Goal: Task Accomplishment & Management: Complete application form

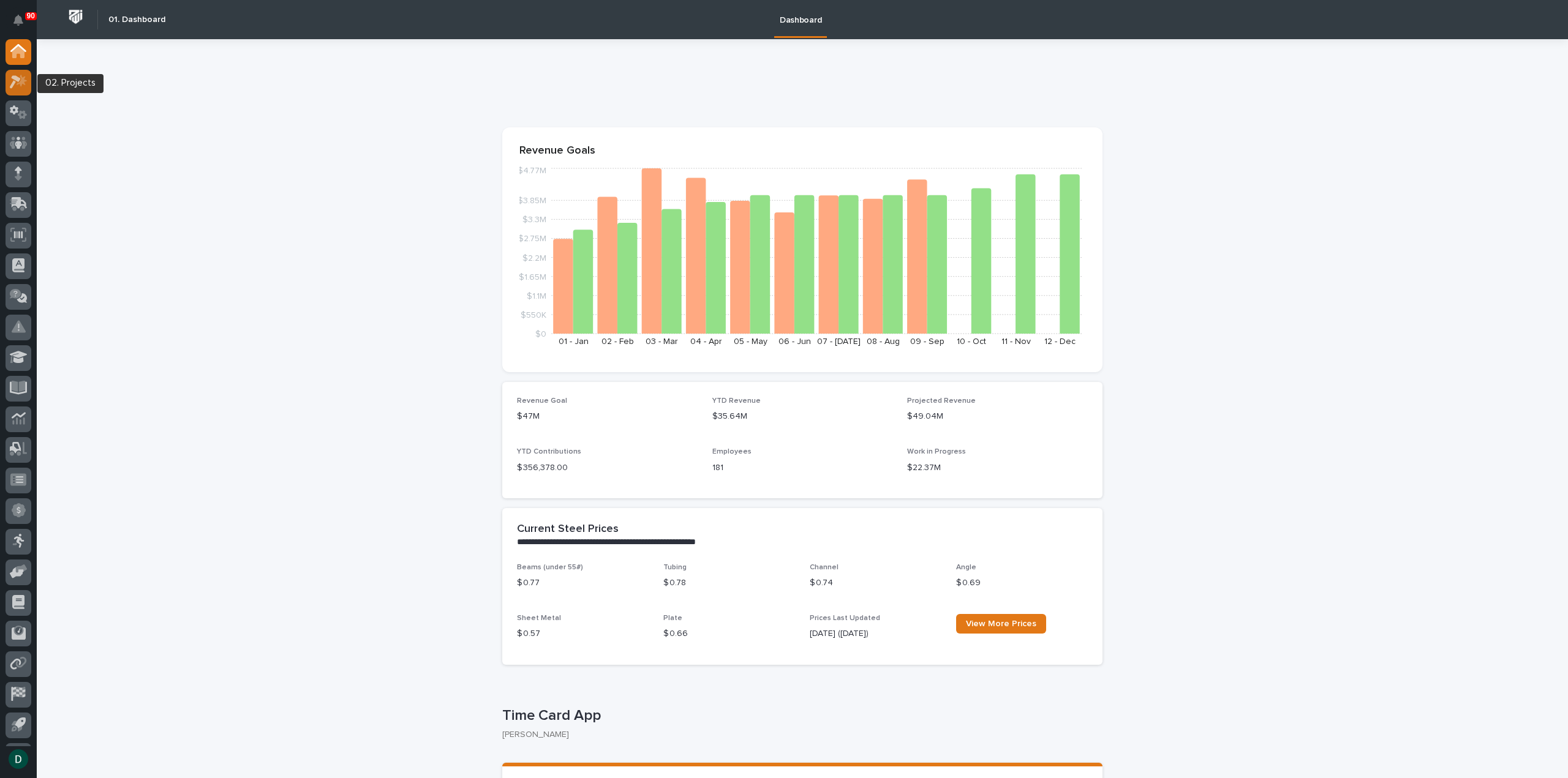
click at [20, 81] on icon at bounding box center [18, 81] width 18 height 14
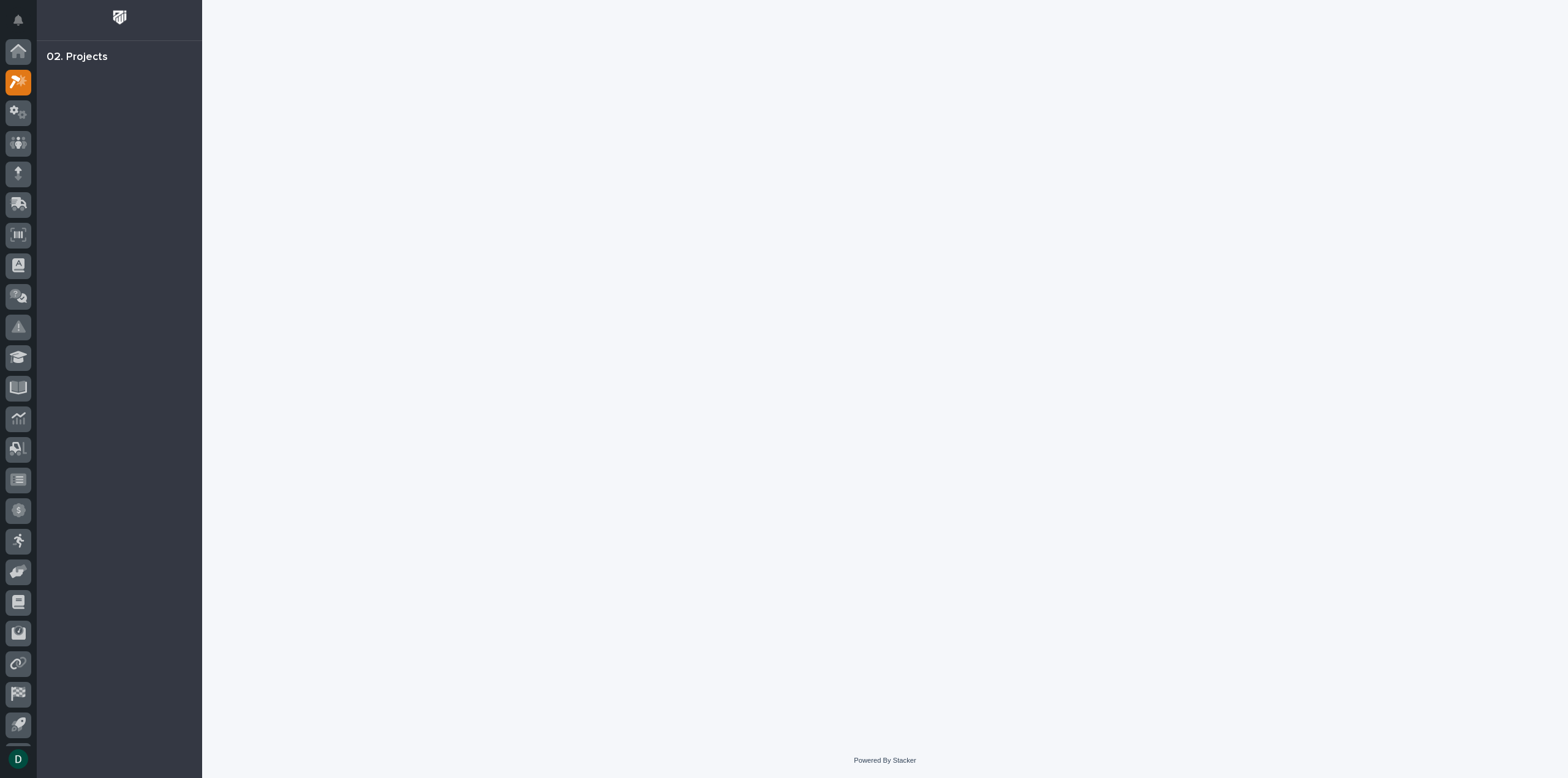
scroll to position [27, 0]
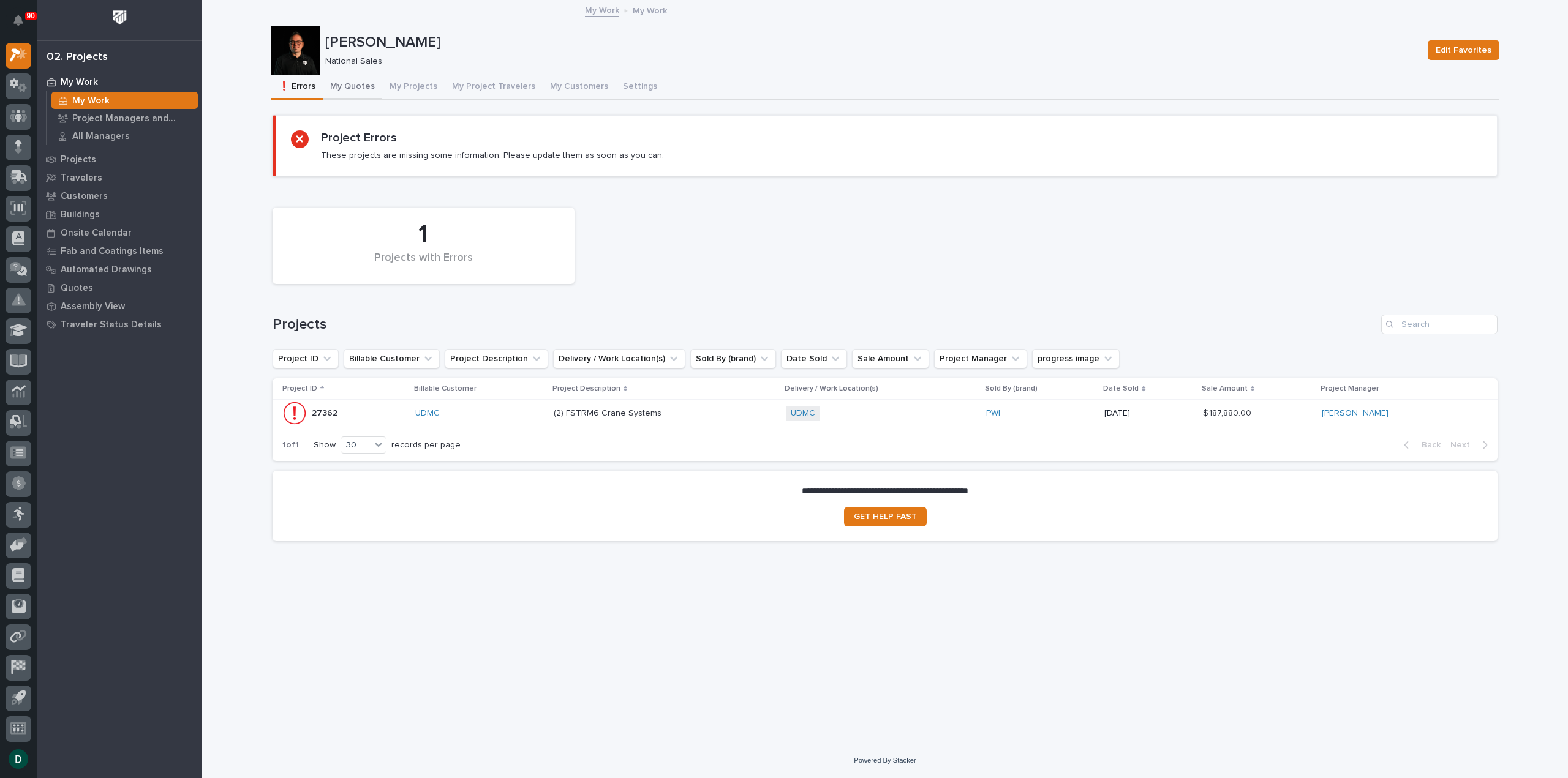
click at [348, 85] on button "My Quotes" at bounding box center [352, 87] width 59 height 25
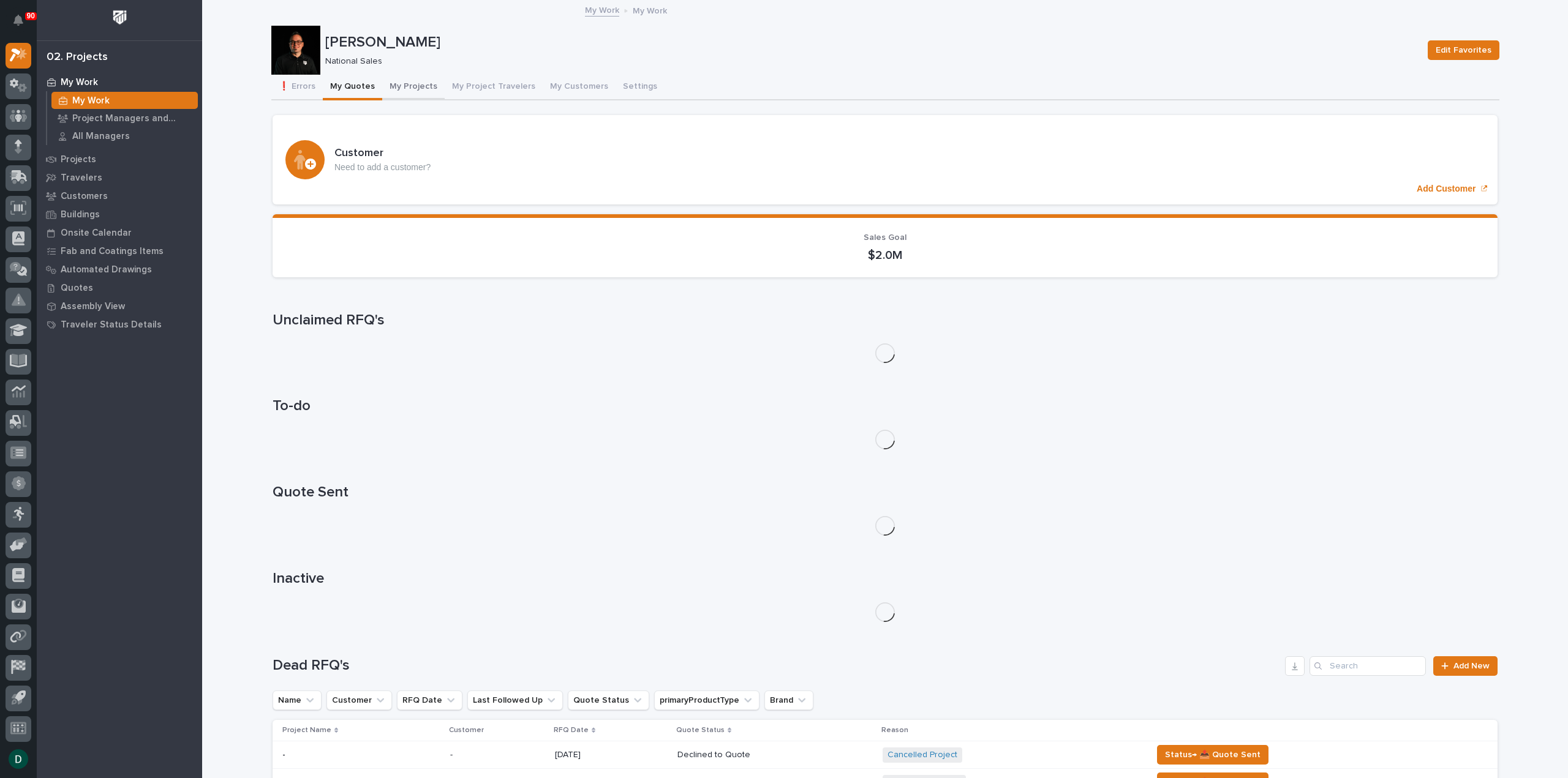
click at [414, 87] on button "My Projects" at bounding box center [413, 87] width 62 height 25
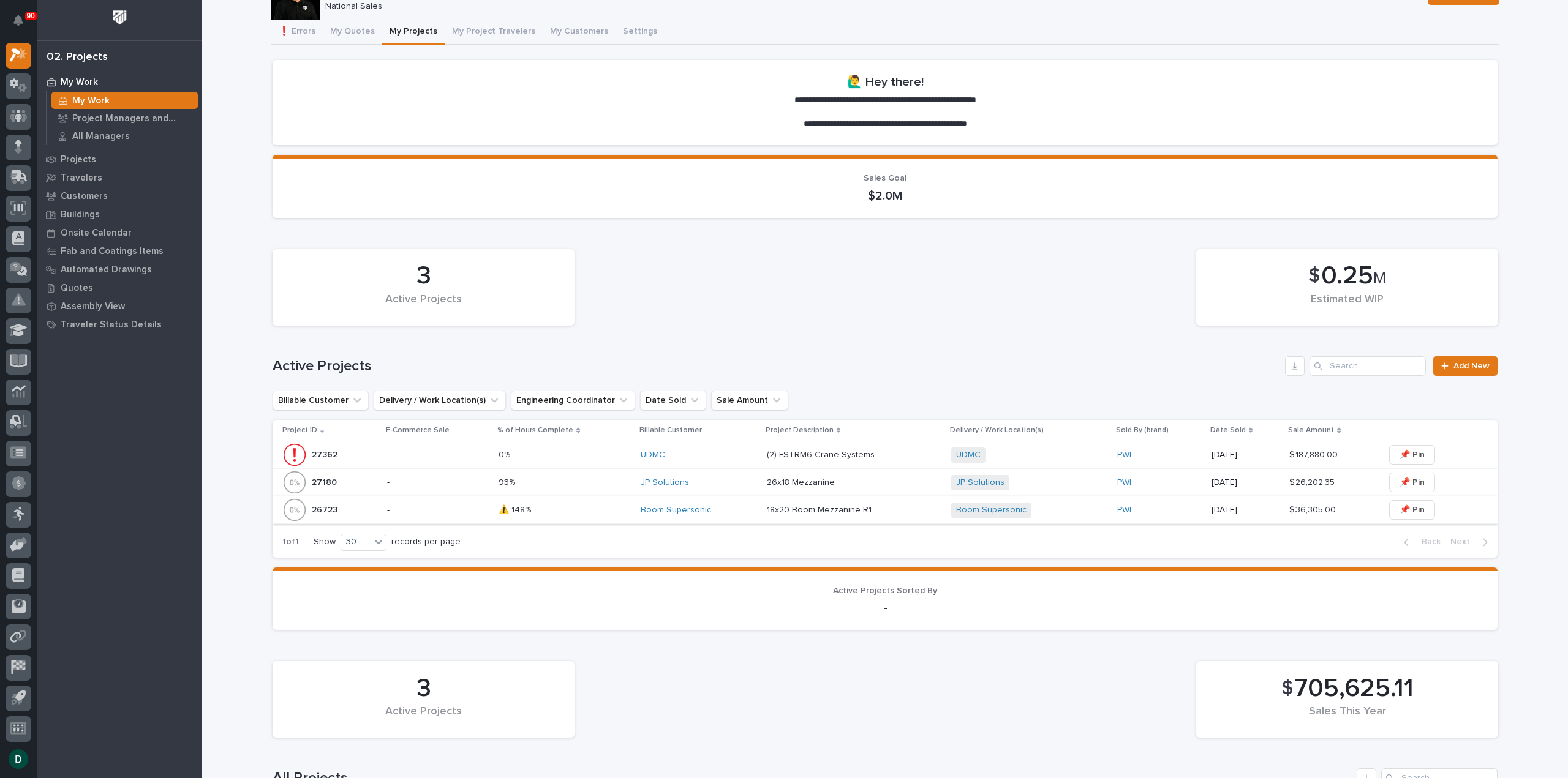
scroll to position [61, 0]
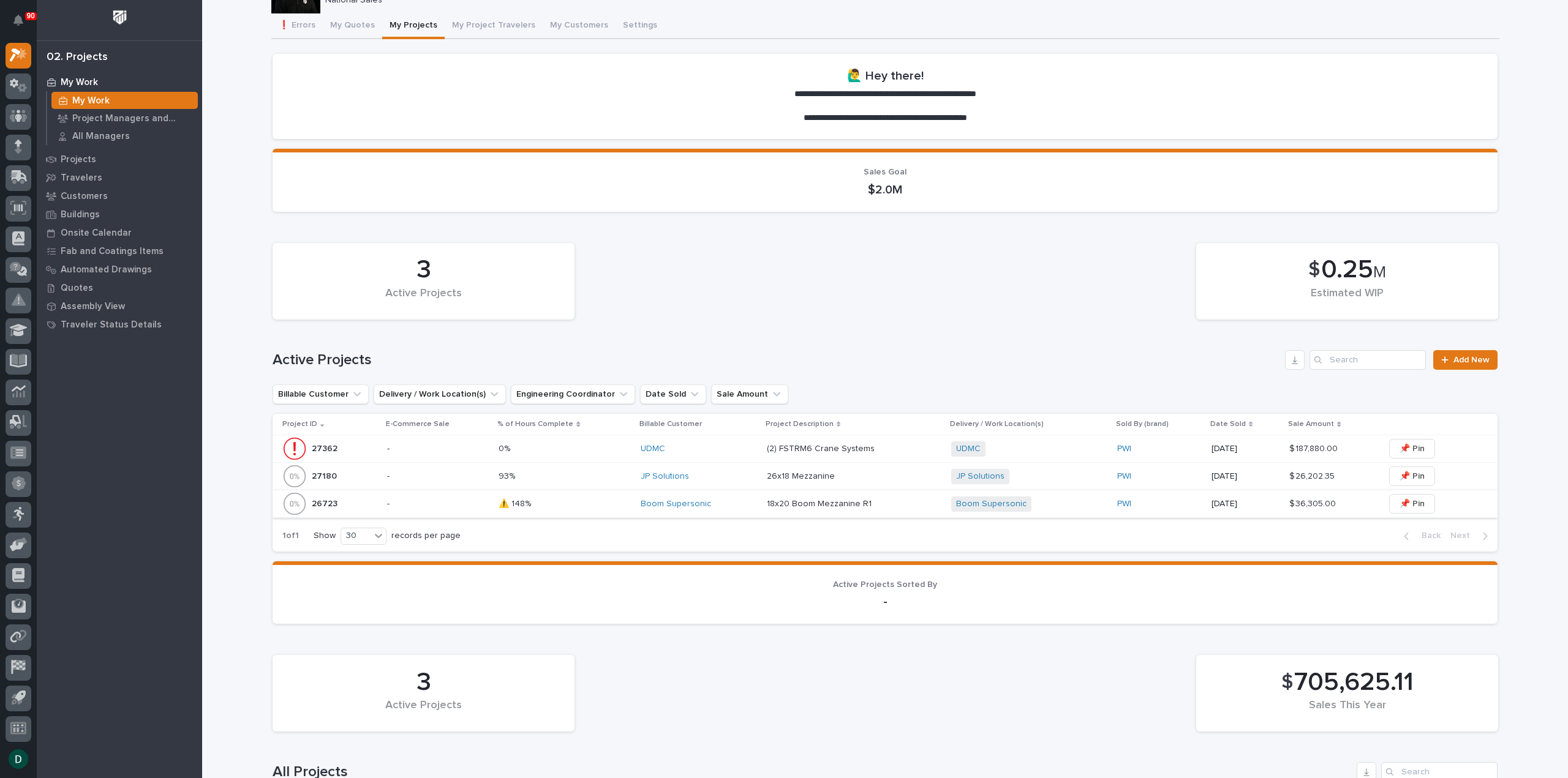
click at [440, 451] on p "-" at bounding box center [438, 449] width 102 height 10
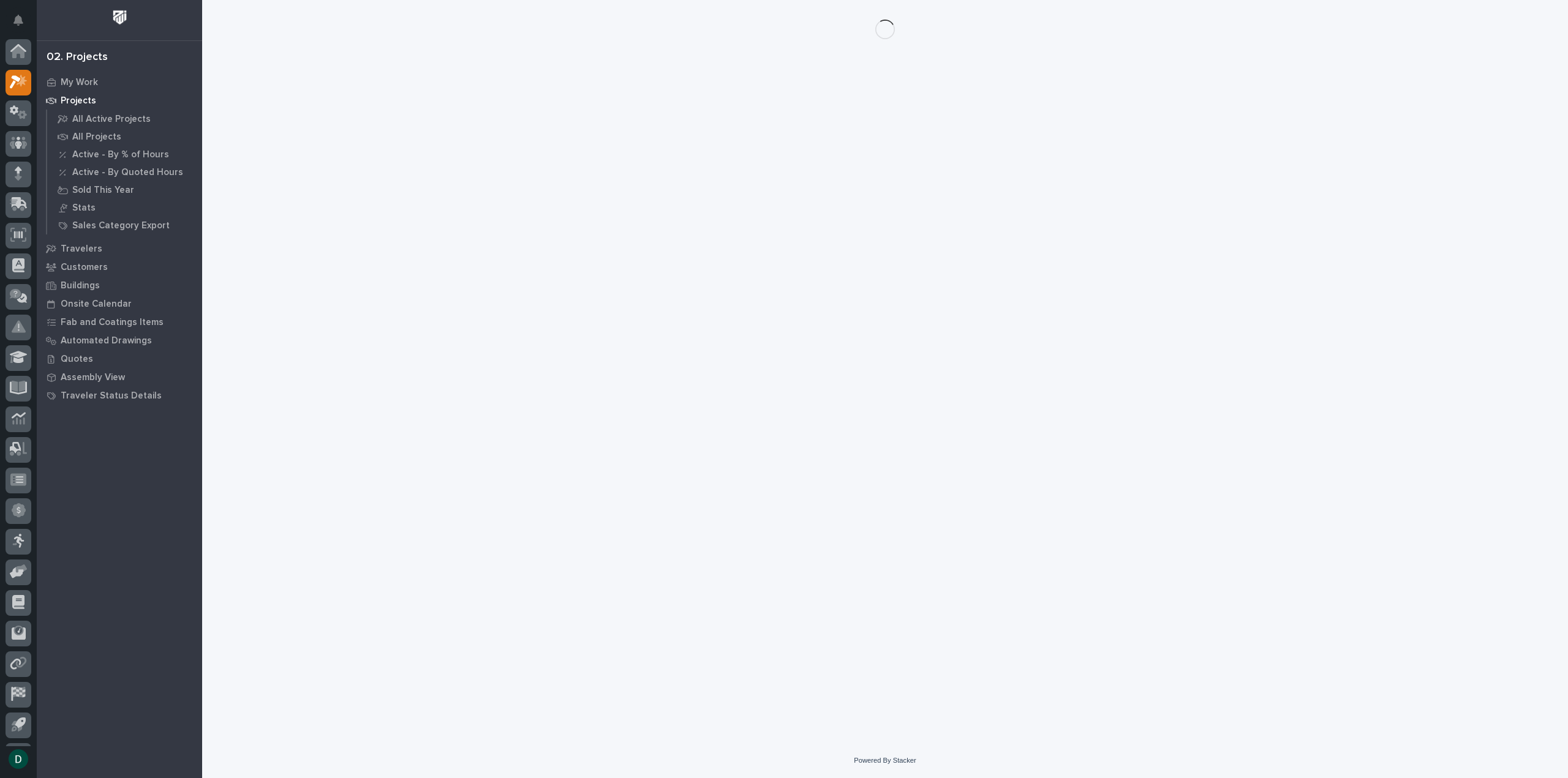
scroll to position [27, 0]
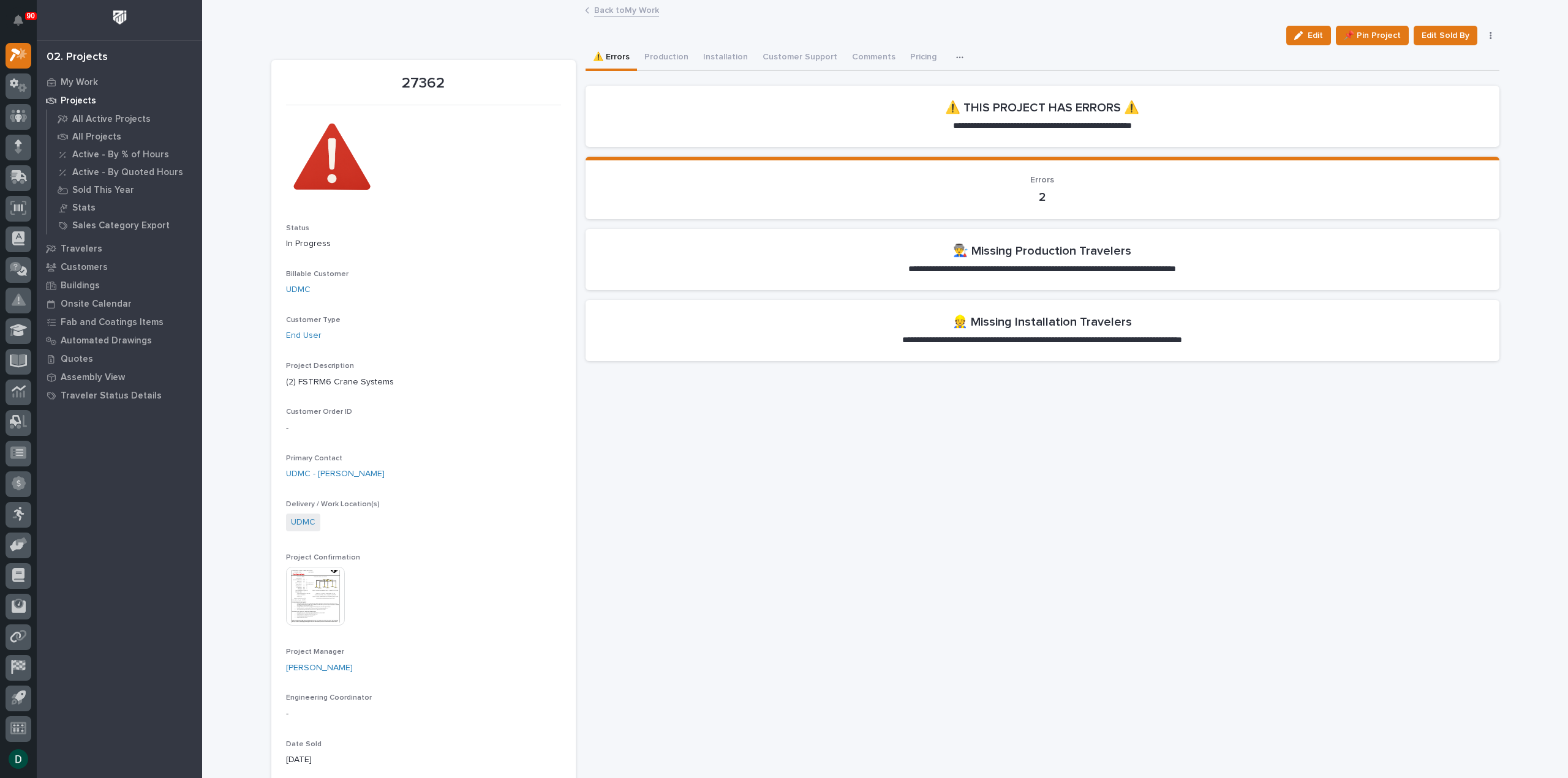
click at [1056, 255] on h2 "👨‍🏭 Missing Production Travelers" at bounding box center [1042, 251] width 178 height 15
click at [1080, 253] on h2 "👨‍🏭 Missing Production Travelers" at bounding box center [1042, 251] width 178 height 15
click at [1028, 259] on section "**********" at bounding box center [1042, 259] width 914 height 61
click at [986, 256] on h2 "👨‍🏭 Missing Production Travelers" at bounding box center [1042, 251] width 178 height 15
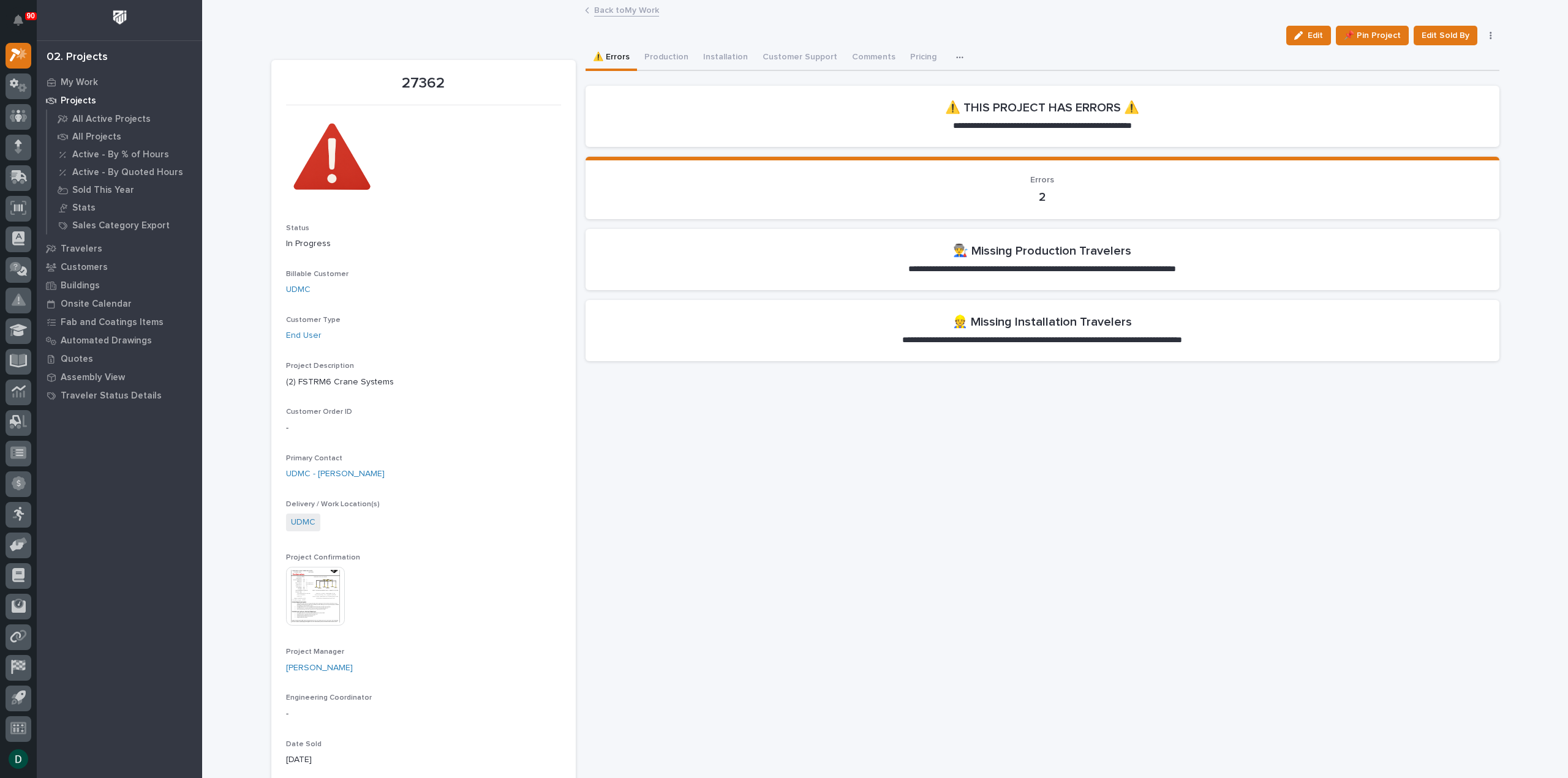
click at [958, 251] on h2 "👨‍🏭 Missing Production Travelers" at bounding box center [1042, 251] width 178 height 15
click at [1101, 257] on h2 "👨‍🏭 Missing Production Travelers" at bounding box center [1042, 251] width 178 height 15
click at [663, 52] on button "Production" at bounding box center [666, 57] width 58 height 25
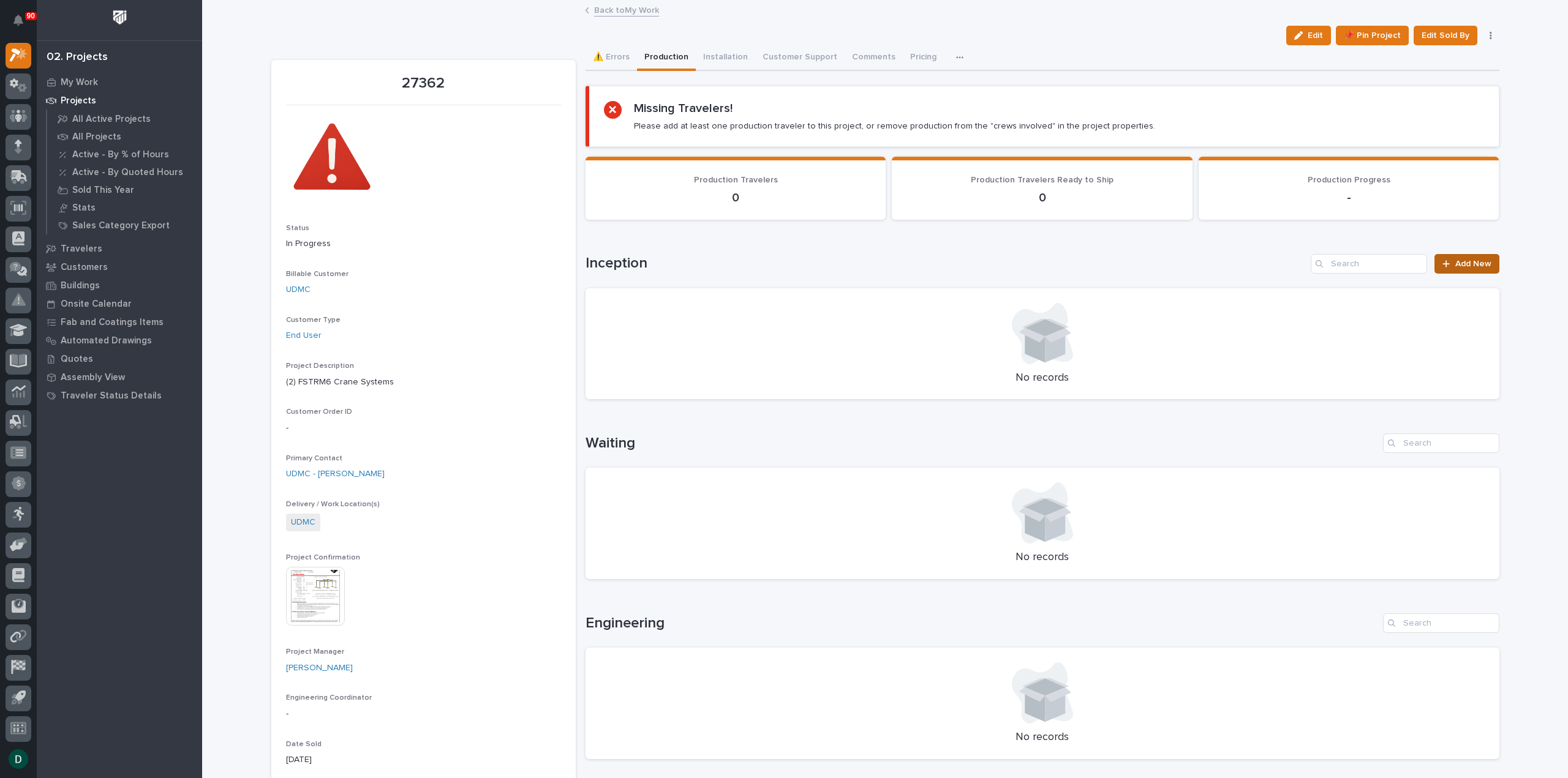
click at [1455, 264] on span "Add New" at bounding box center [1473, 263] width 36 height 8
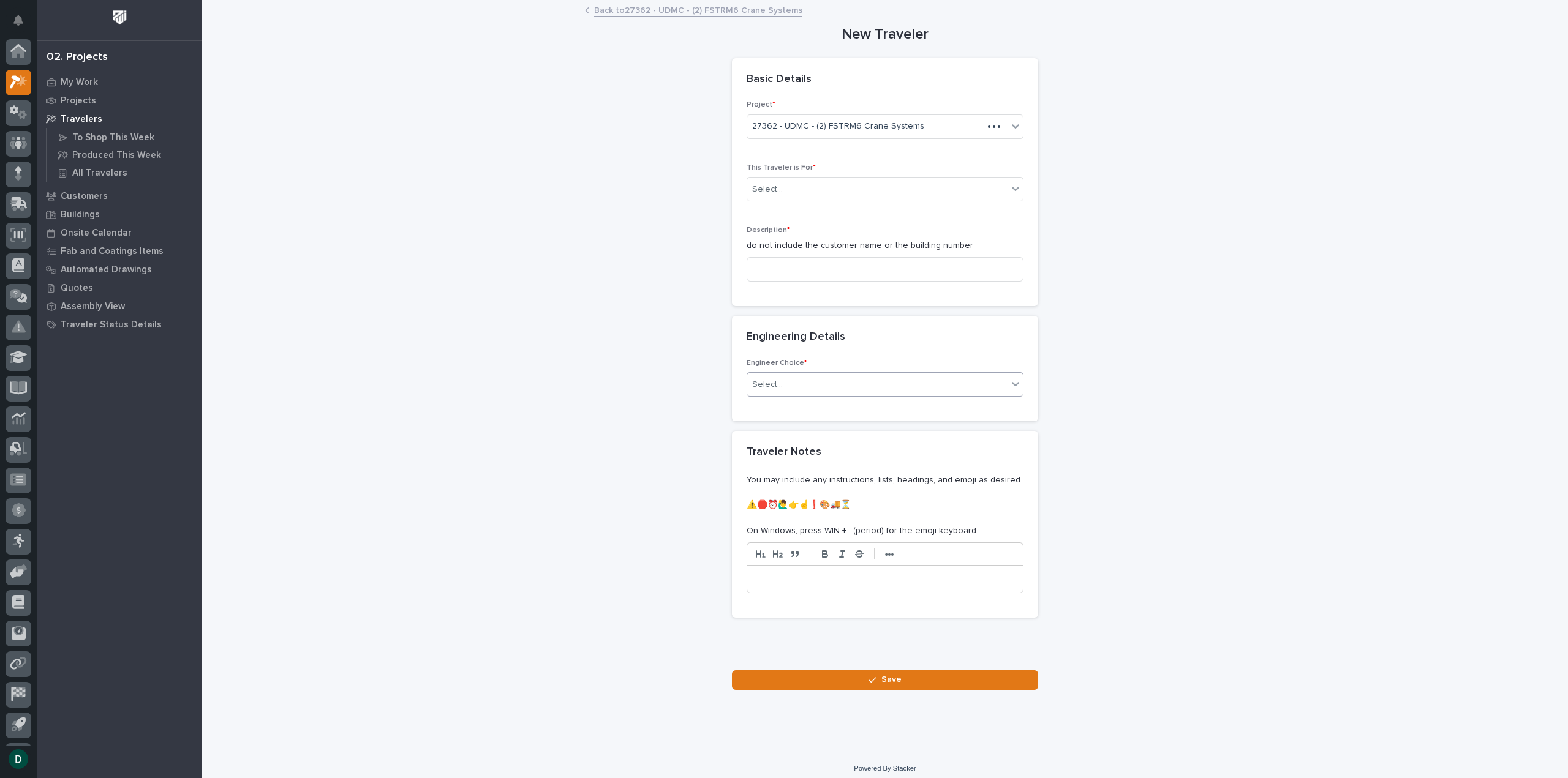
scroll to position [27, 0]
click at [834, 190] on div "Select..." at bounding box center [877, 189] width 261 height 20
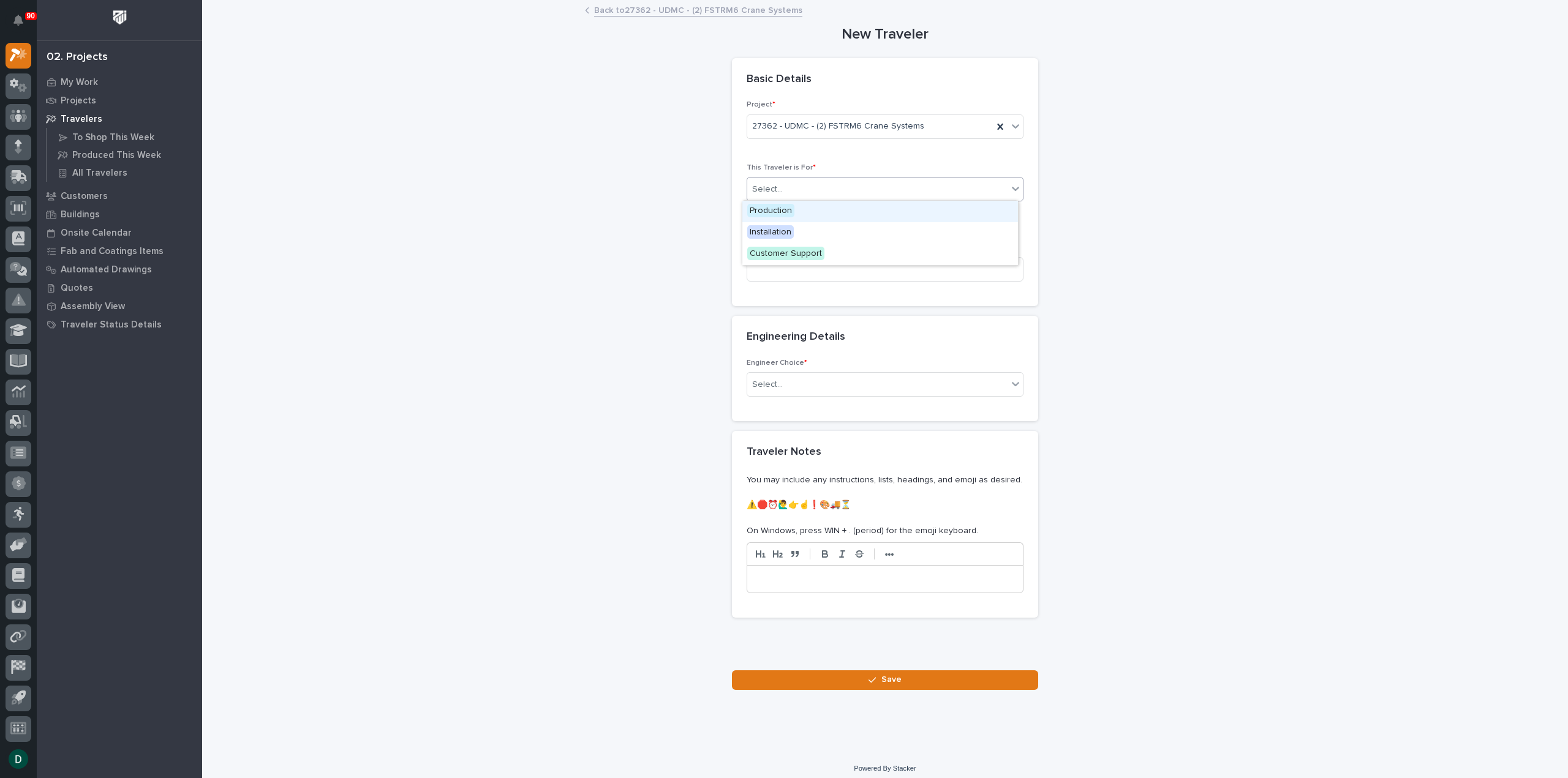
click at [807, 212] on div "Production" at bounding box center [880, 211] width 276 height 22
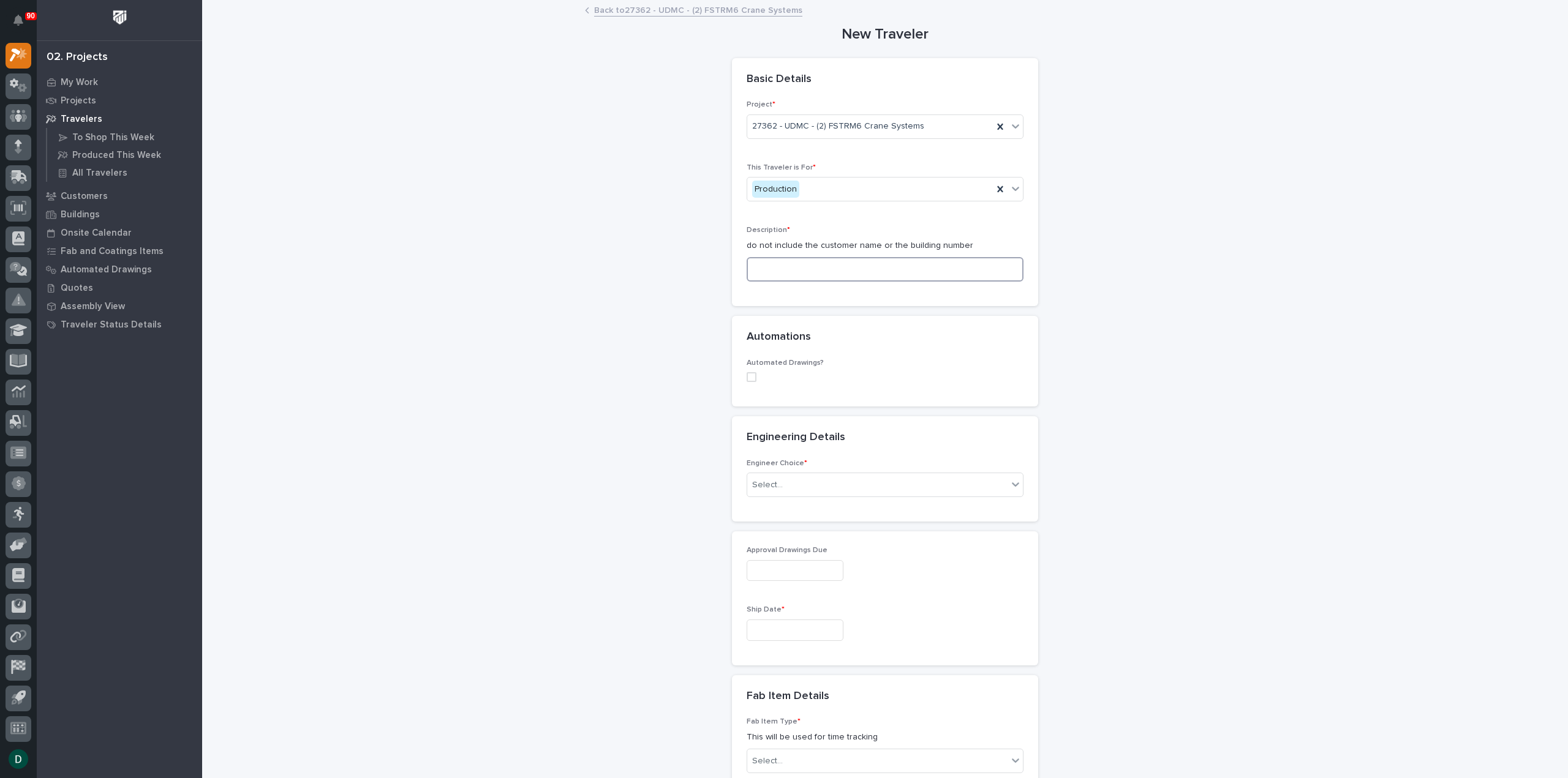
click at [837, 272] on input at bounding box center [885, 269] width 277 height 24
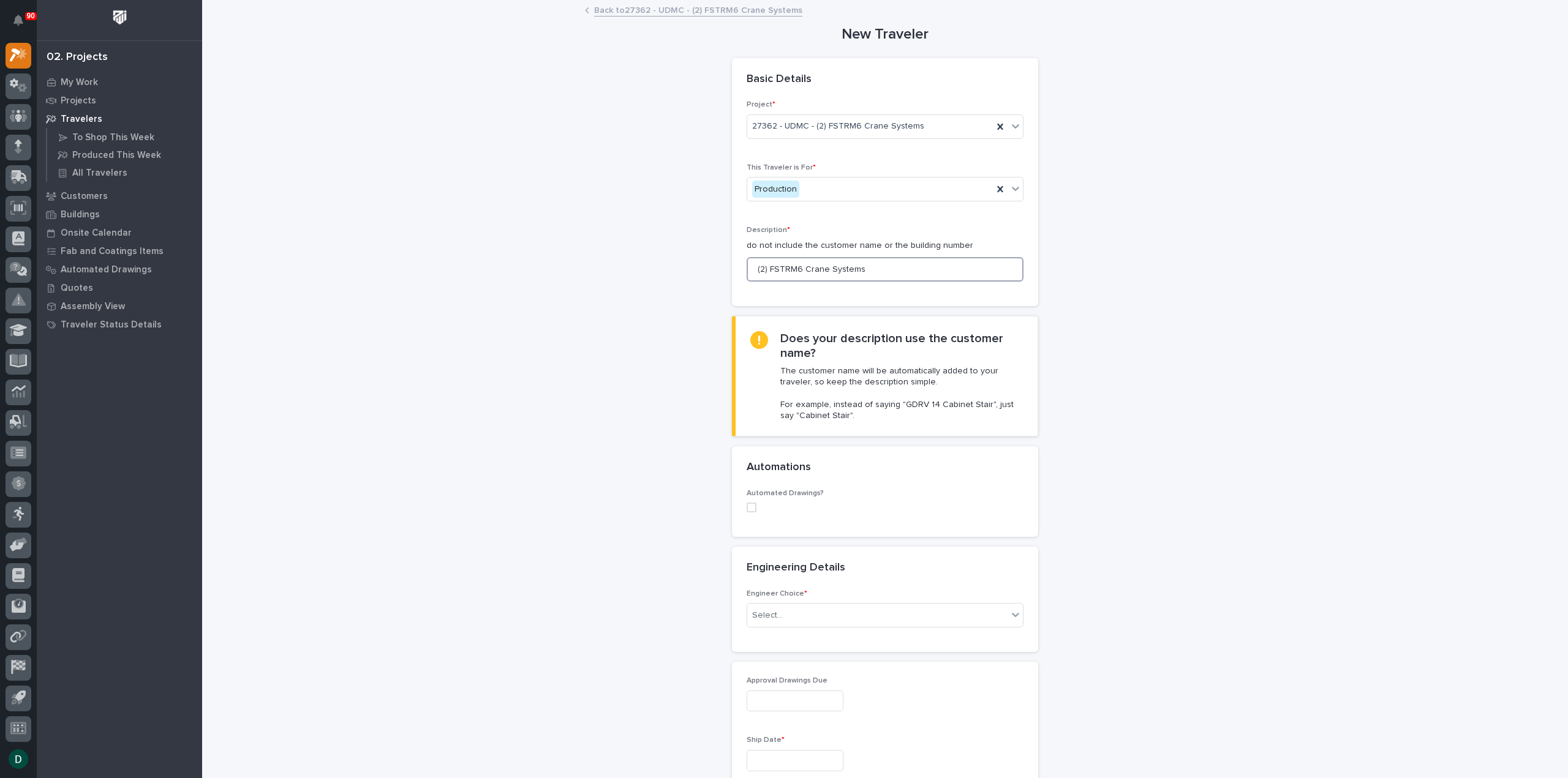
type input "(2) FSTRM6 Crane Systems"
click at [748, 506] on span at bounding box center [751, 507] width 9 height 9
click at [822, 590] on div "Select..." at bounding box center [877, 587] width 261 height 20
type input "*******"
click at [781, 652] on div "FC #43190" at bounding box center [880, 652] width 276 height 22
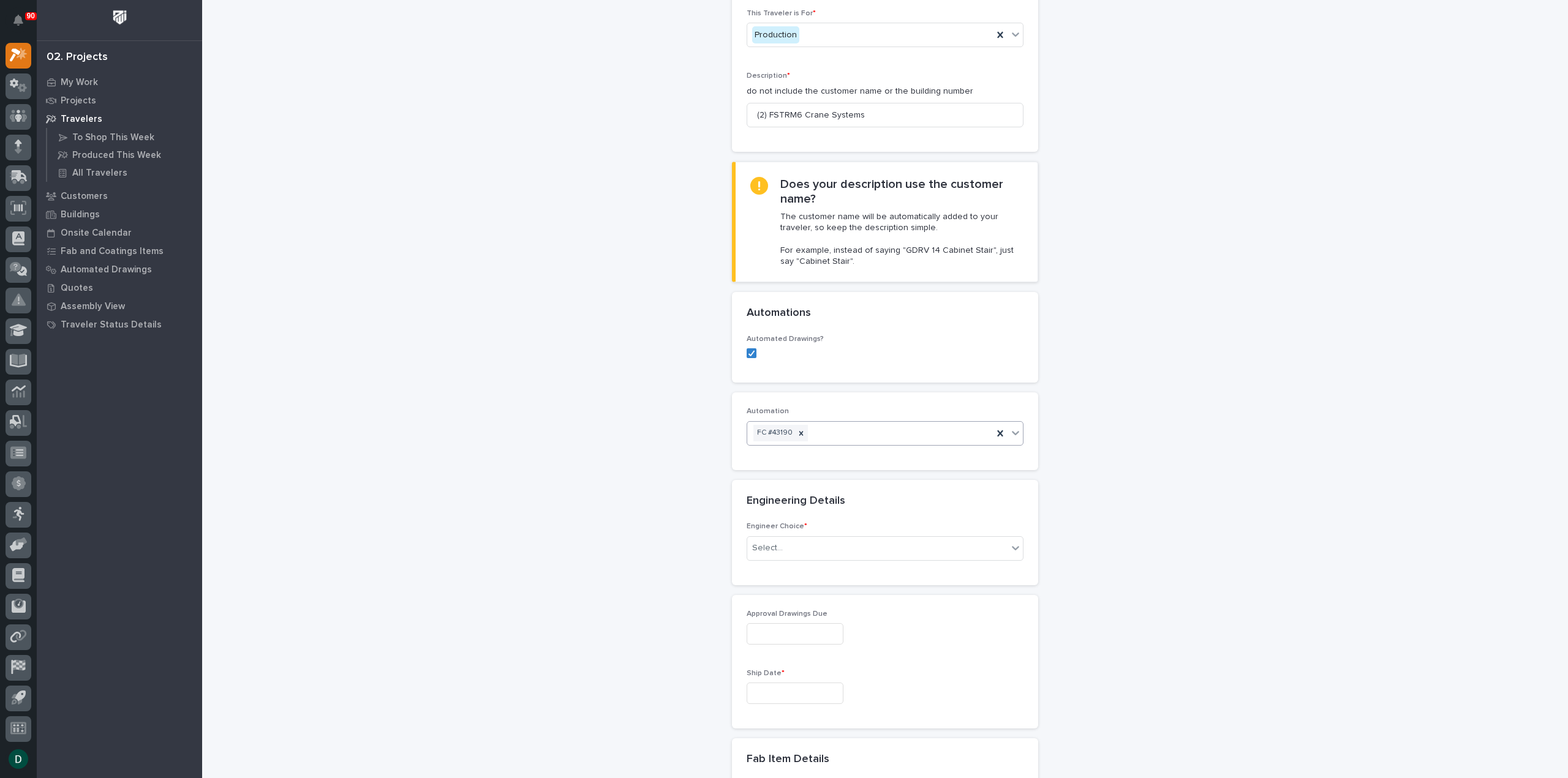
scroll to position [183, 0]
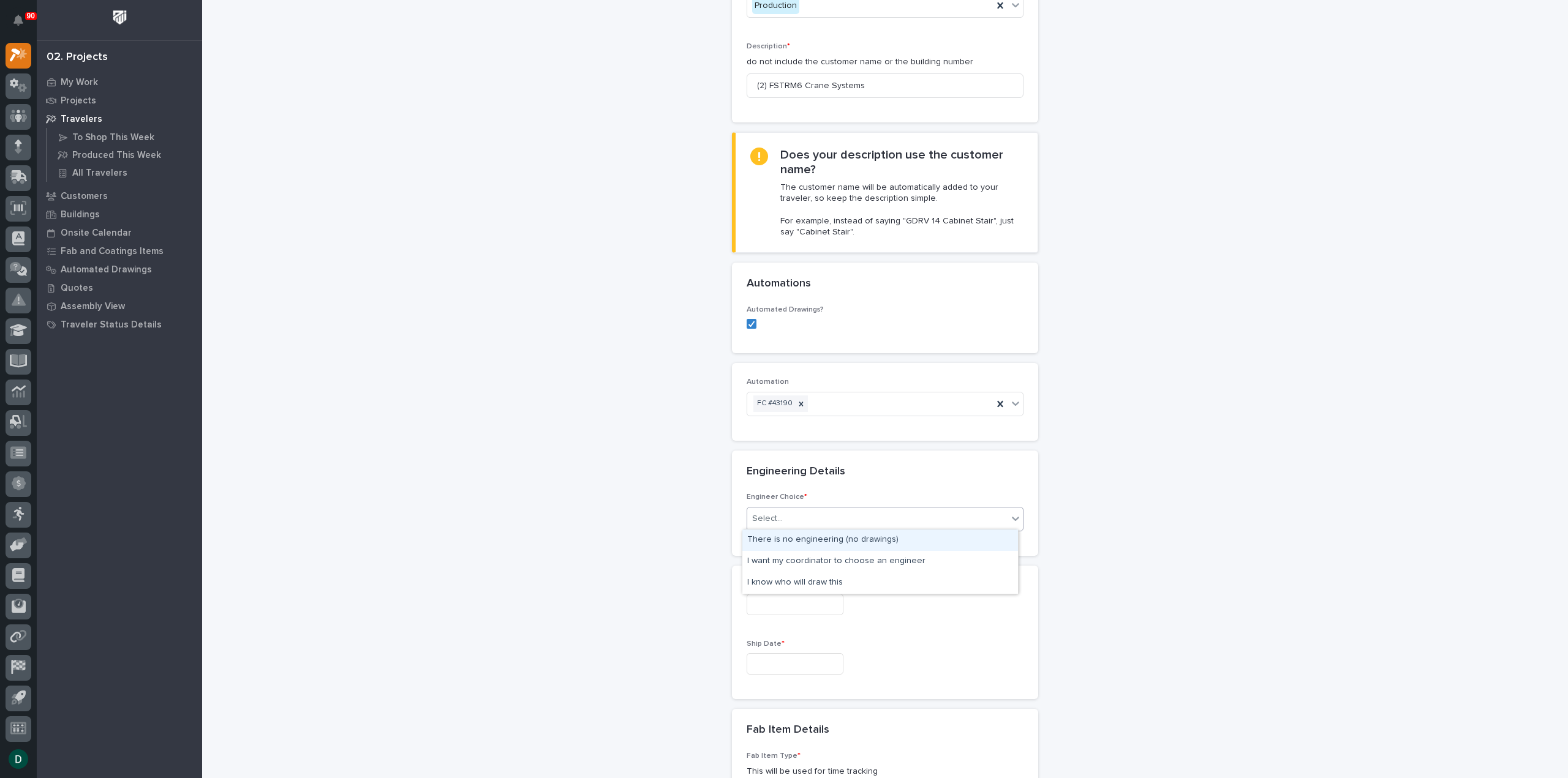
click at [829, 517] on div "Select..." at bounding box center [877, 518] width 261 height 20
click at [830, 583] on div "I know who will draw this" at bounding box center [880, 583] width 276 height 22
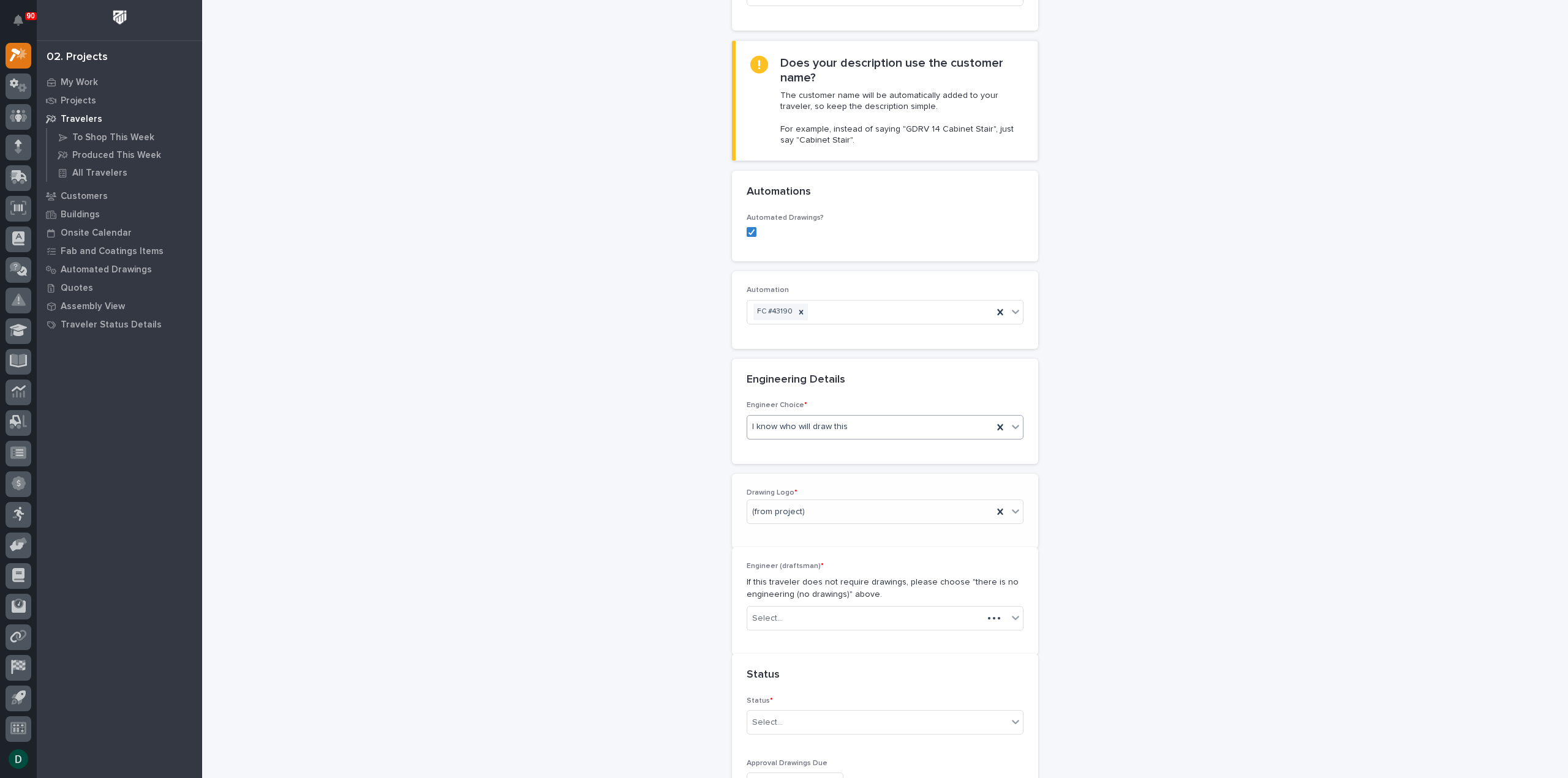
scroll to position [371, 0]
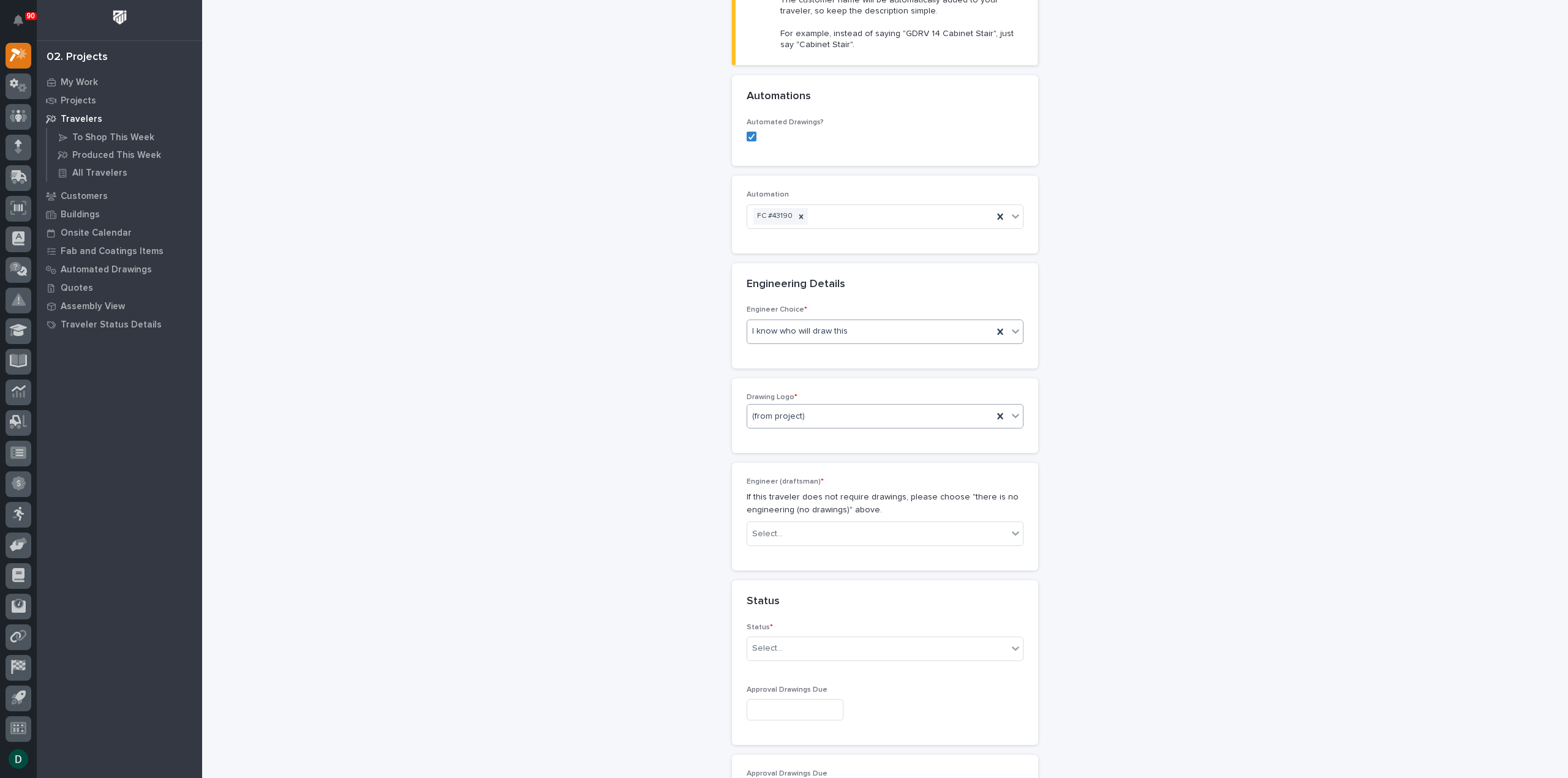
click at [868, 414] on div "(from project)" at bounding box center [870, 416] width 246 height 20
drag, startPoint x: 816, startPoint y: 490, endPoint x: 821, endPoint y: 481, distance: 10.3
click at [821, 481] on div "PWI" at bounding box center [880, 480] width 276 height 22
click at [813, 530] on div "Select..." at bounding box center [877, 533] width 261 height 20
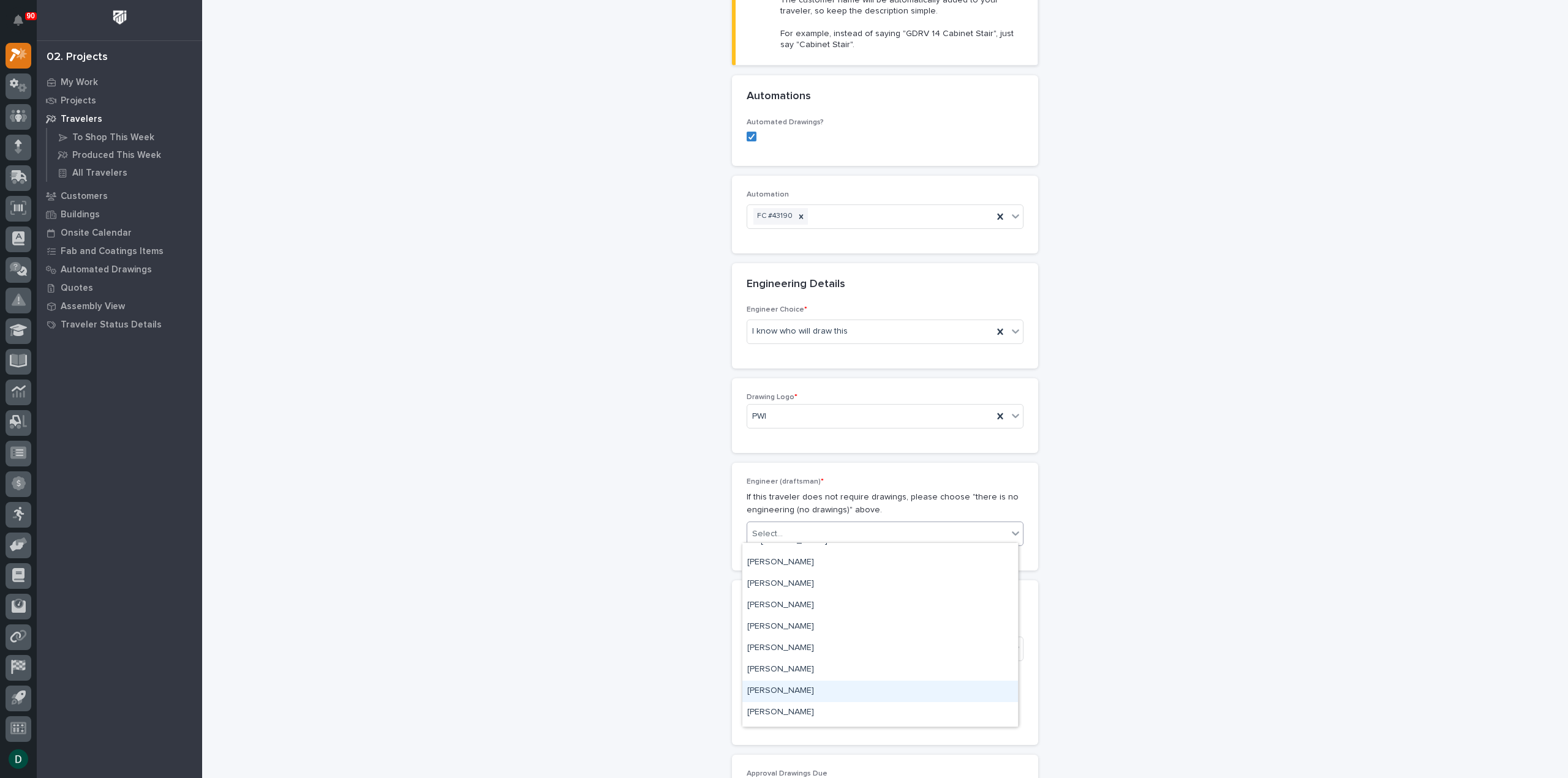
click at [816, 688] on div "Spenser Yoder" at bounding box center [880, 691] width 276 height 22
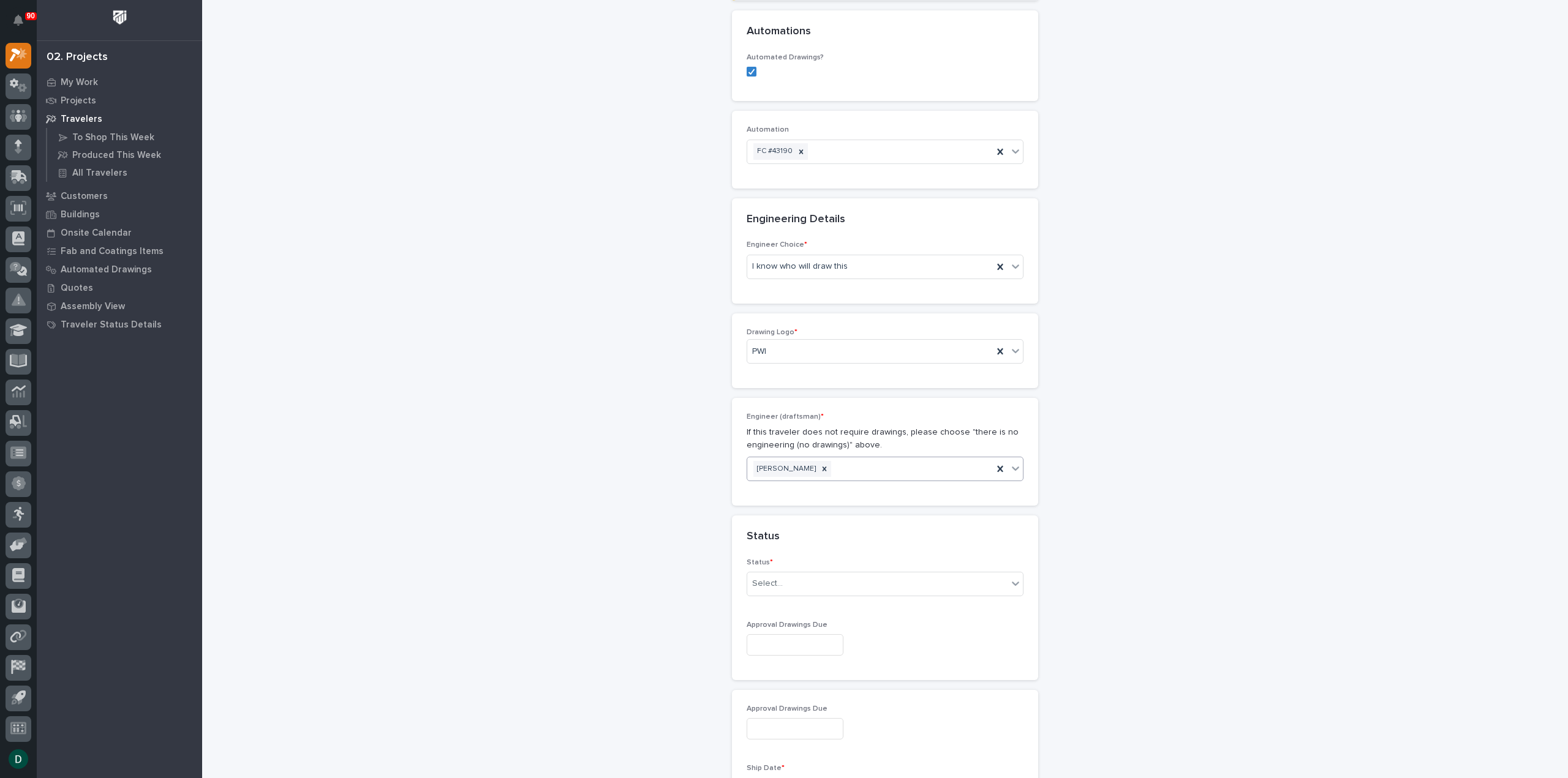
scroll to position [555, 0]
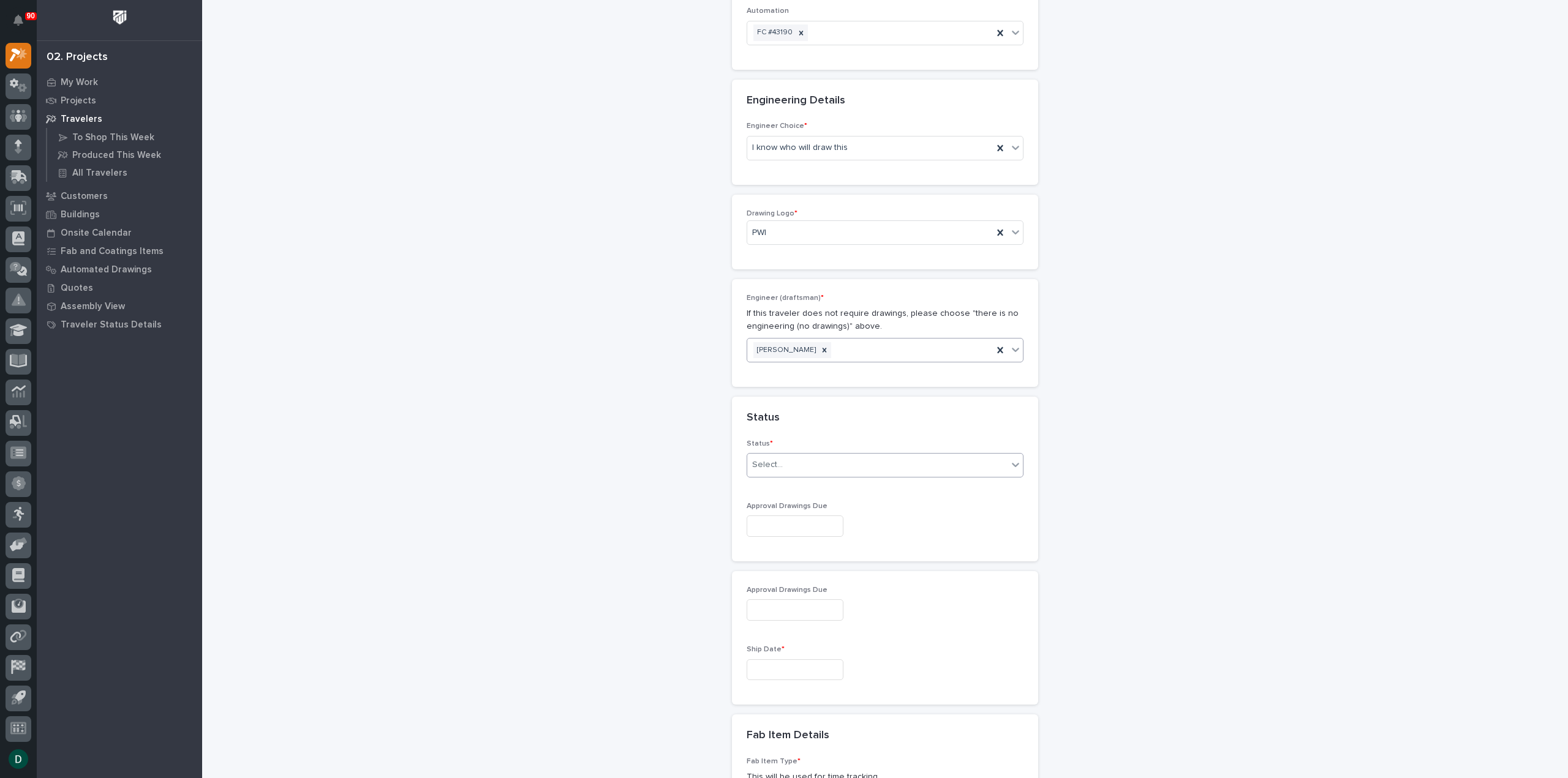
click at [801, 460] on div "Select..." at bounding box center [877, 465] width 261 height 20
click at [813, 486] on div "Sold (no traveler printed)" at bounding box center [880, 484] width 276 height 22
click at [798, 522] on input "text" at bounding box center [794, 526] width 97 height 22
click at [806, 479] on div "6" at bounding box center [807, 483] width 17 height 17
type input "**********"
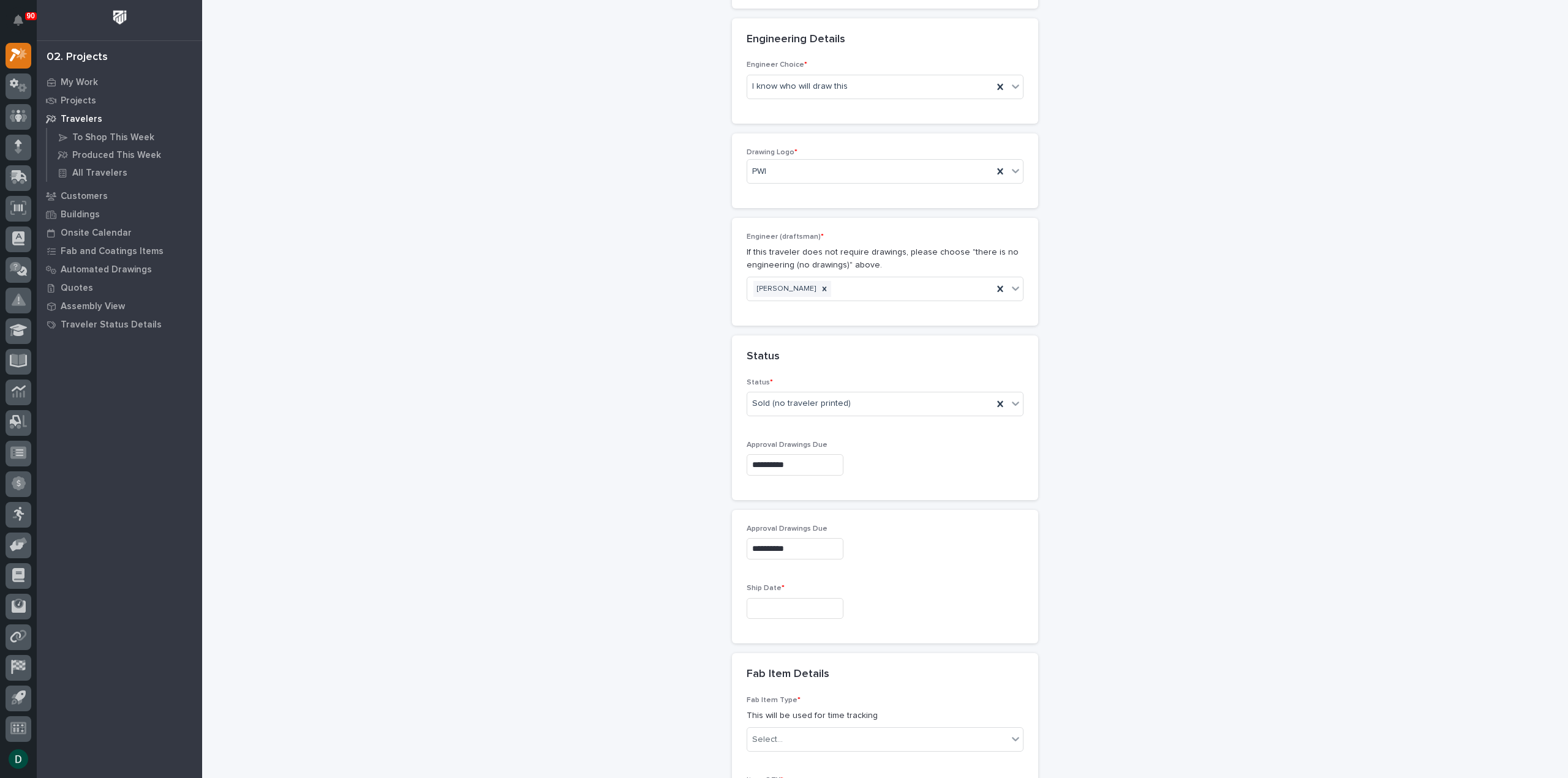
scroll to position [677, 0]
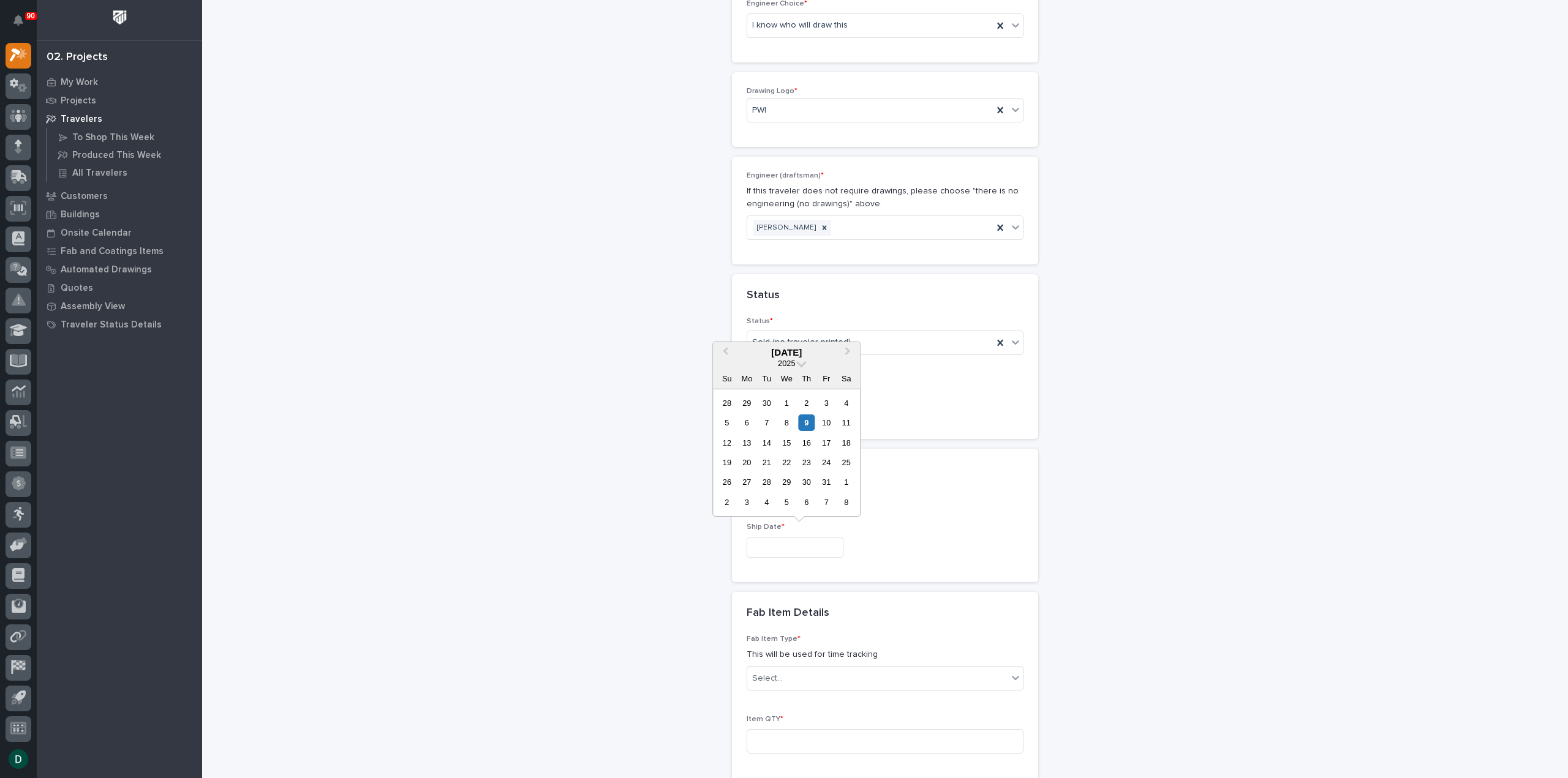
click at [802, 545] on input "text" at bounding box center [794, 548] width 97 height 22
click at [568, 371] on div "**********" at bounding box center [885, 337] width 1228 height 2026
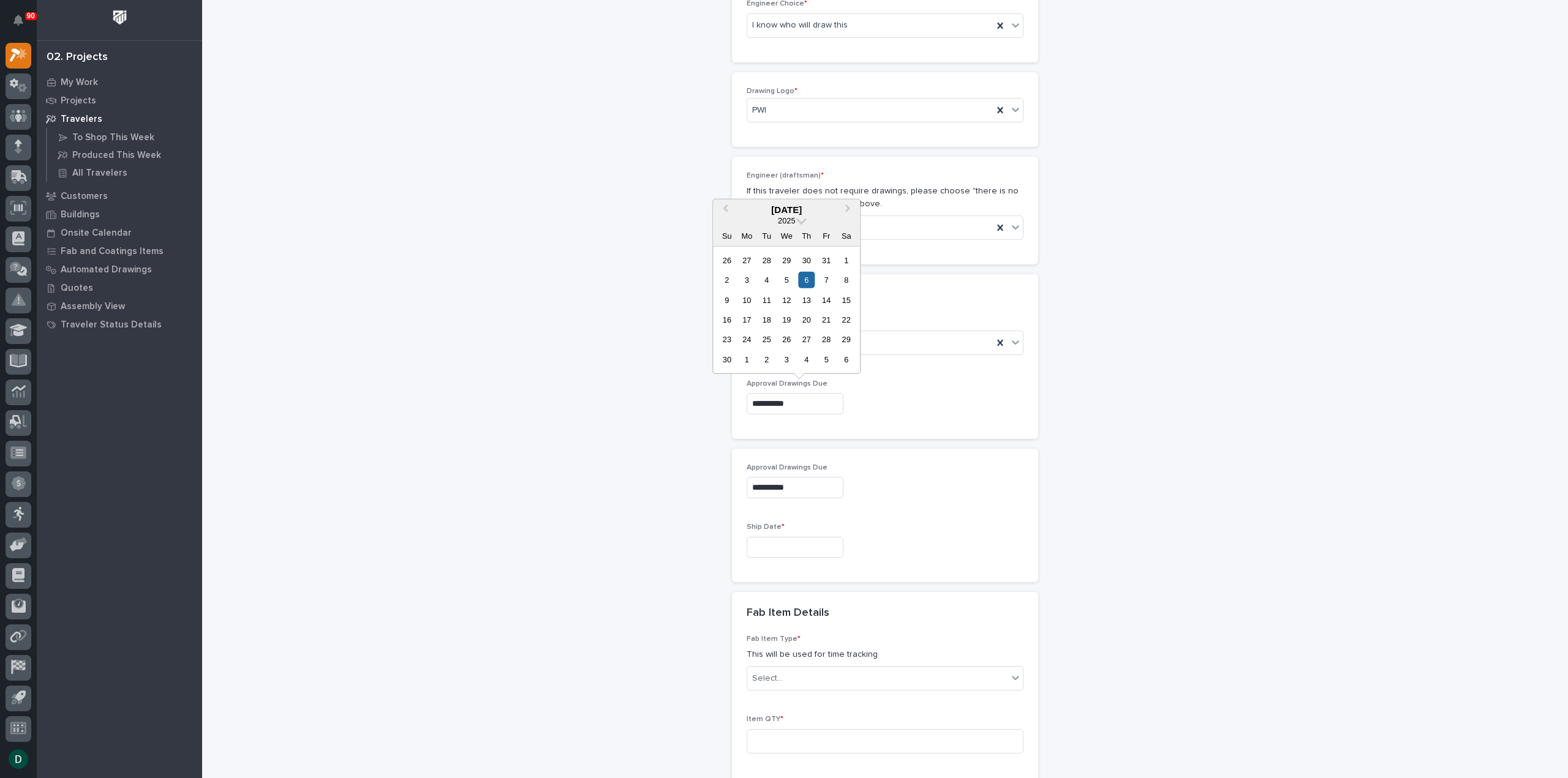
click at [801, 400] on input "**********" at bounding box center [794, 404] width 97 height 22
click at [789, 281] on div "5" at bounding box center [787, 280] width 17 height 17
type input "**********"
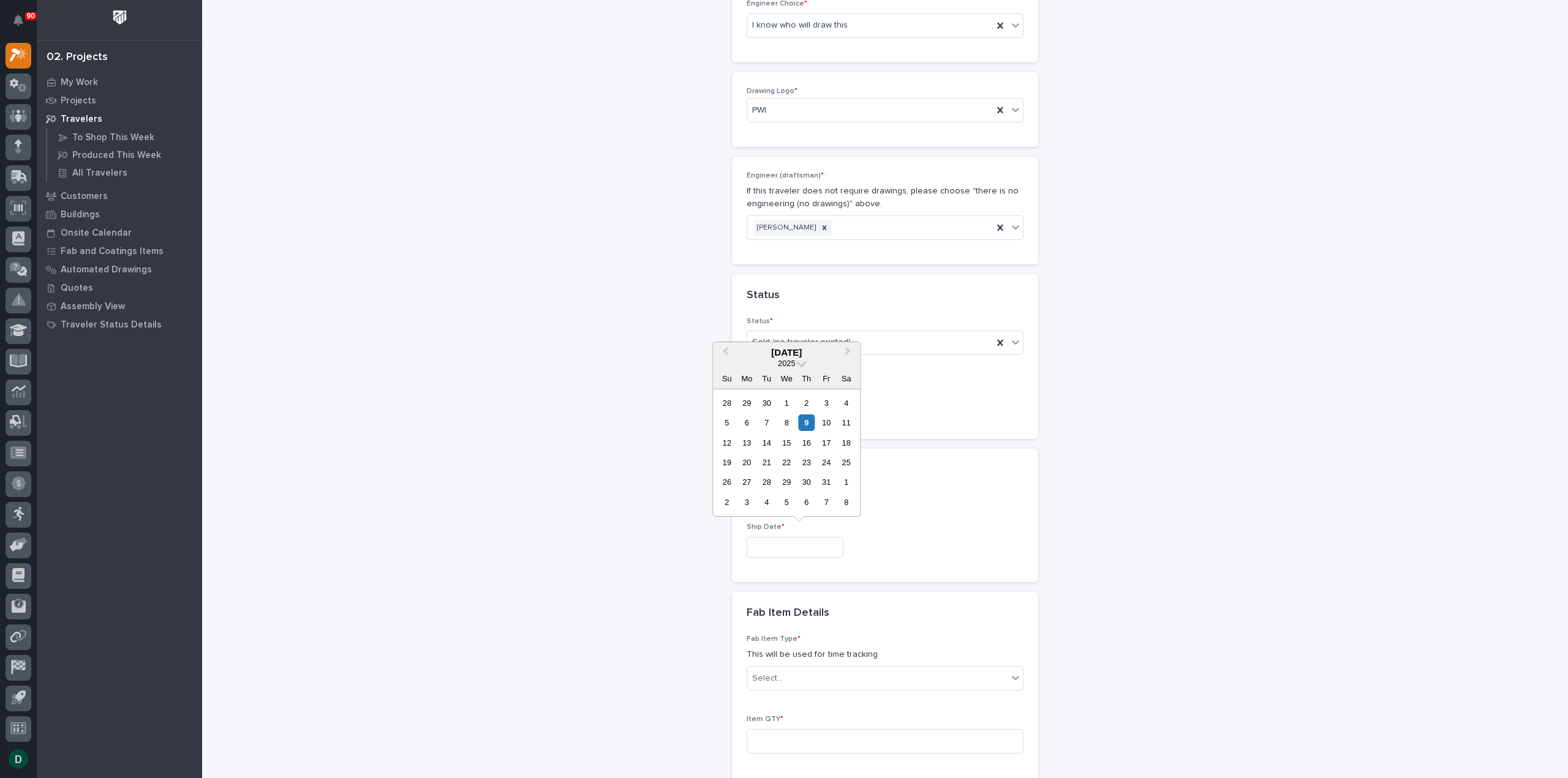
click at [792, 542] on input "text" at bounding box center [794, 548] width 97 height 22
click at [848, 352] on span "Next Month" at bounding box center [848, 352] width 0 height 16
click at [807, 462] on div "25" at bounding box center [807, 463] width 17 height 17
type input "**********"
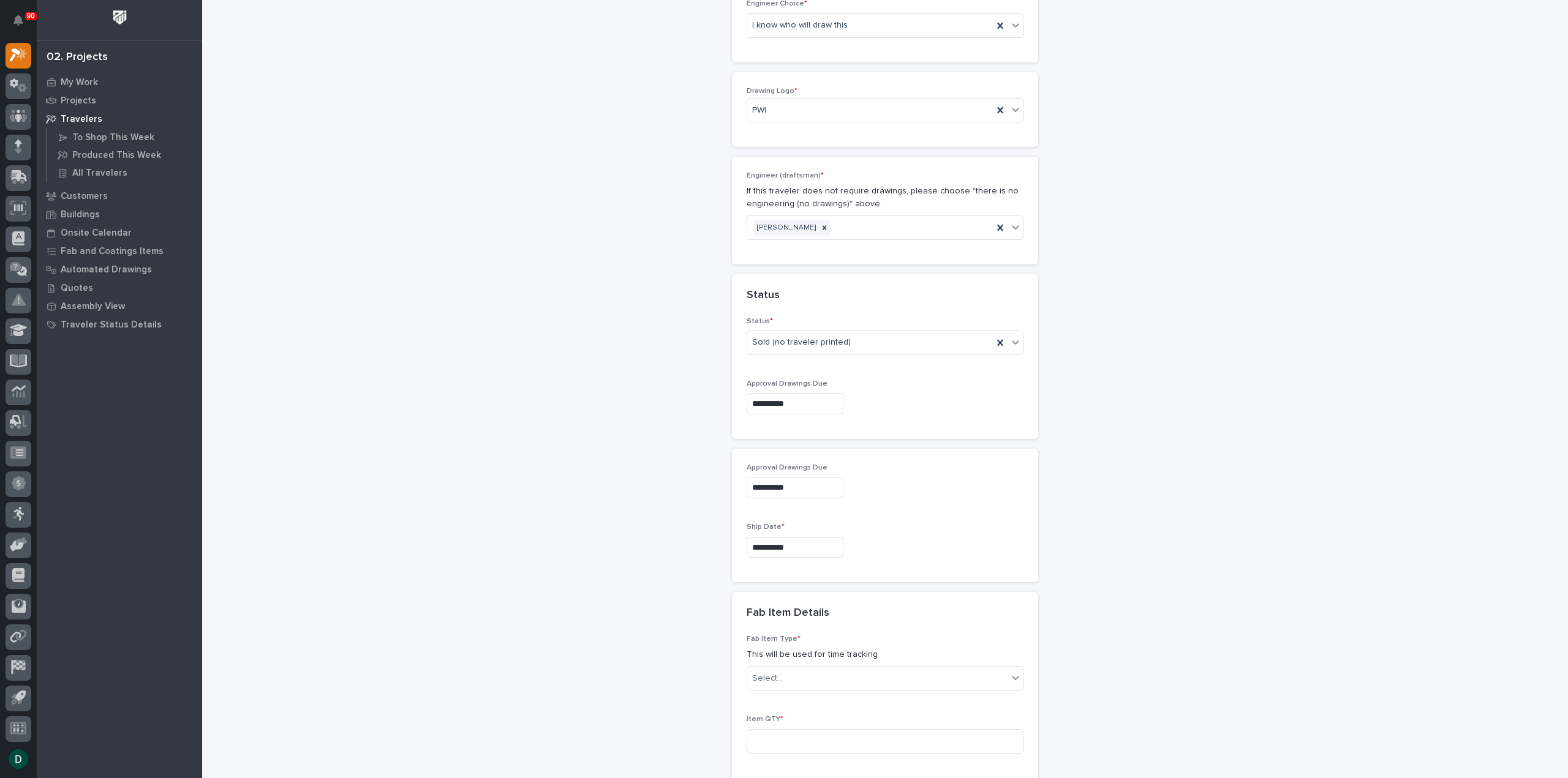
click at [685, 541] on div "**********" at bounding box center [885, 337] width 1228 height 2026
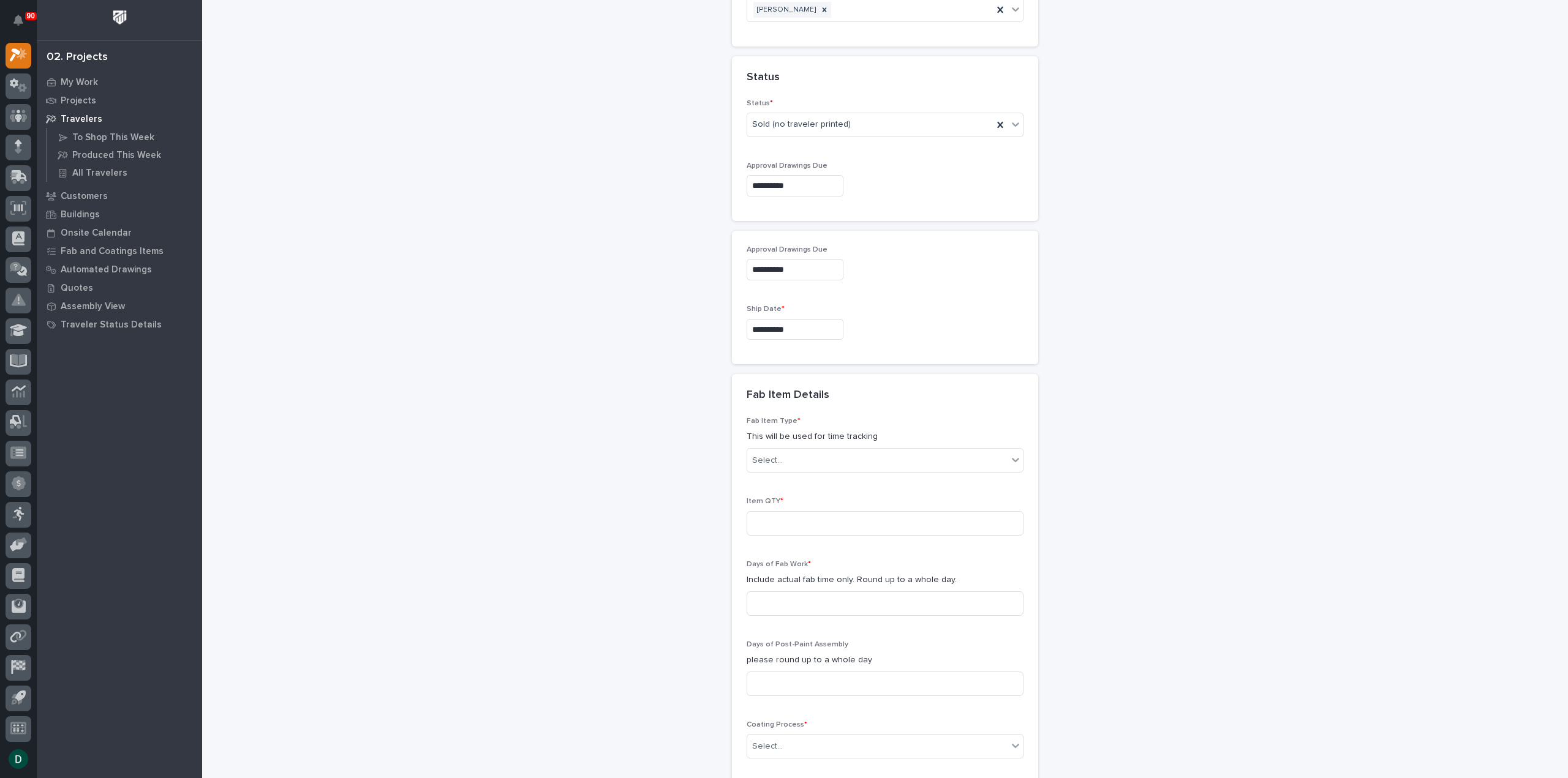
scroll to position [922, 0]
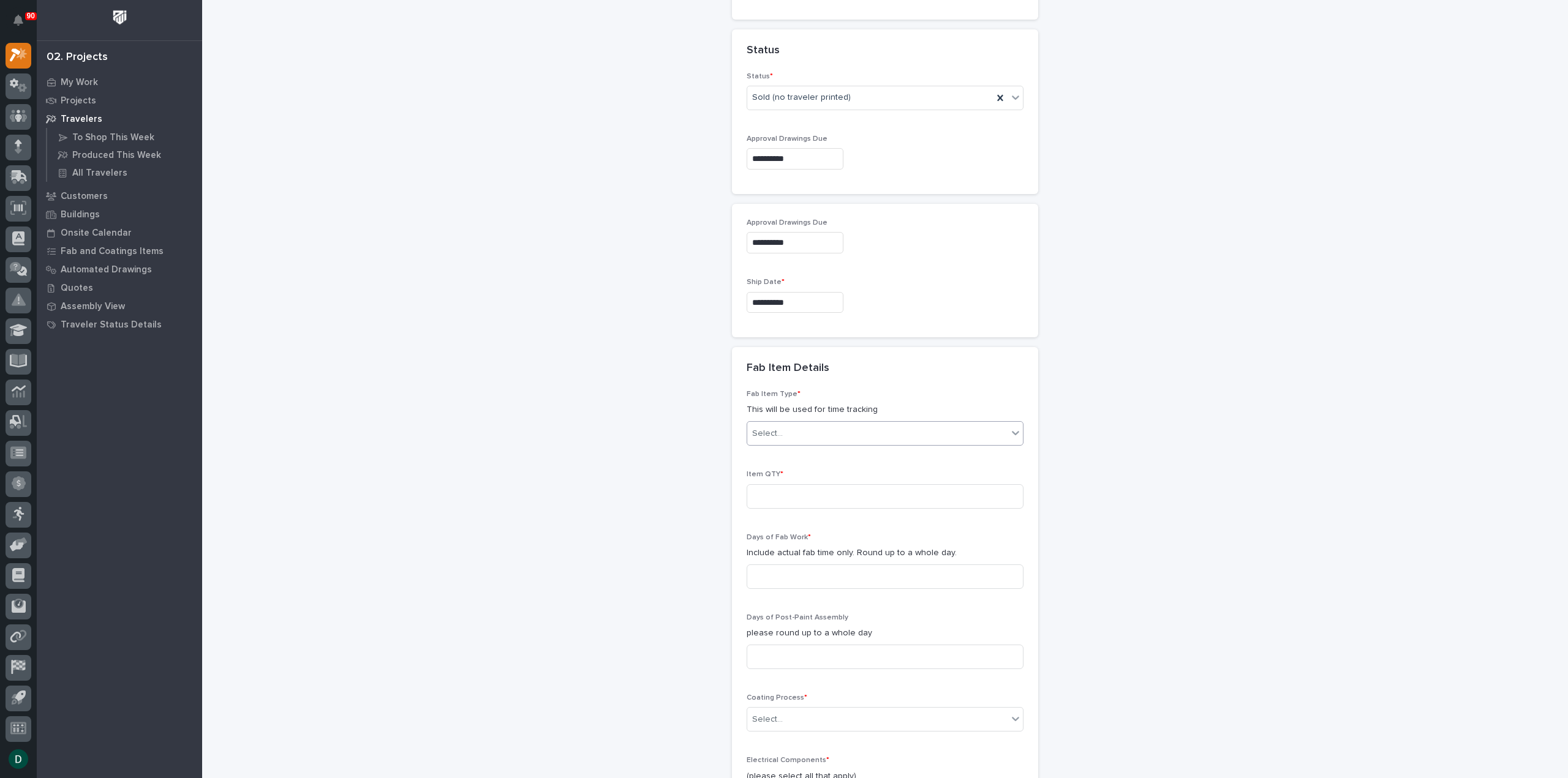
click at [819, 432] on div "Select..." at bounding box center [877, 433] width 261 height 20
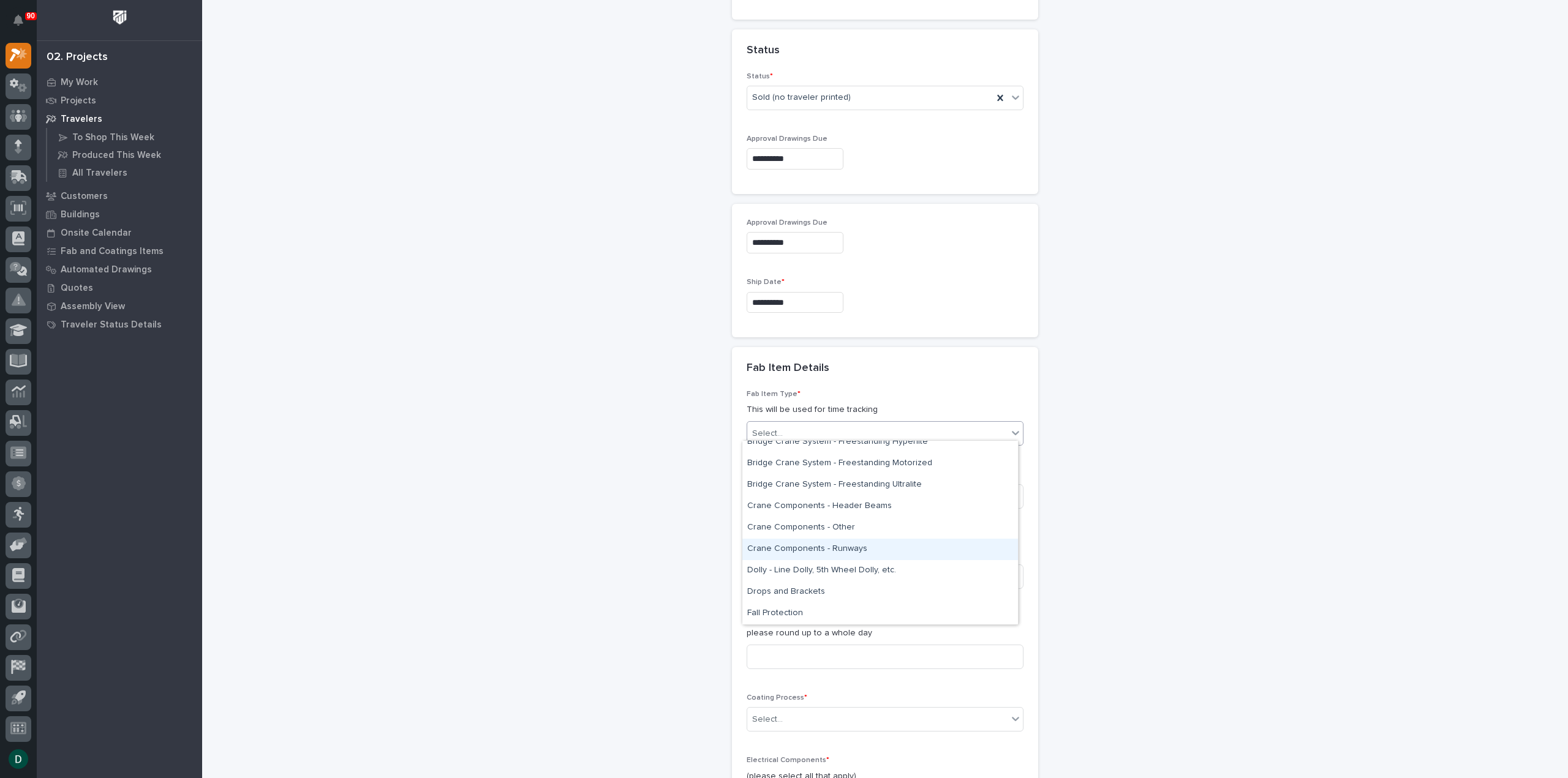
scroll to position [183, 0]
click at [905, 527] on div "Bridge Crane System - Freestanding Motorized" at bounding box center [880, 525] width 276 height 22
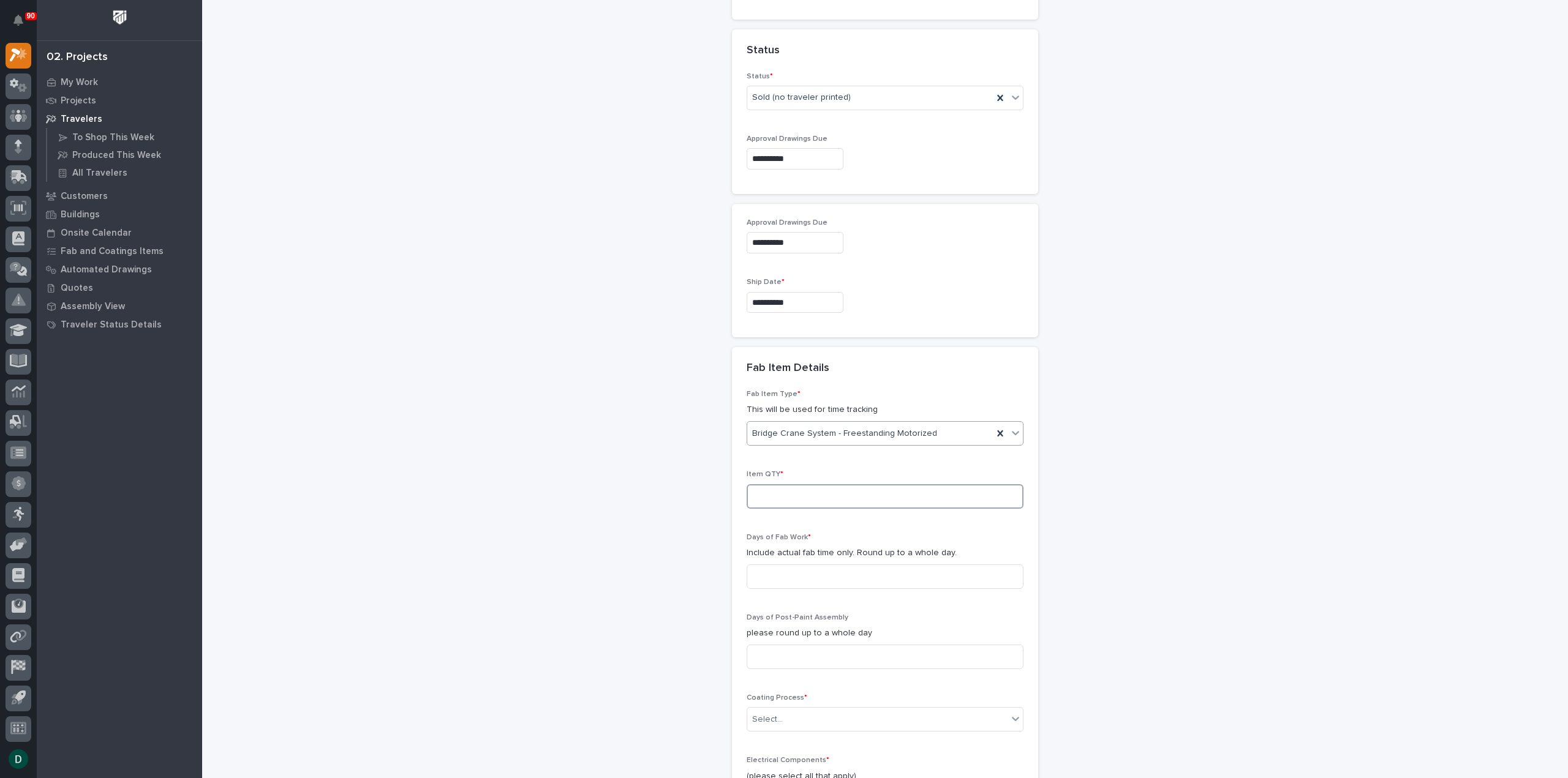
click at [787, 491] on input at bounding box center [885, 497] width 277 height 24
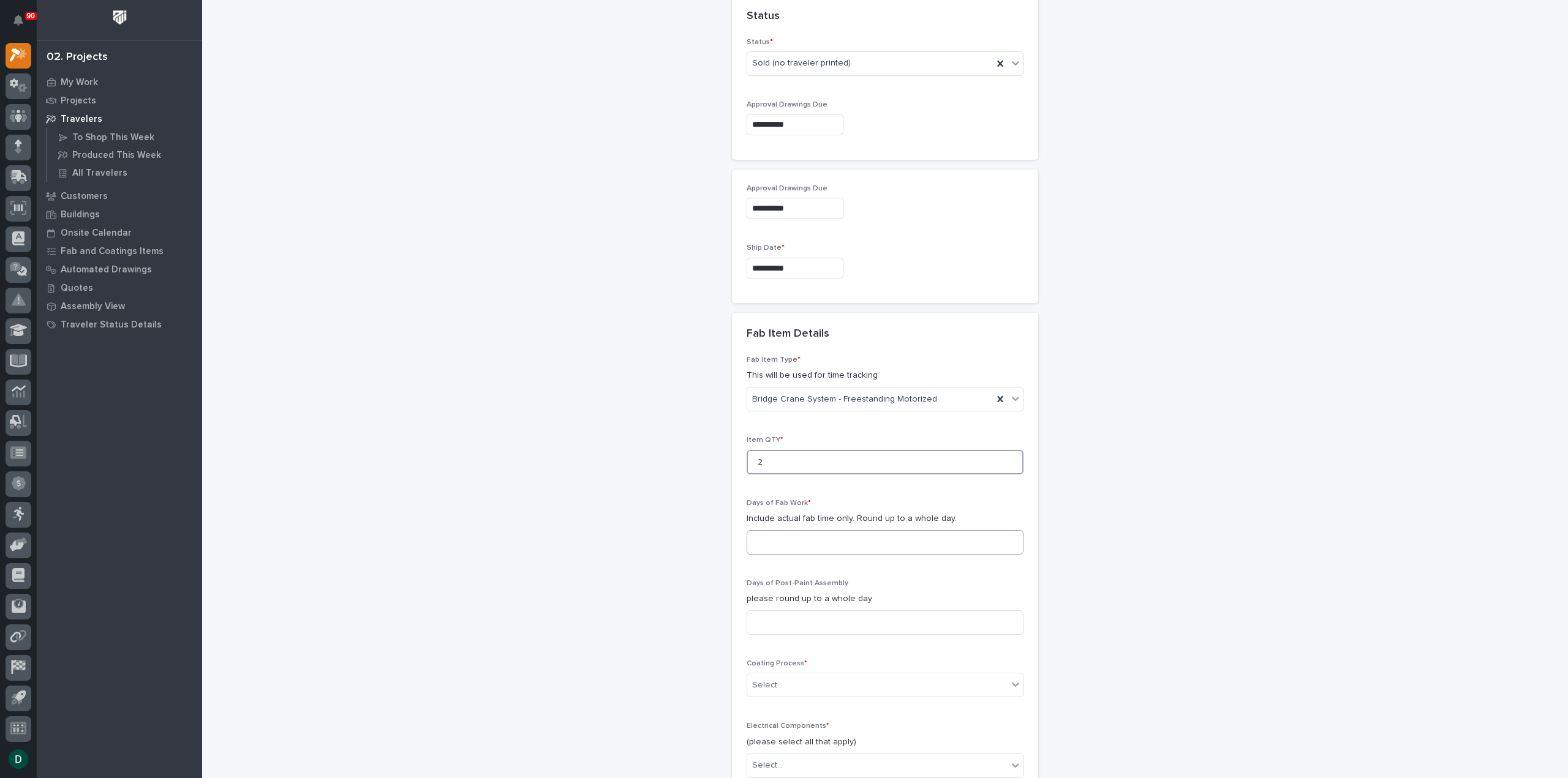
scroll to position [983, 0]
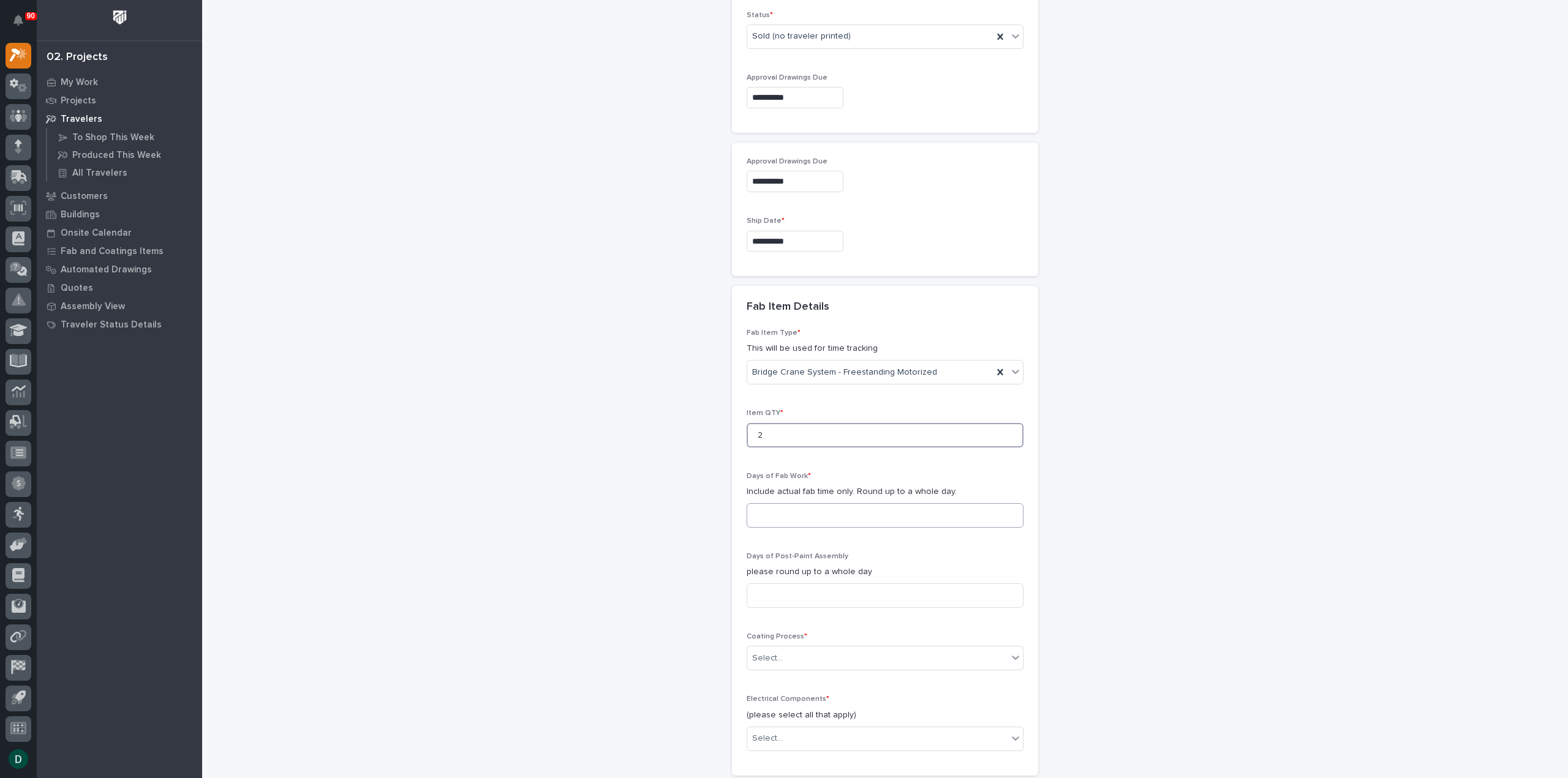
type input "2"
click at [803, 514] on input at bounding box center [885, 516] width 277 height 24
click at [851, 516] on input at bounding box center [885, 516] width 277 height 24
click at [840, 506] on input at bounding box center [885, 516] width 277 height 24
type input "41"
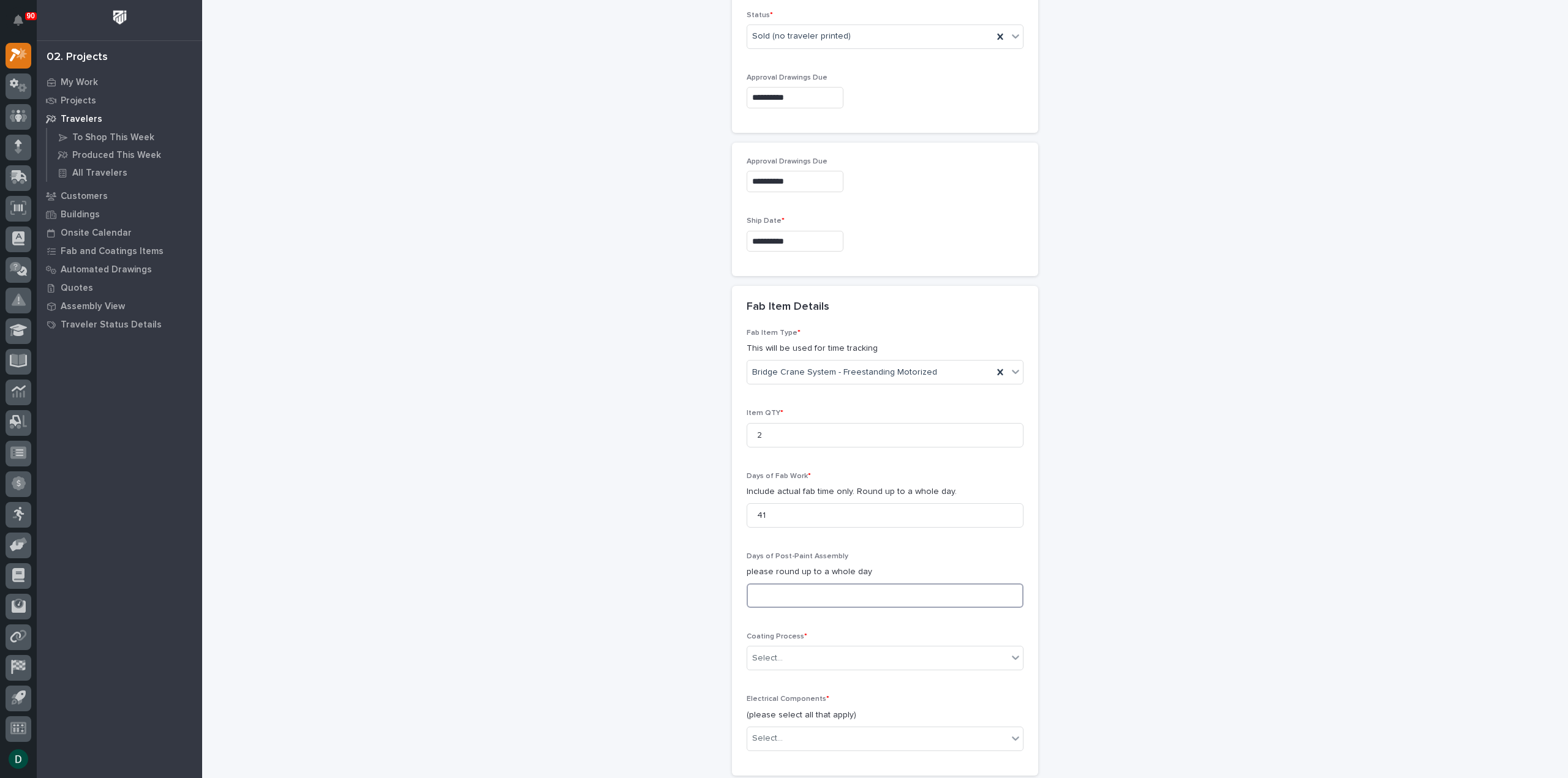
click at [840, 586] on input at bounding box center [885, 595] width 277 height 24
click at [837, 592] on input at bounding box center [885, 595] width 277 height 24
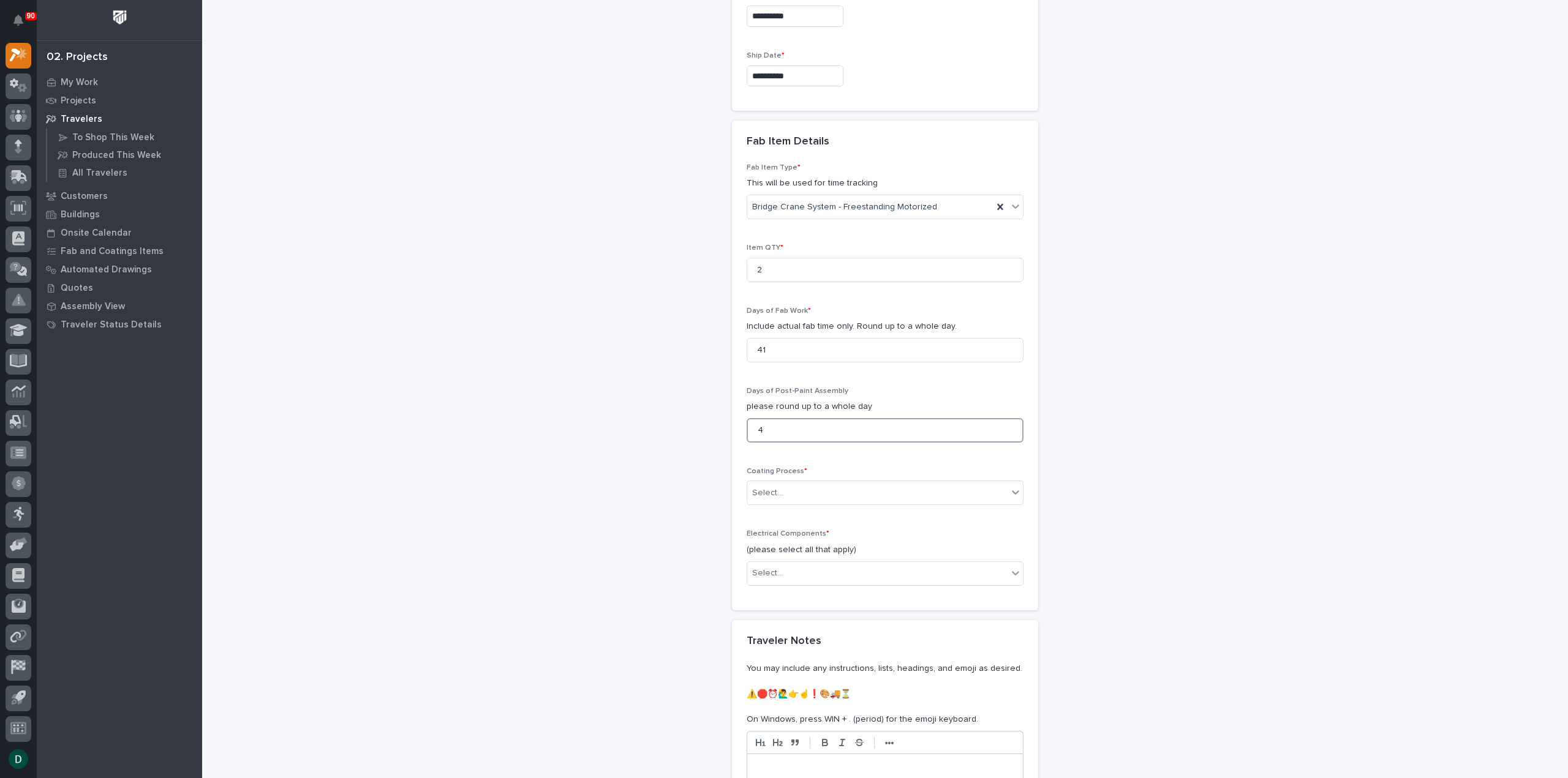
scroll to position [1167, 0]
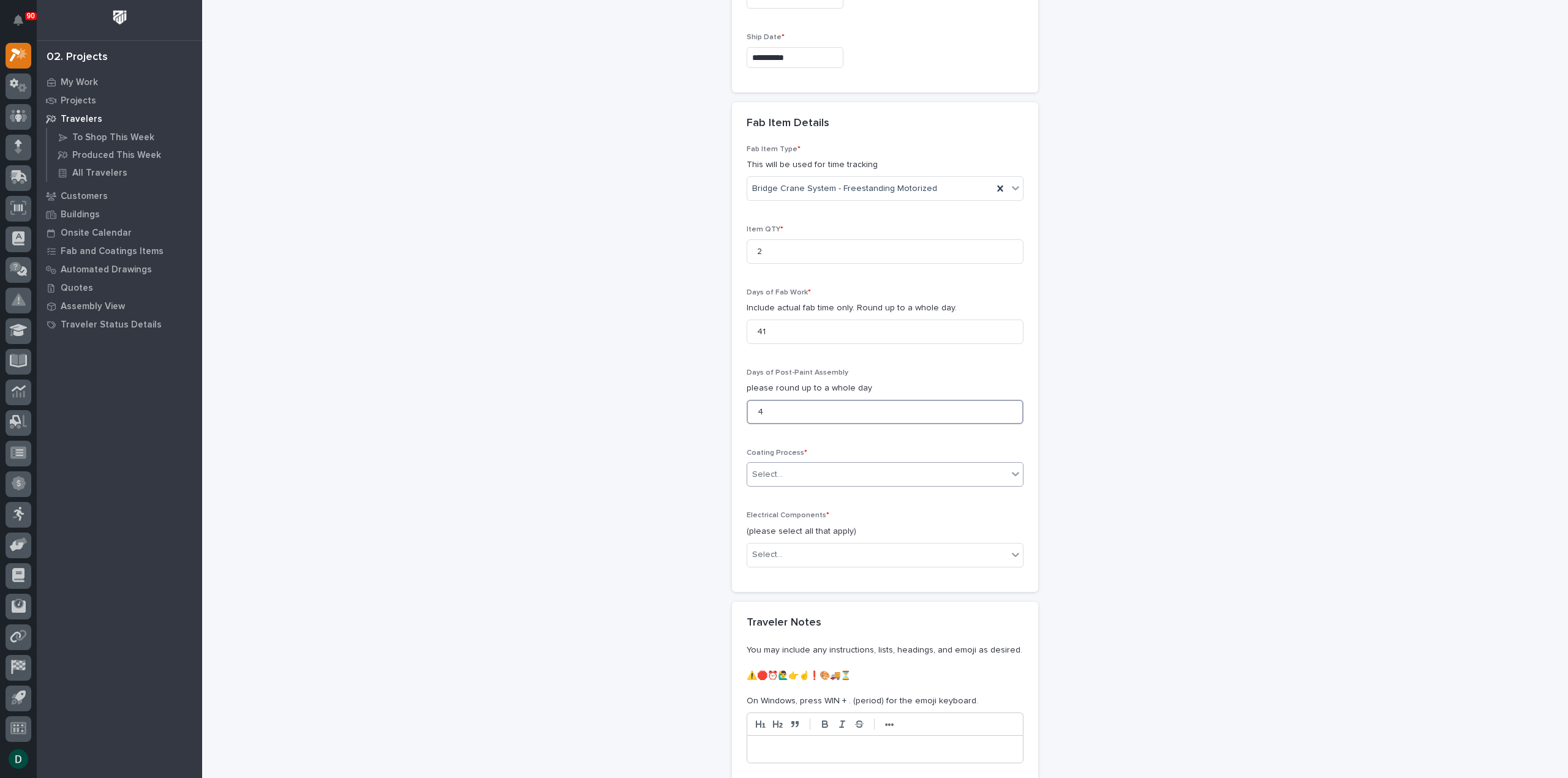
type input "4"
click at [803, 472] on div "Select..." at bounding box center [877, 474] width 261 height 20
click at [828, 515] on div "In-House Paint/Powder" at bounding box center [880, 514] width 276 height 22
click at [799, 553] on div "Select..." at bounding box center [877, 554] width 261 height 20
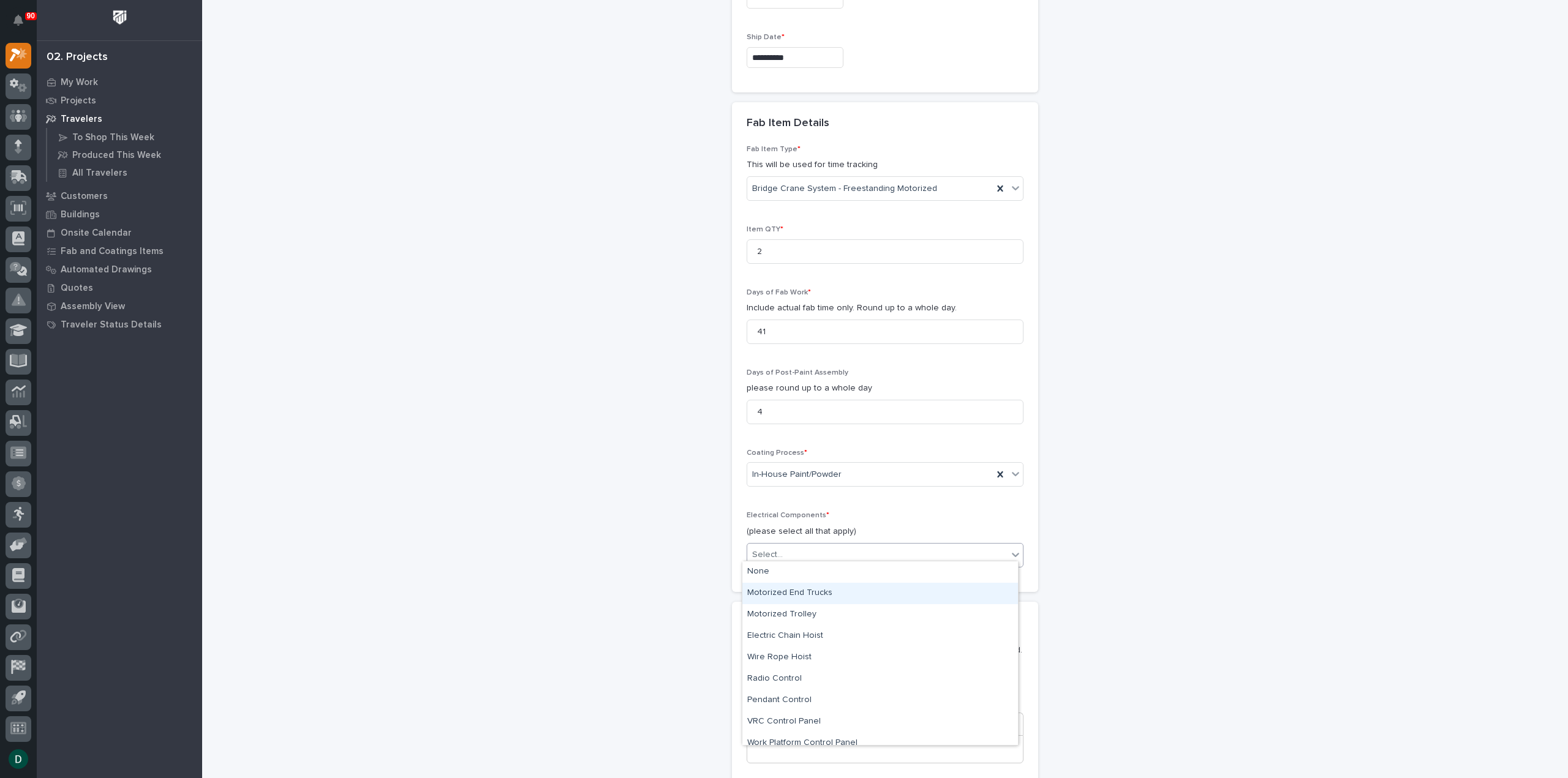
click at [846, 598] on div "Motorized End Trucks" at bounding box center [880, 594] width 276 height 22
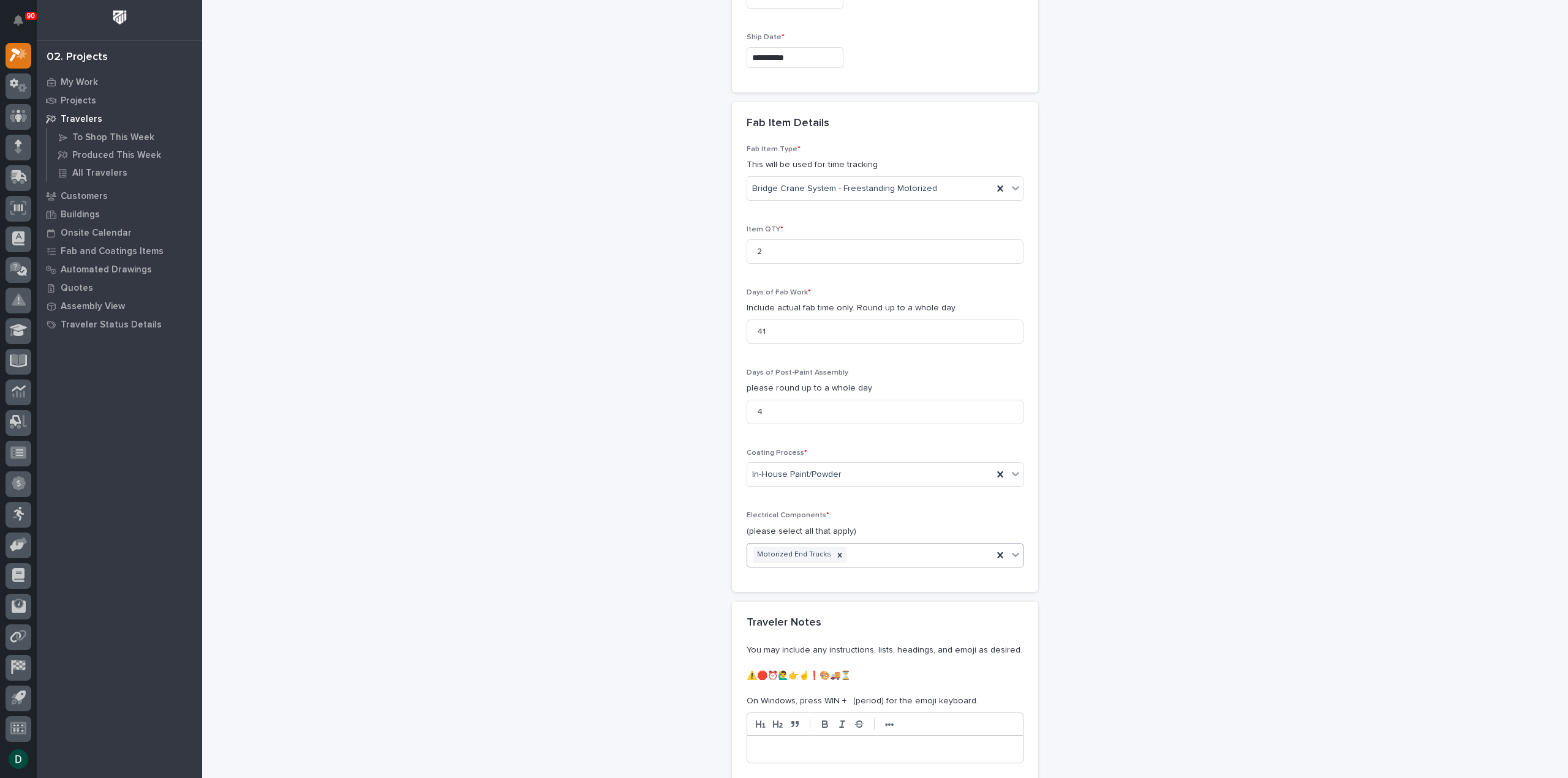
click at [861, 547] on div "Motorized End Trucks" at bounding box center [870, 555] width 246 height 22
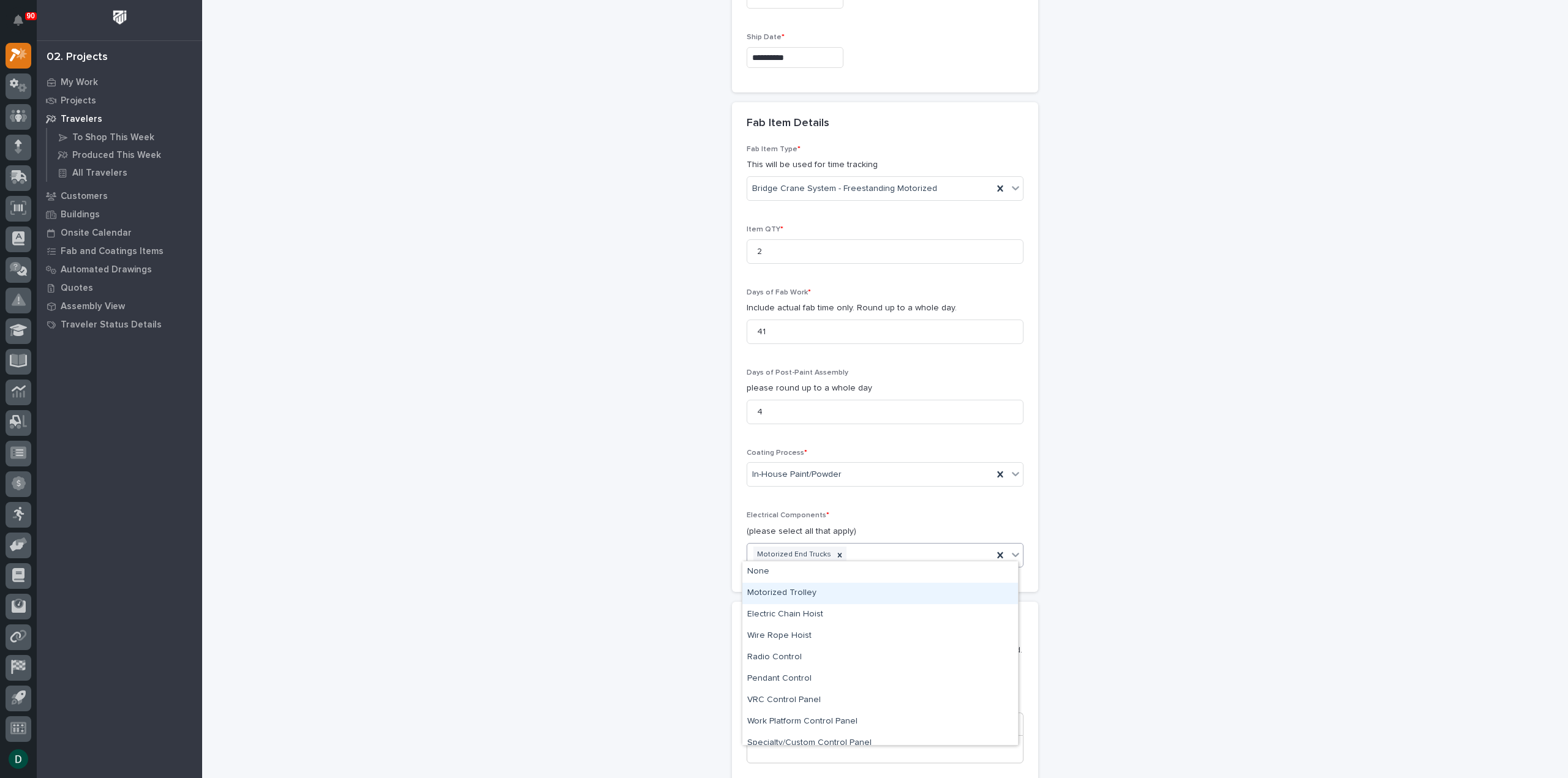
click at [845, 600] on div "Motorized Trolley" at bounding box center [880, 594] width 276 height 22
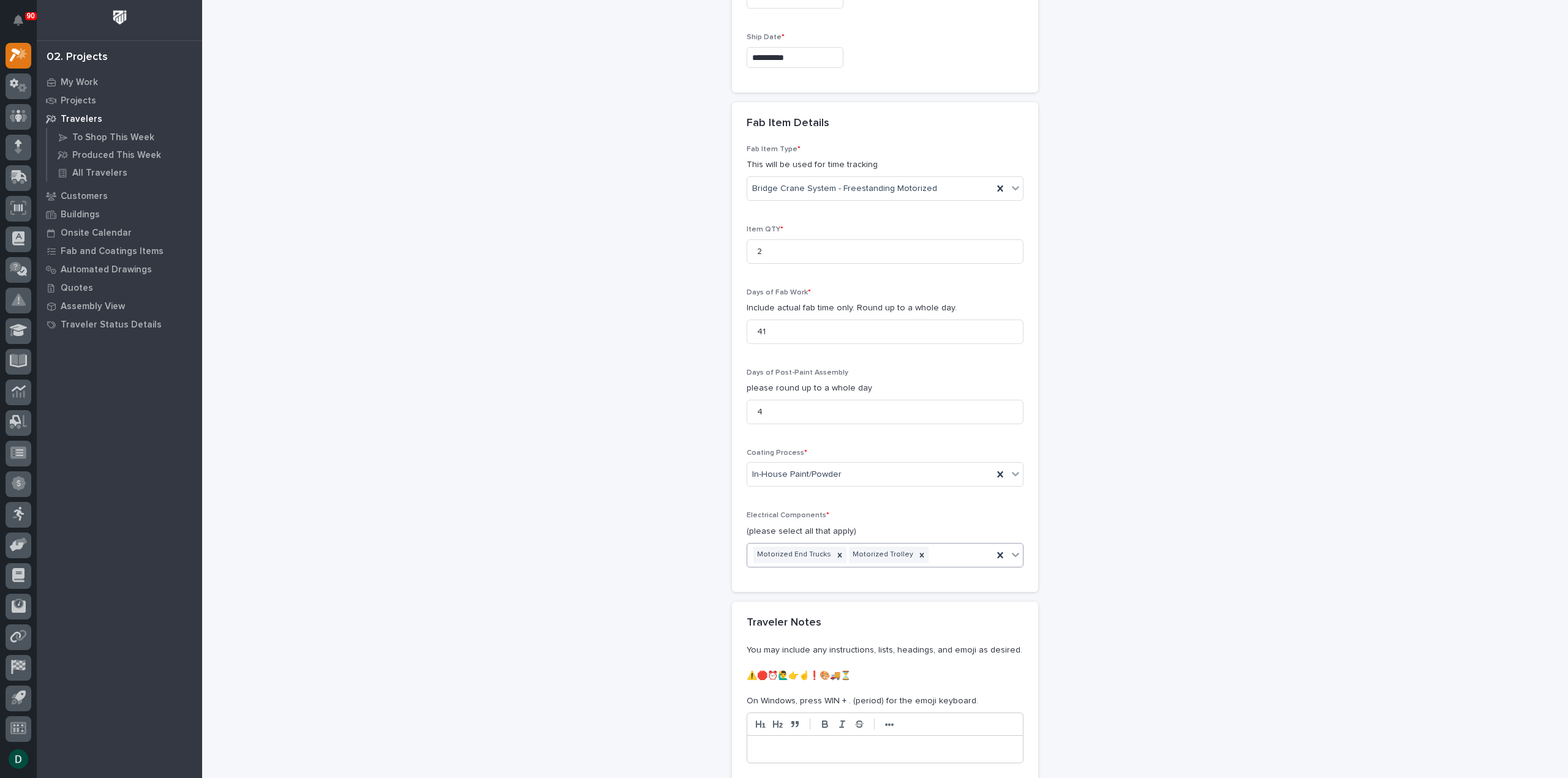
click at [936, 550] on div "Motorized End Trucks Motorized Trolley" at bounding box center [870, 555] width 246 height 22
click at [870, 633] on div "Radio Control" at bounding box center [880, 636] width 276 height 22
click at [984, 548] on div "Motorized End Trucks Motorized Trolley Radio Control" at bounding box center [870, 564] width 246 height 40
click at [885, 595] on div "Electric Chain Hoist" at bounding box center [880, 594] width 276 height 22
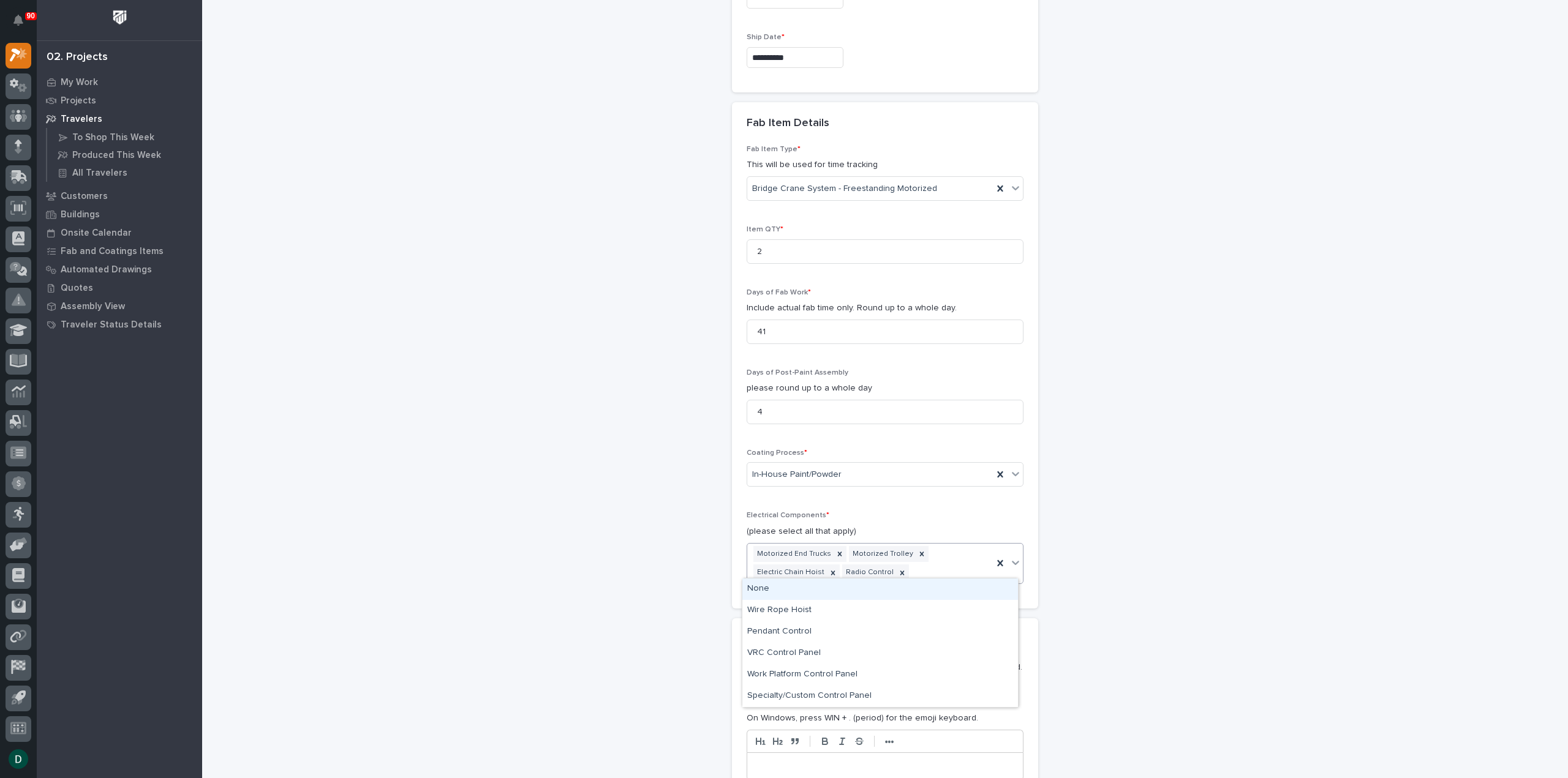
click at [925, 567] on div "Motorized End Trucks Motorized Trolley Electric Chain Hoist Radio Control" at bounding box center [870, 564] width 246 height 40
click at [946, 567] on div "Motorized End Trucks Motorized Trolley Electric Chain Hoist Radio Control" at bounding box center [870, 564] width 246 height 40
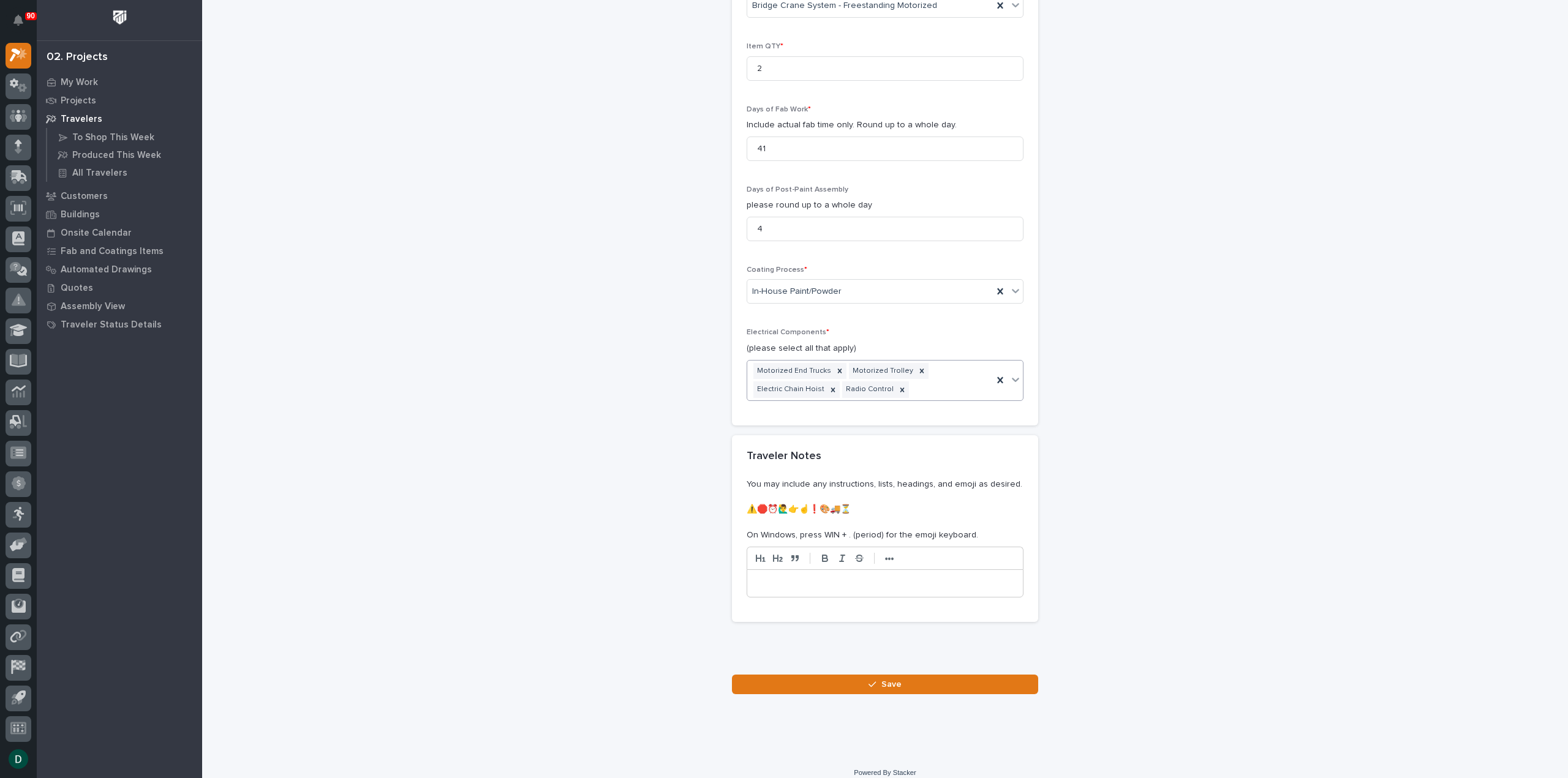
scroll to position [1351, 0]
click at [822, 577] on p at bounding box center [885, 582] width 257 height 12
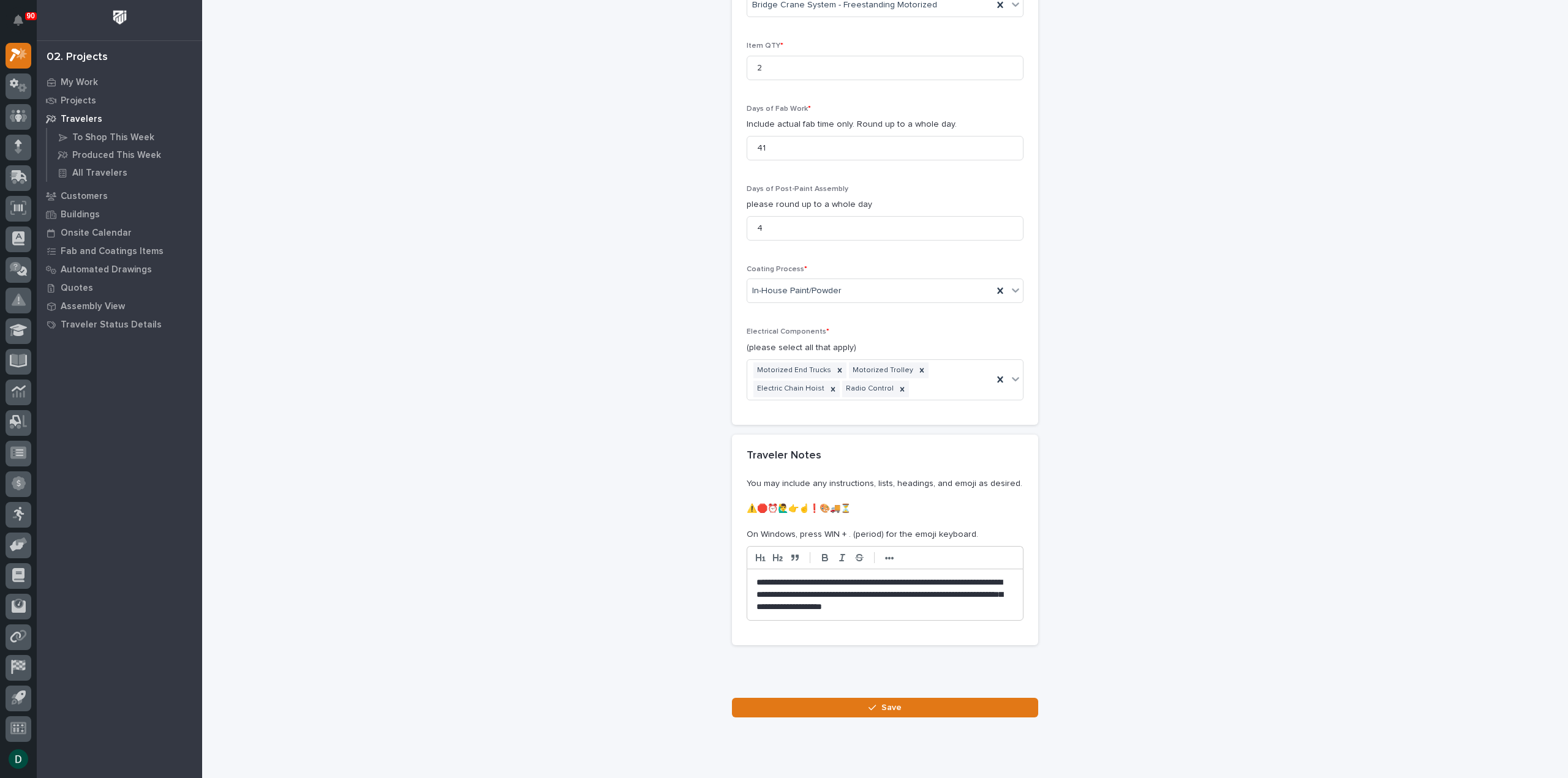
click at [917, 599] on p "**********" at bounding box center [886, 595] width 258 height 37
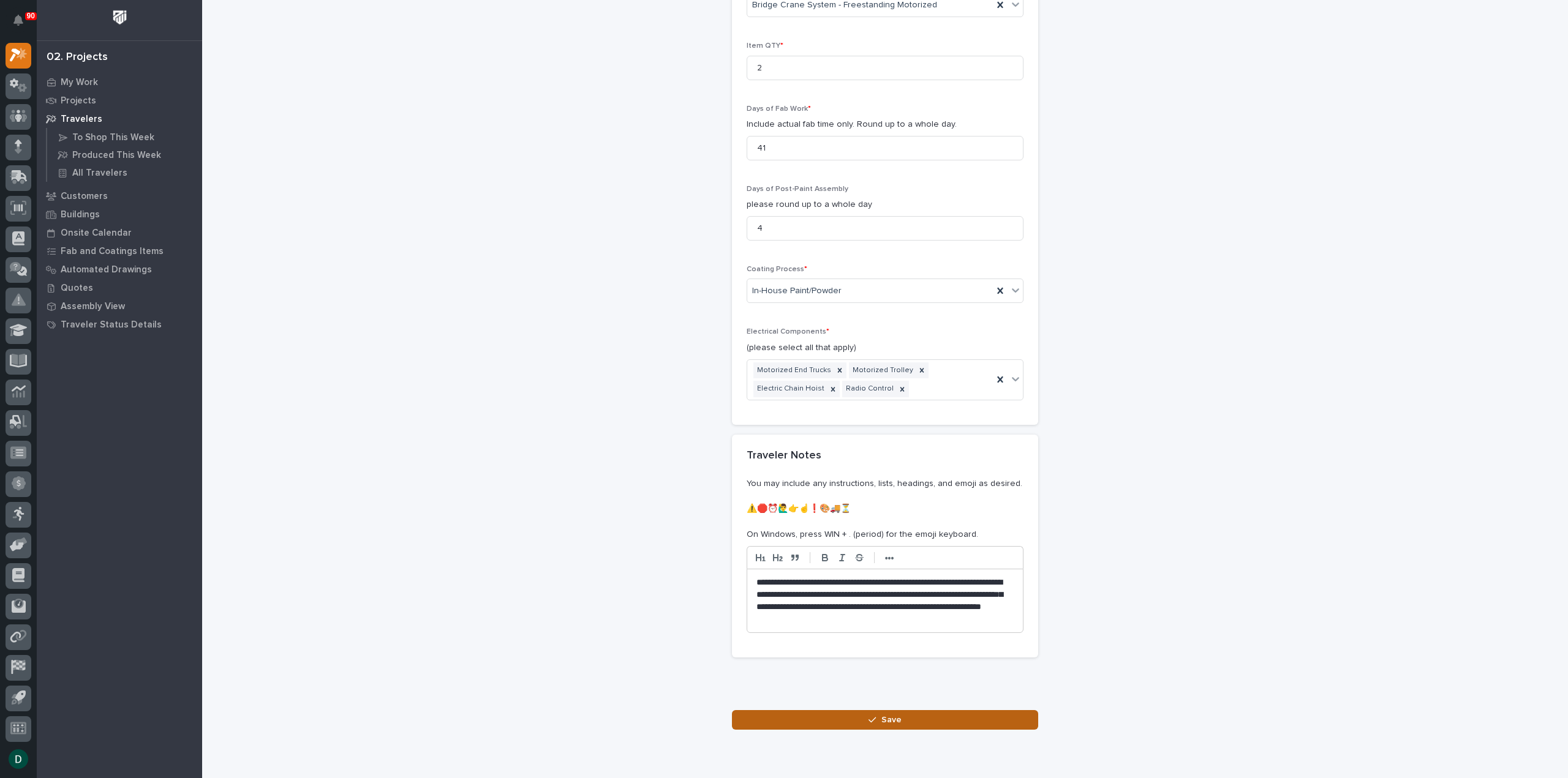
click at [895, 715] on span "Save" at bounding box center [891, 721] width 20 height 11
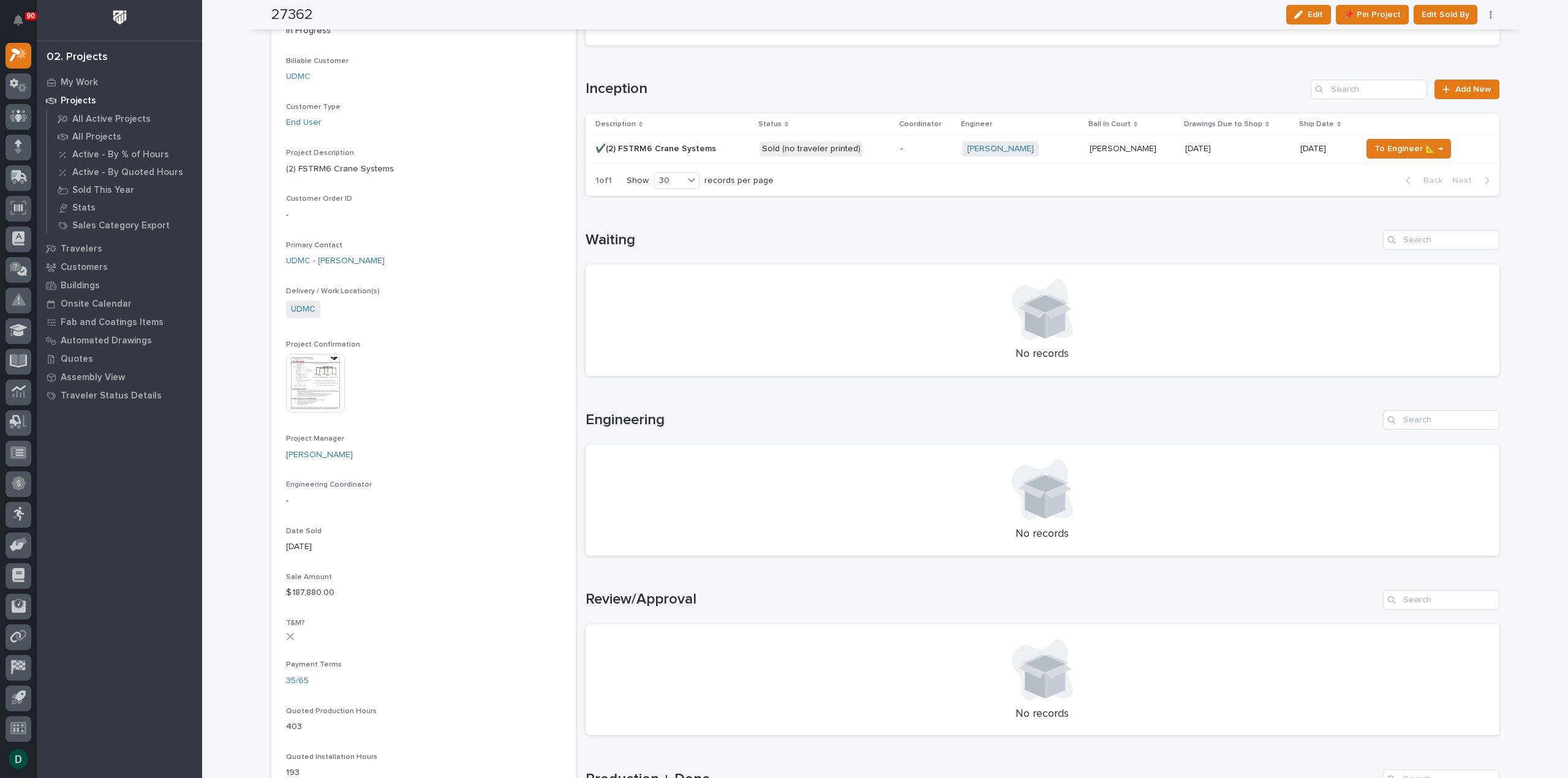
scroll to position [61, 0]
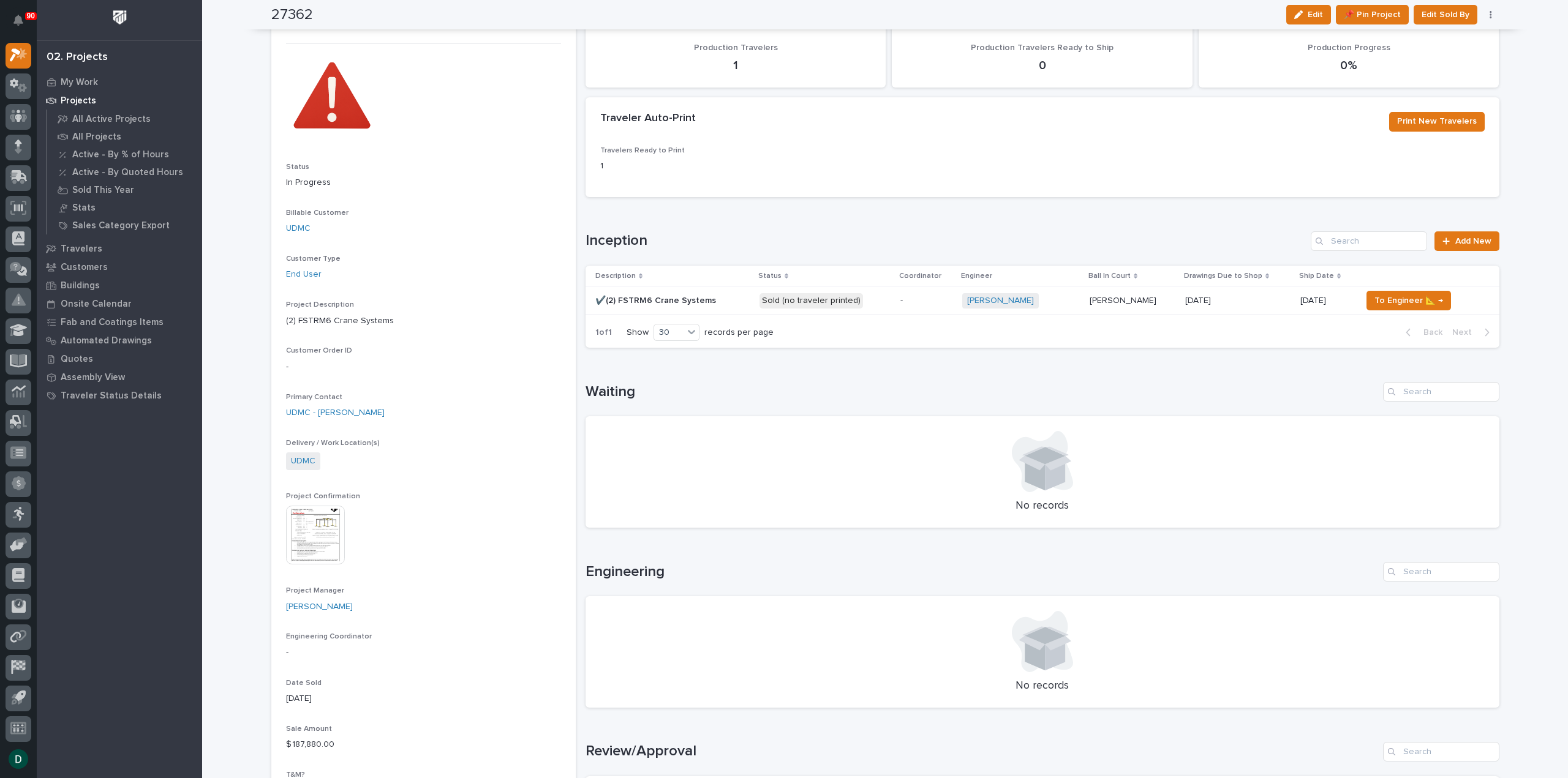
click at [722, 298] on p at bounding box center [673, 300] width 154 height 10
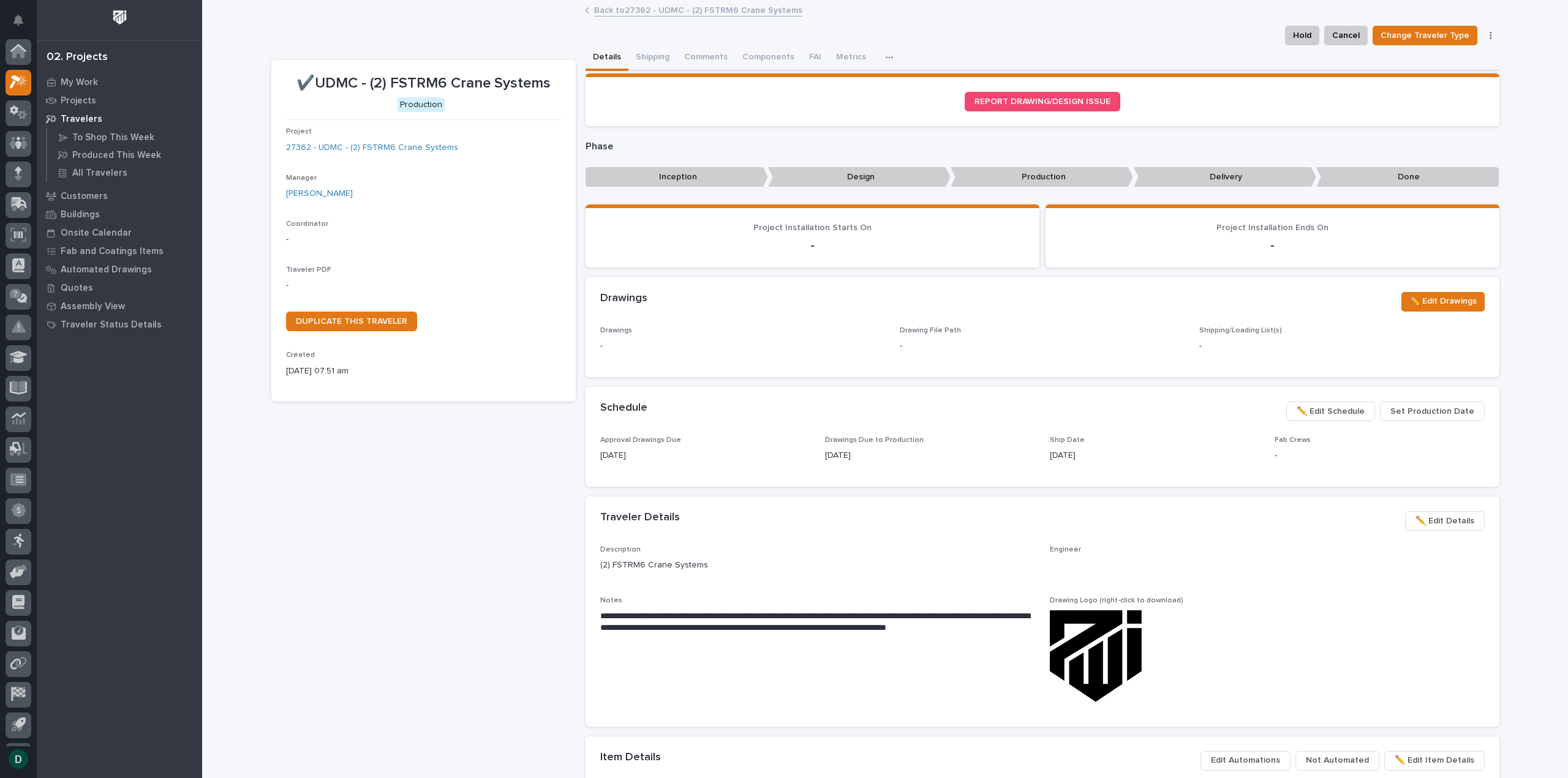
scroll to position [27, 0]
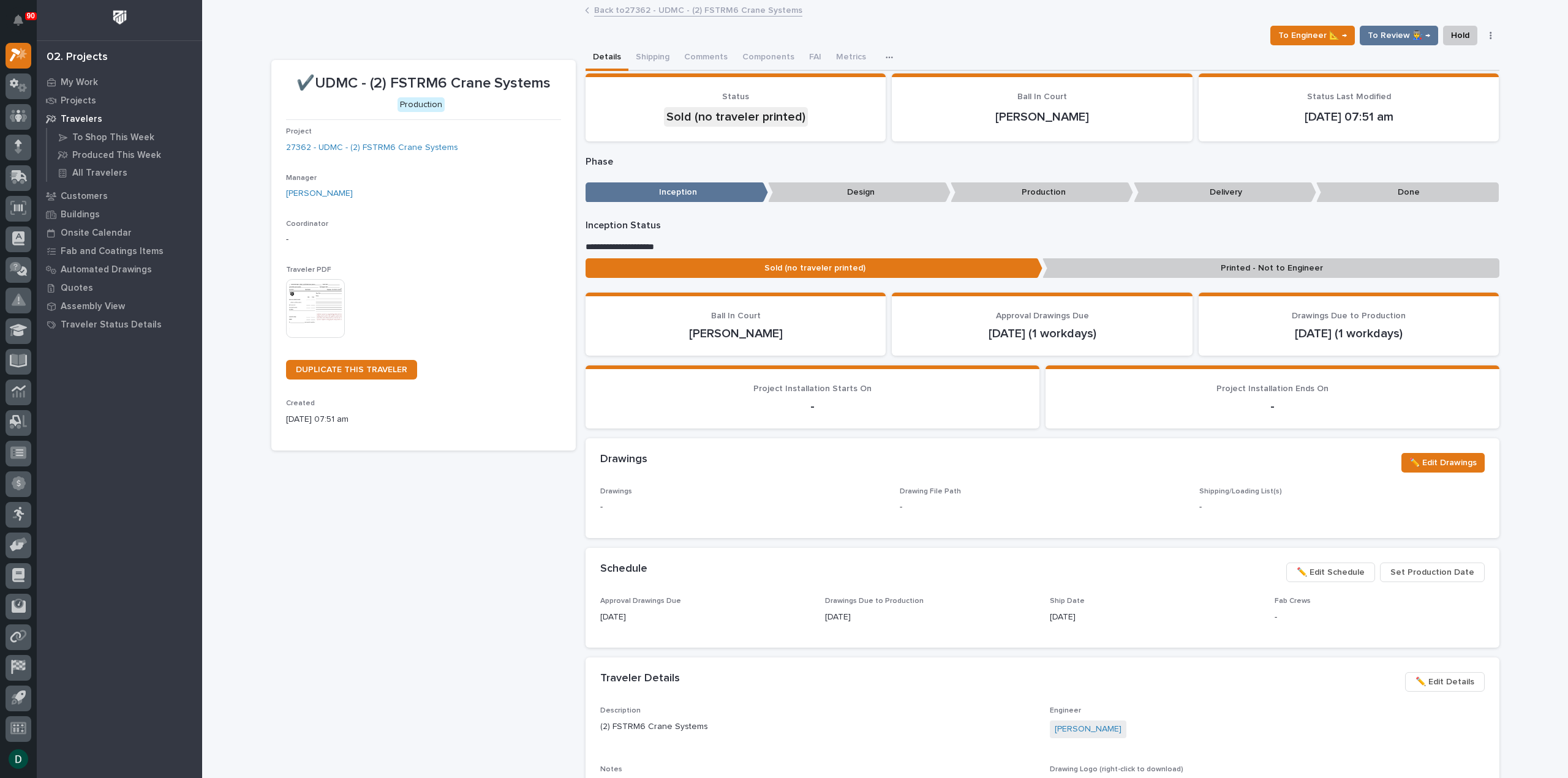
click at [312, 297] on img at bounding box center [315, 309] width 58 height 58
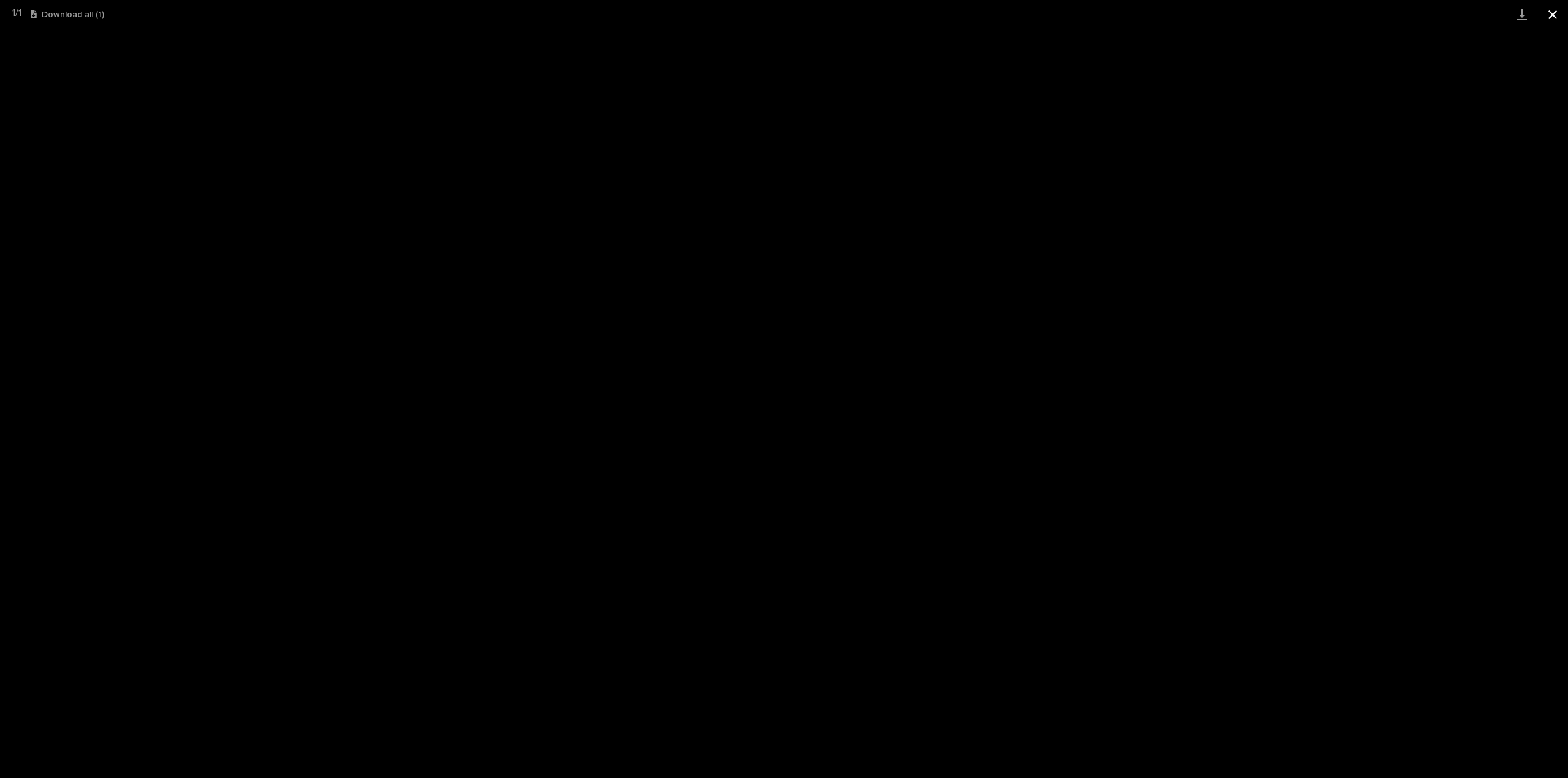
click at [1552, 11] on button "Close gallery" at bounding box center [1553, 14] width 31 height 29
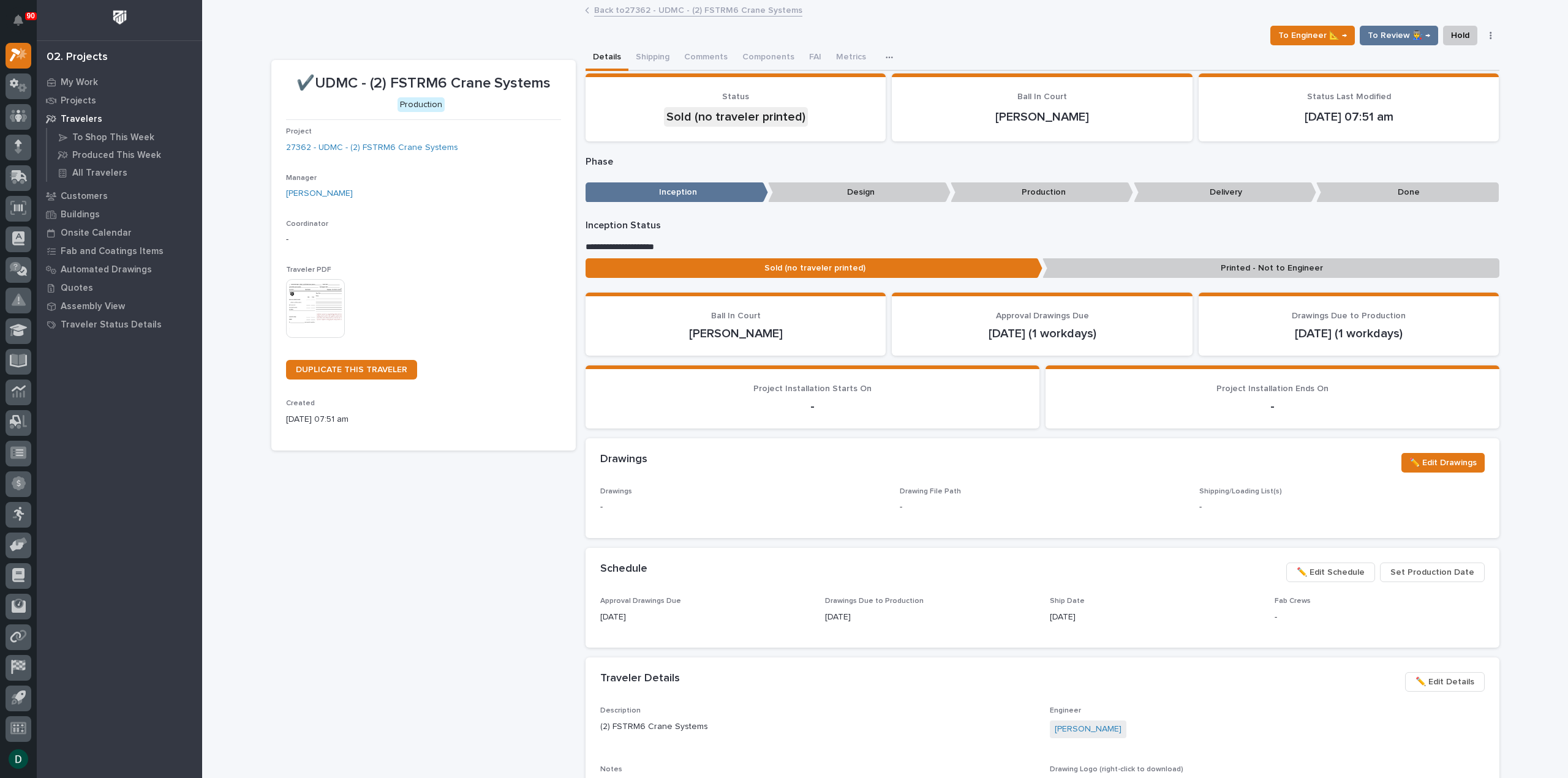
click at [662, 10] on link "Back to 27362 - UDMC - (2) FSTRM6 Crane Systems" at bounding box center [697, 9] width 208 height 14
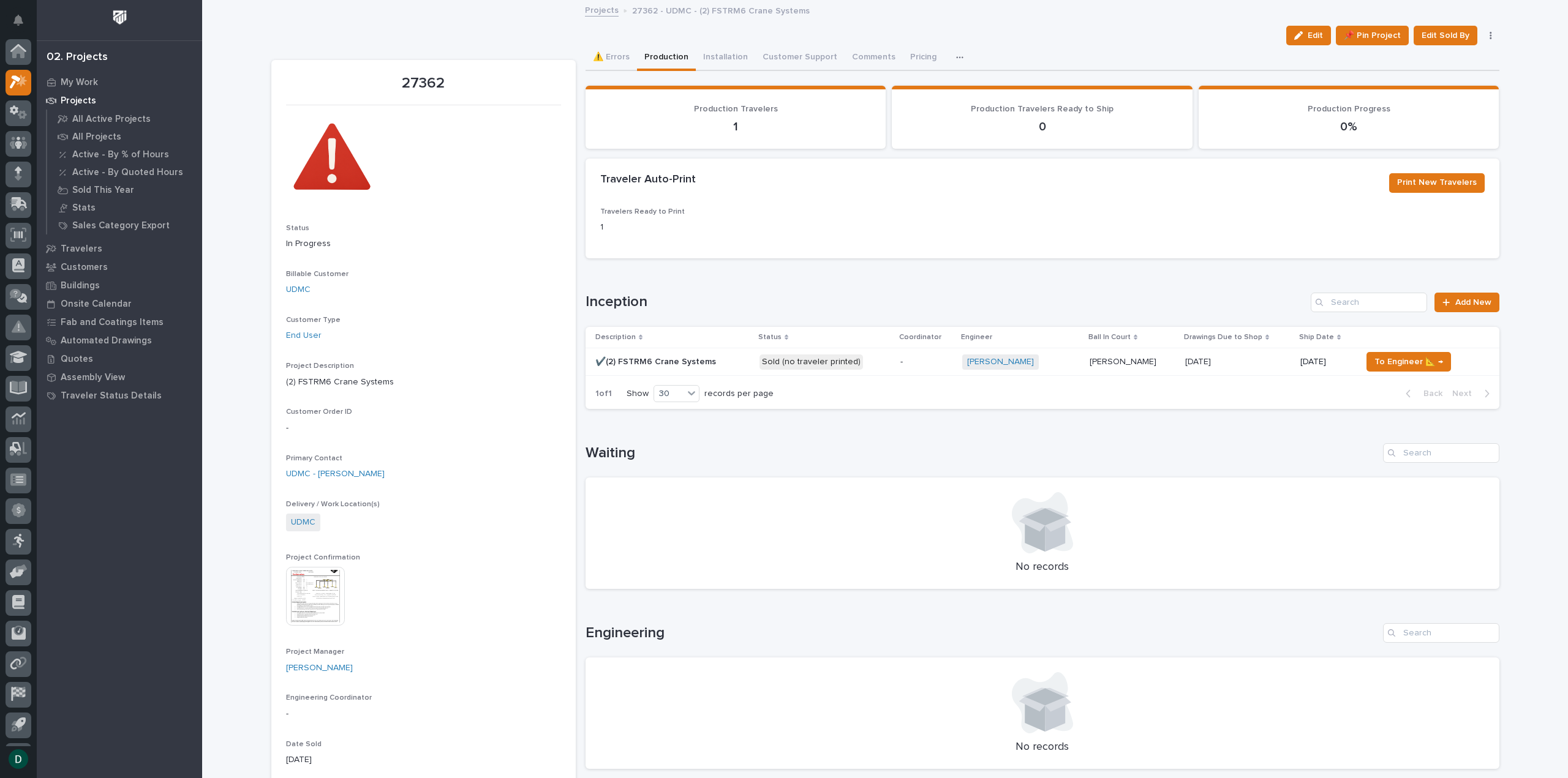
scroll to position [27, 0]
click at [712, 52] on button "Installation" at bounding box center [725, 57] width 59 height 25
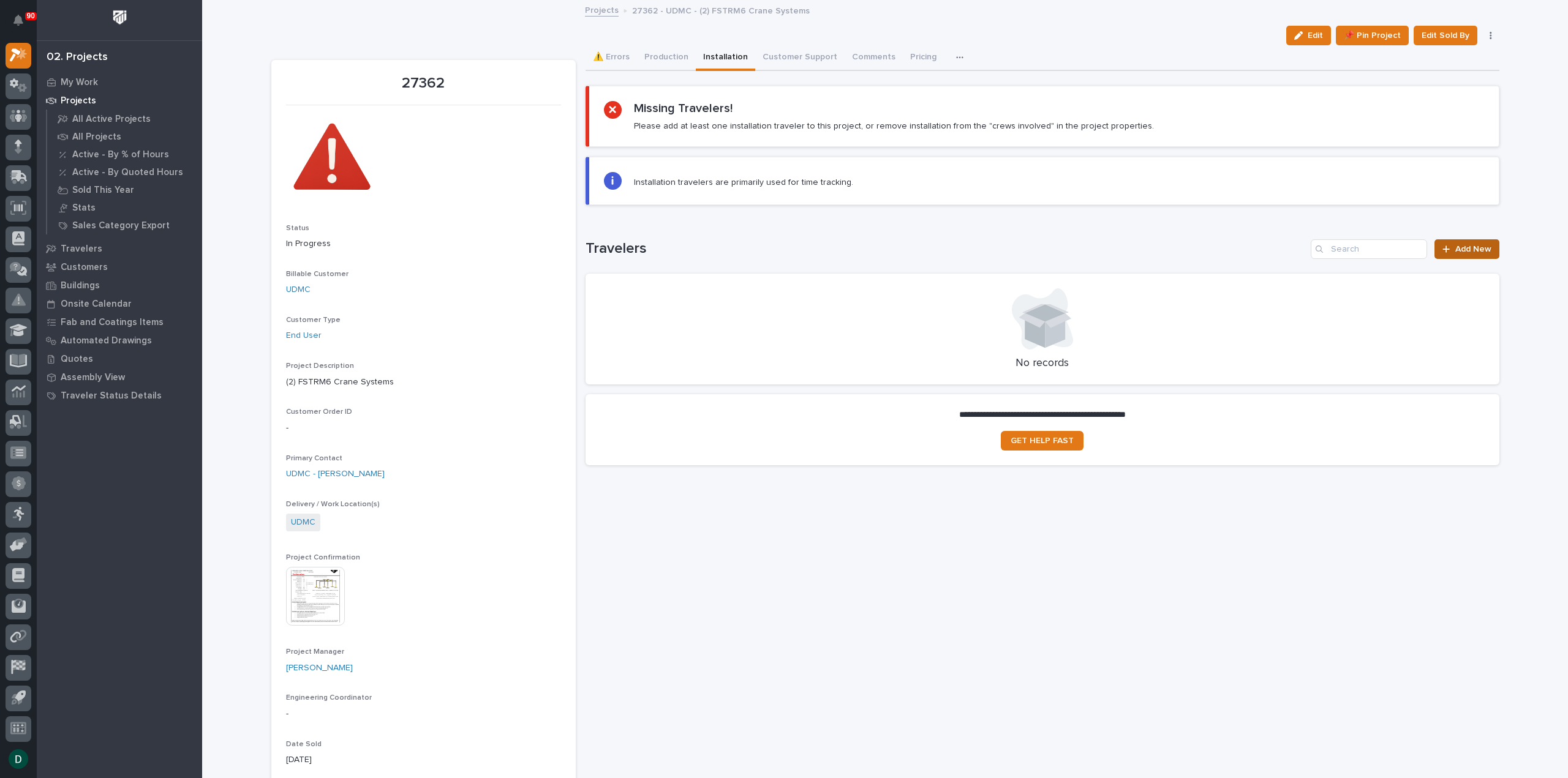
click at [1475, 250] on span "Add New" at bounding box center [1473, 248] width 36 height 8
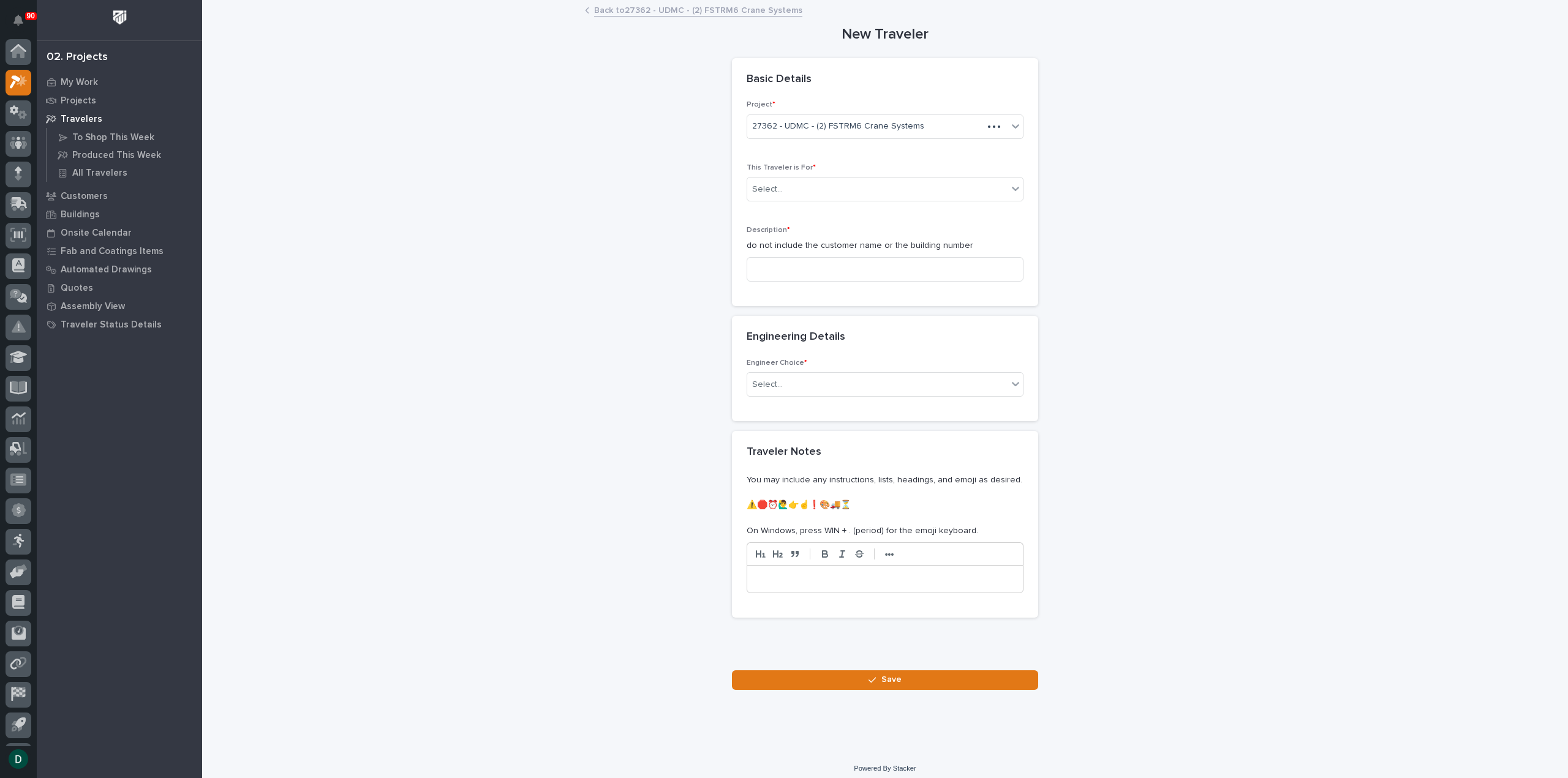
scroll to position [27, 0]
click at [822, 186] on div "Select..." at bounding box center [877, 189] width 261 height 20
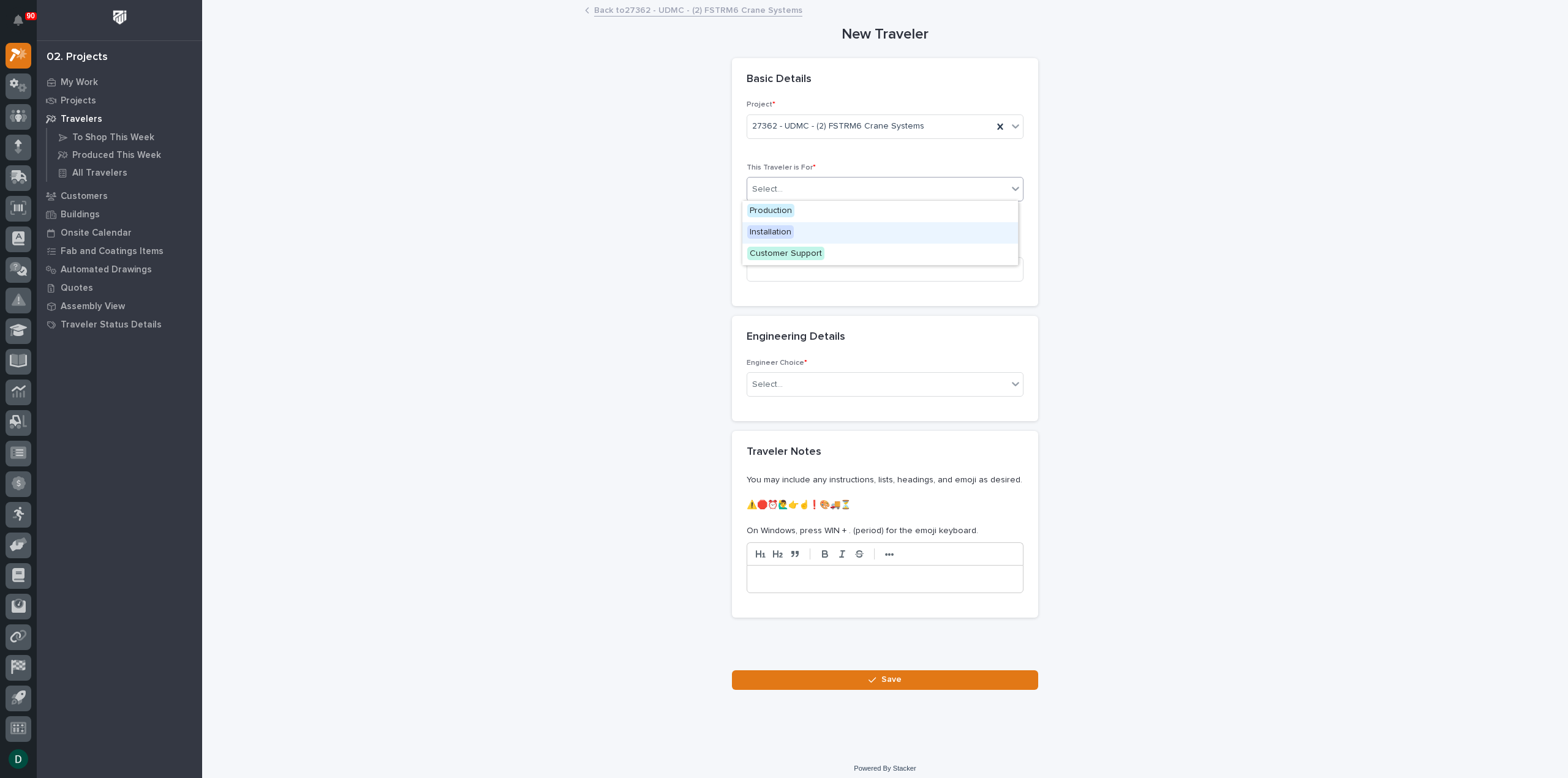
click at [795, 235] on div "Installation" at bounding box center [880, 232] width 276 height 22
click at [810, 270] on input at bounding box center [885, 269] width 277 height 24
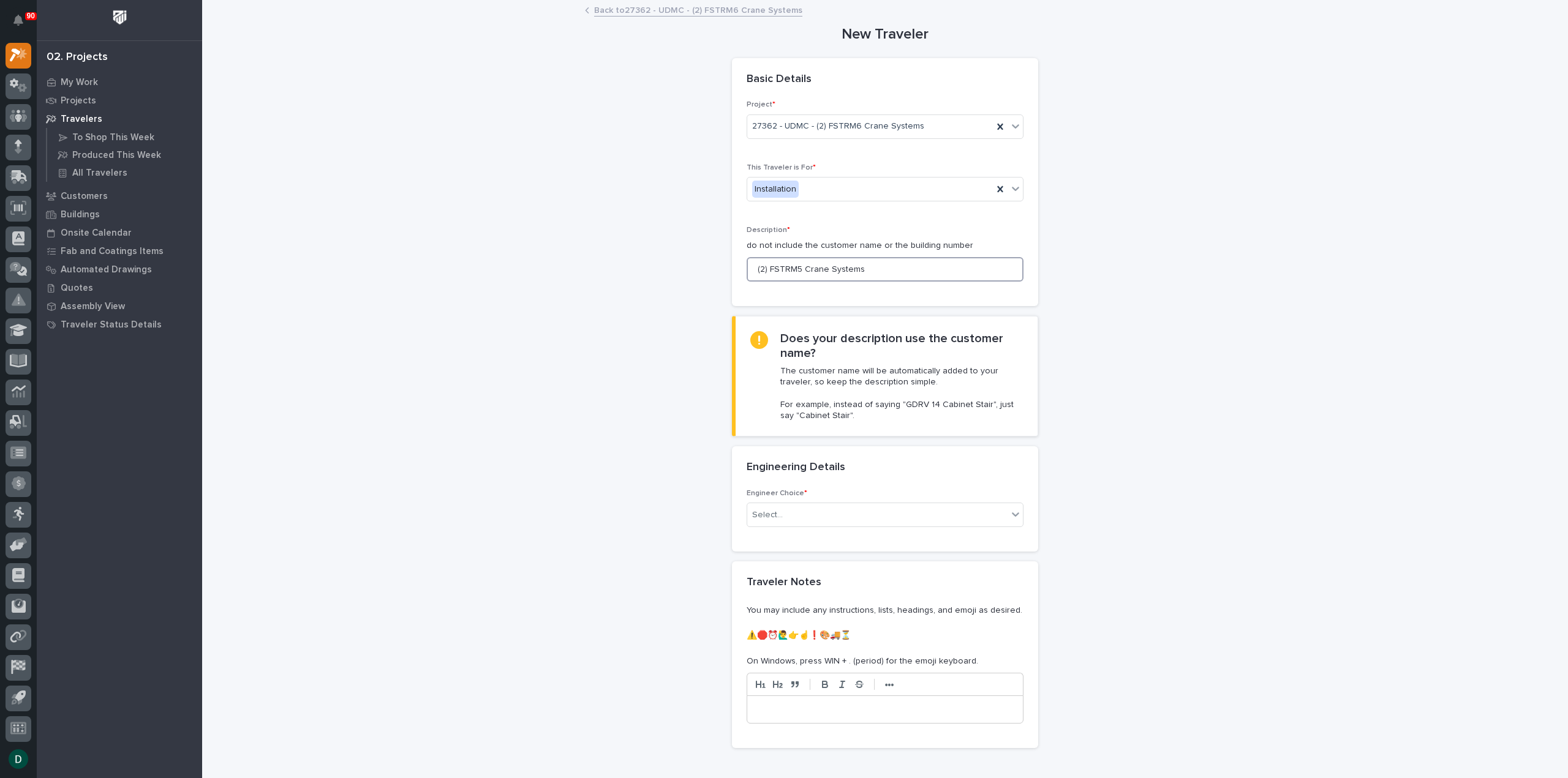
click at [795, 266] on input "(2) FSTRM5 Crane Systems" at bounding box center [885, 269] width 277 height 24
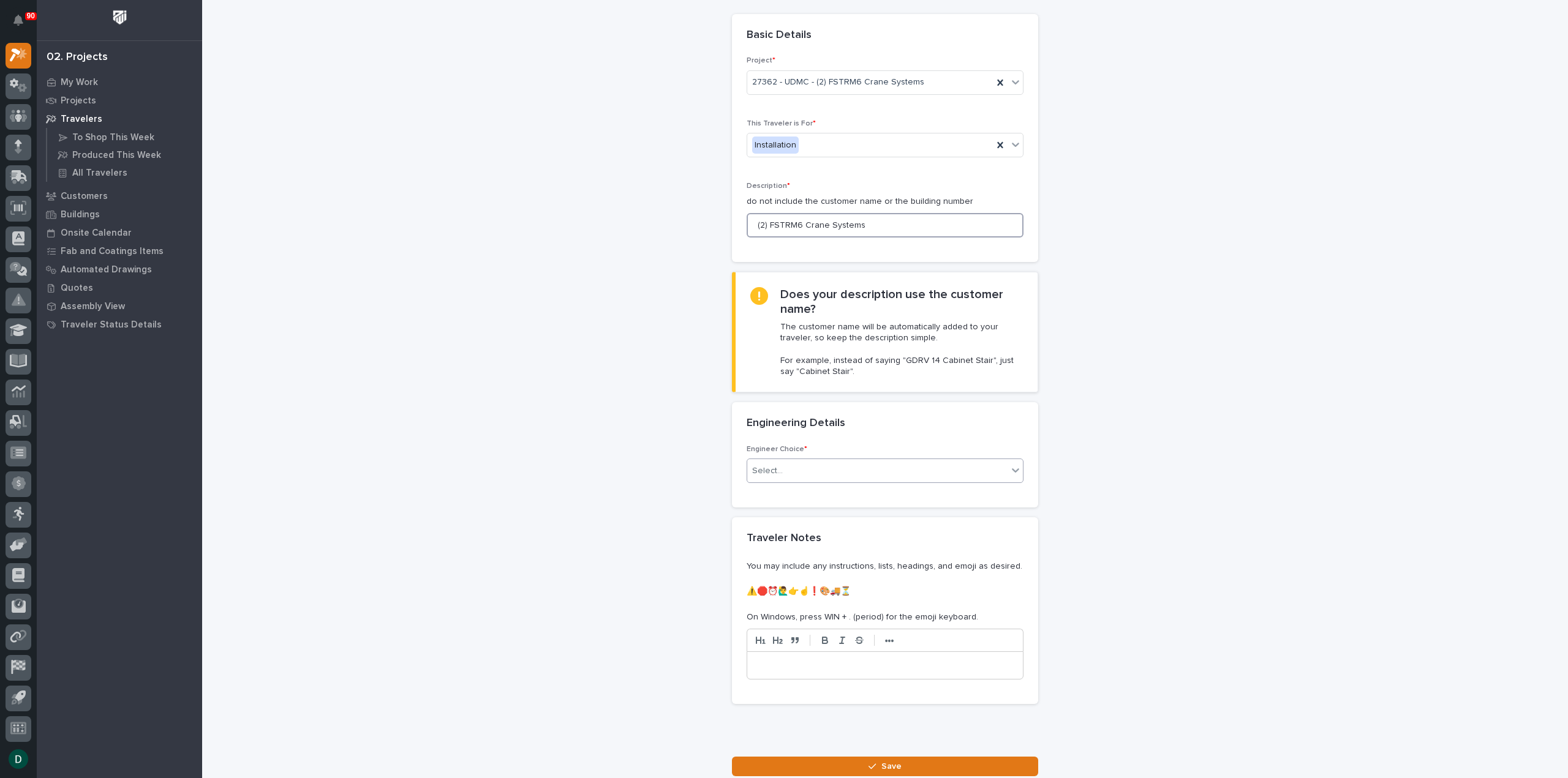
scroll to position [61, 0]
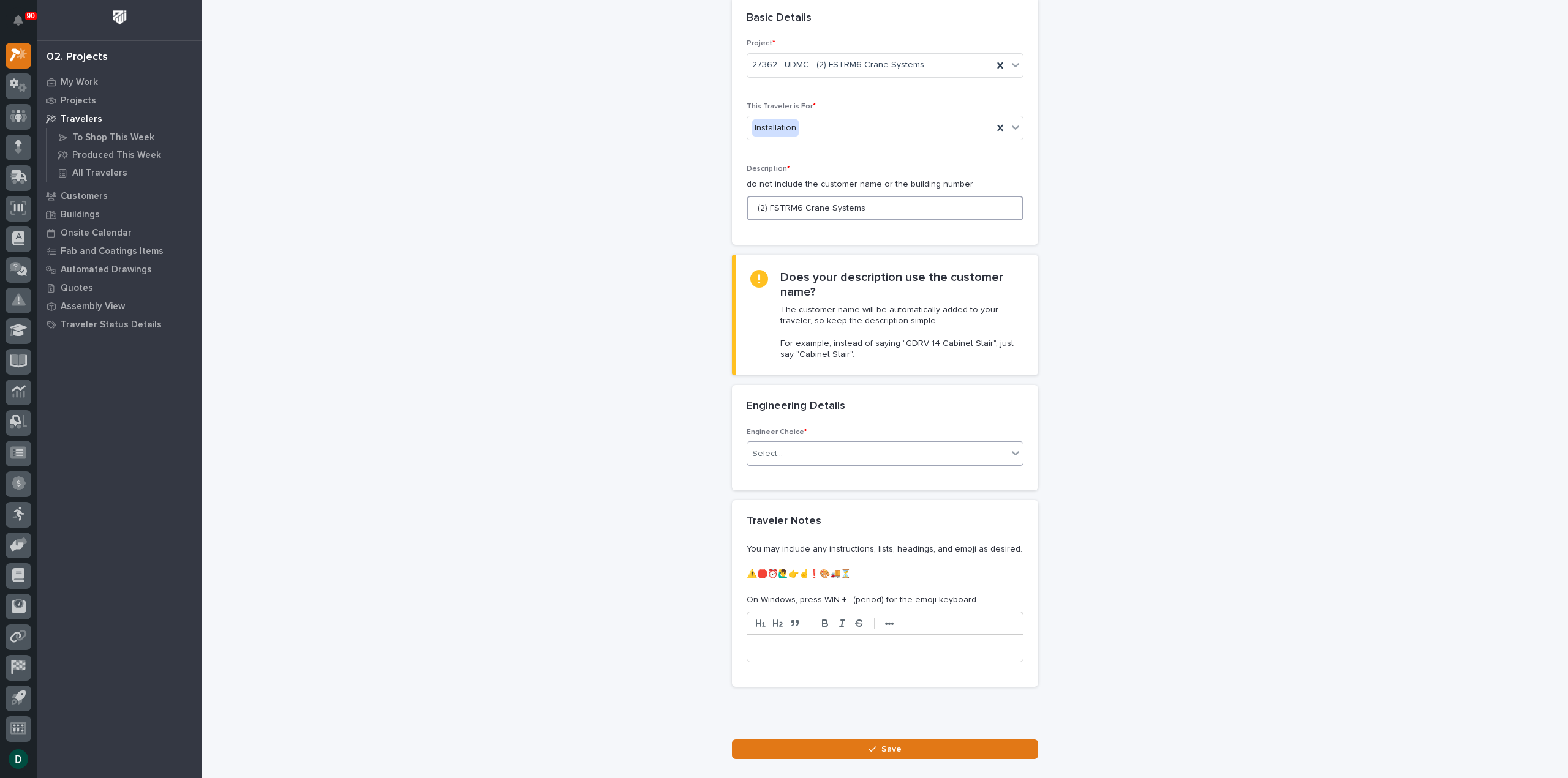
type input "(2) FSTRM6 Crane Systems"
click at [841, 453] on div "Select..." at bounding box center [877, 453] width 261 height 20
click at [840, 516] on div "I know who will draw this" at bounding box center [880, 518] width 276 height 22
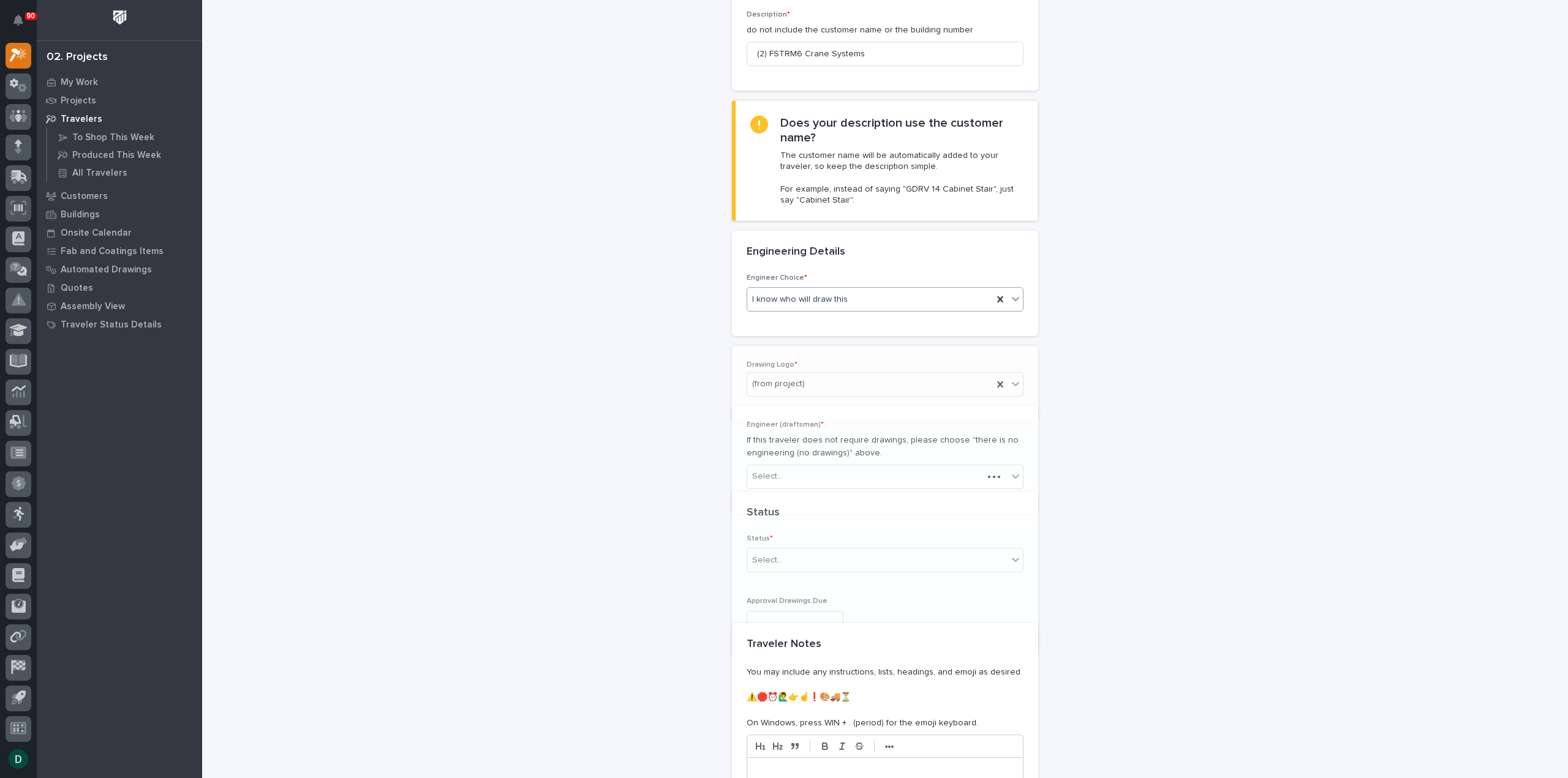
scroll to position [248, 0]
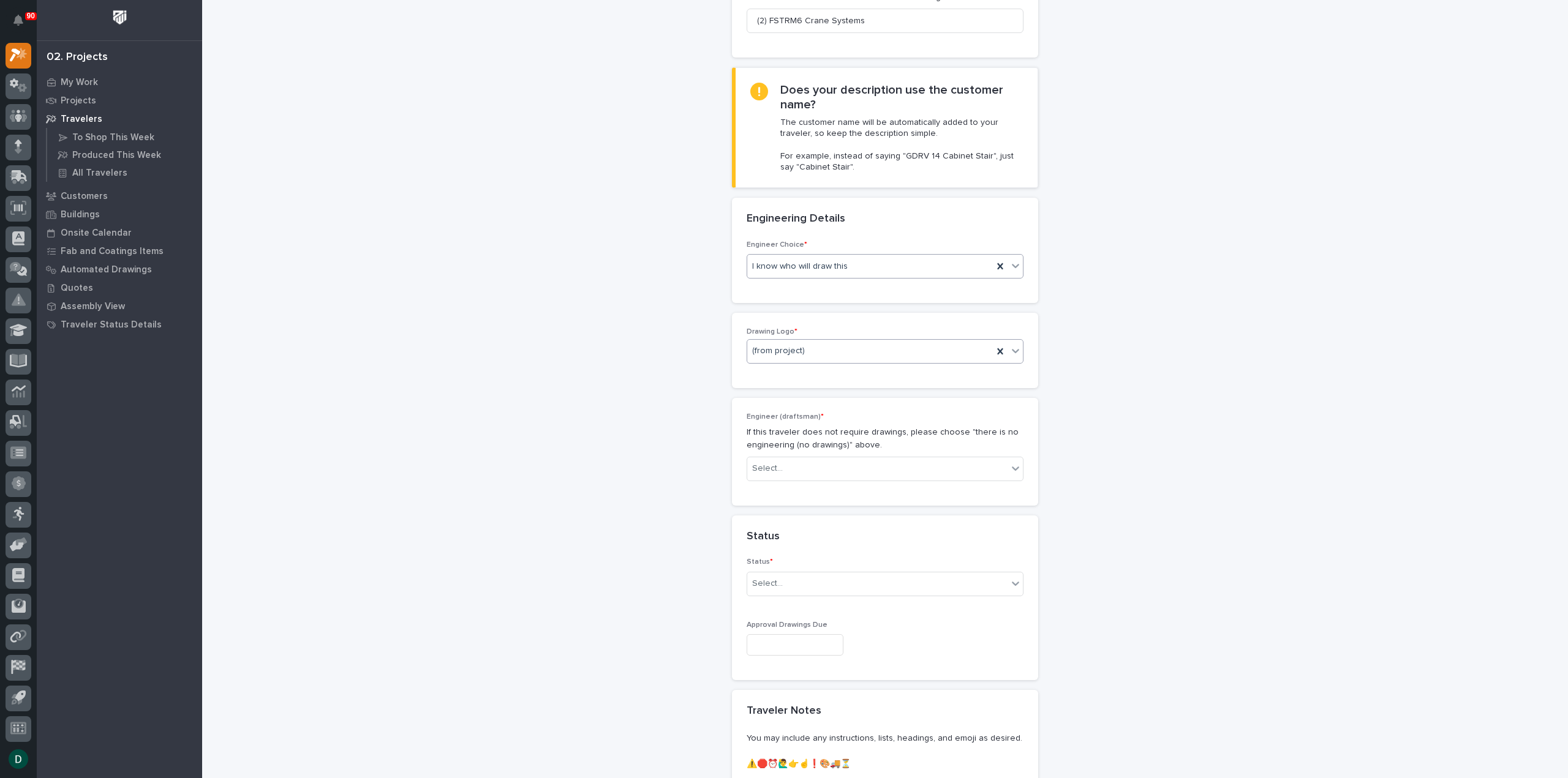
click at [824, 352] on div "(from project)" at bounding box center [870, 351] width 246 height 20
click at [791, 417] on div "PWI" at bounding box center [880, 415] width 276 height 22
click at [838, 464] on div "Select..." at bounding box center [877, 468] width 261 height 20
click at [823, 543] on div "Spenser Yoder" at bounding box center [880, 541] width 276 height 22
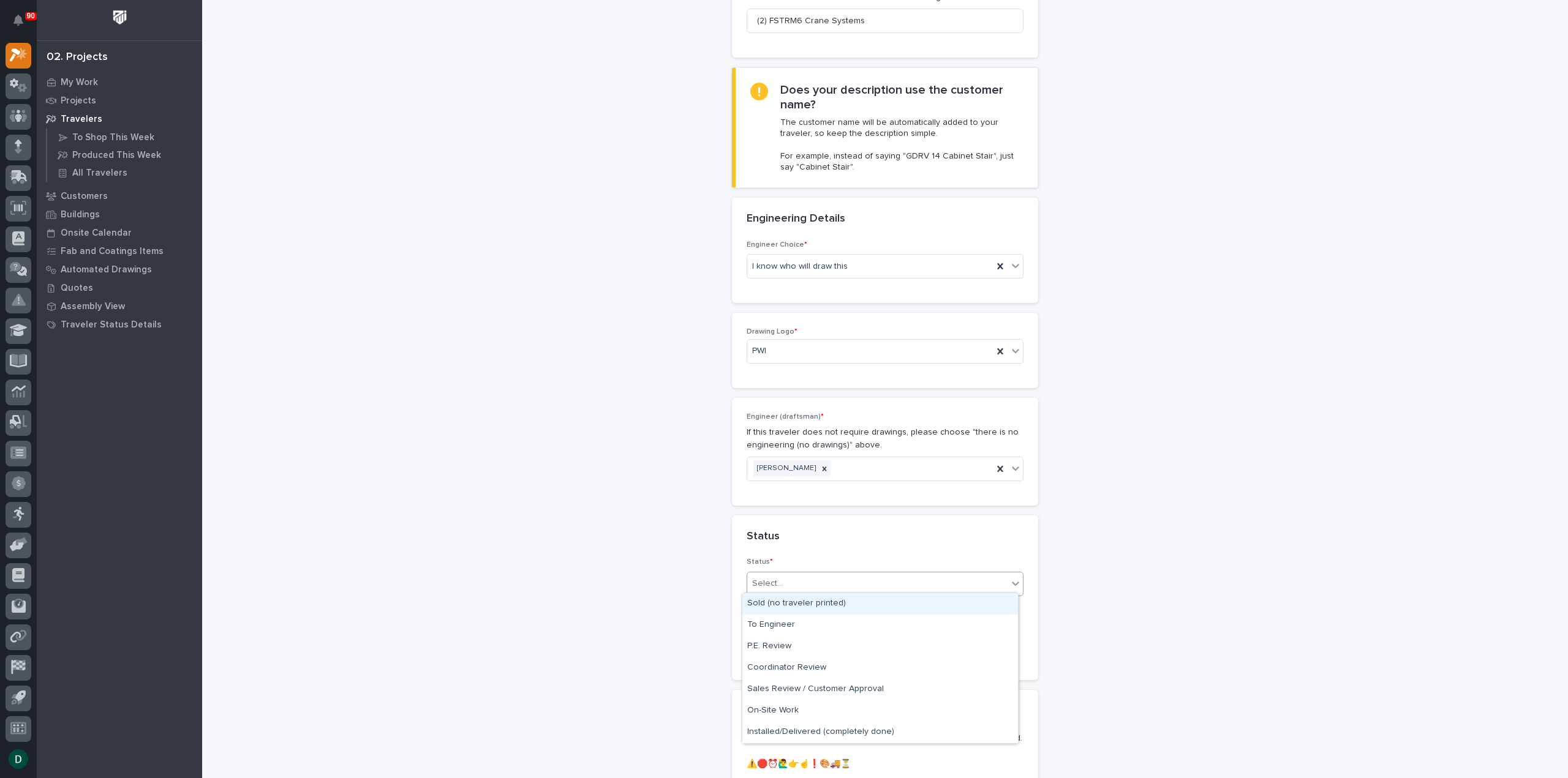
click at [846, 581] on div "Select..." at bounding box center [877, 583] width 261 height 20
click at [840, 607] on div "Sold (no traveler printed)" at bounding box center [880, 604] width 276 height 22
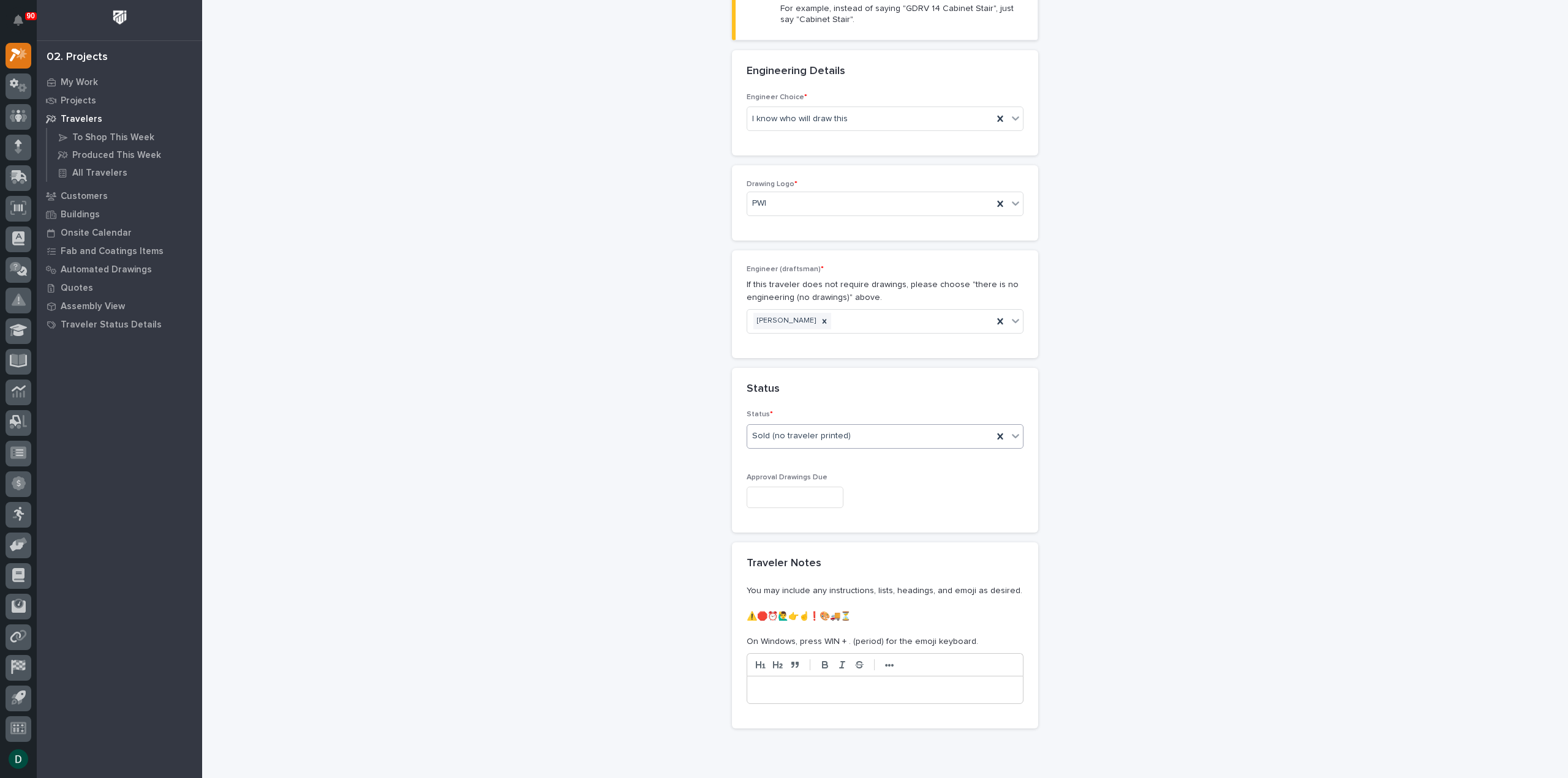
scroll to position [494, 0]
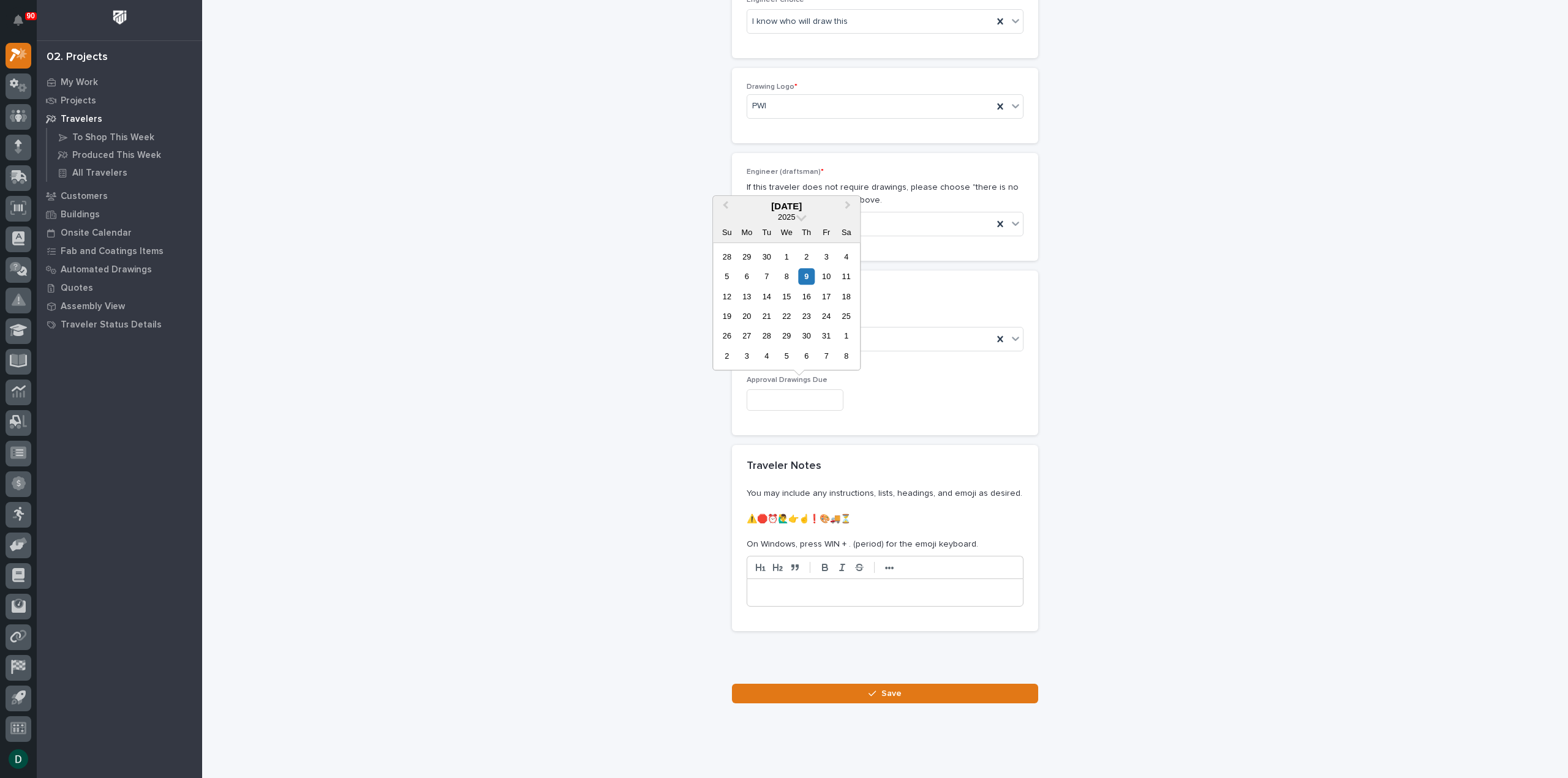
click at [812, 401] on input "text" at bounding box center [794, 400] width 97 height 22
click at [788, 355] on div "5" at bounding box center [787, 357] width 17 height 17
type input "**********"
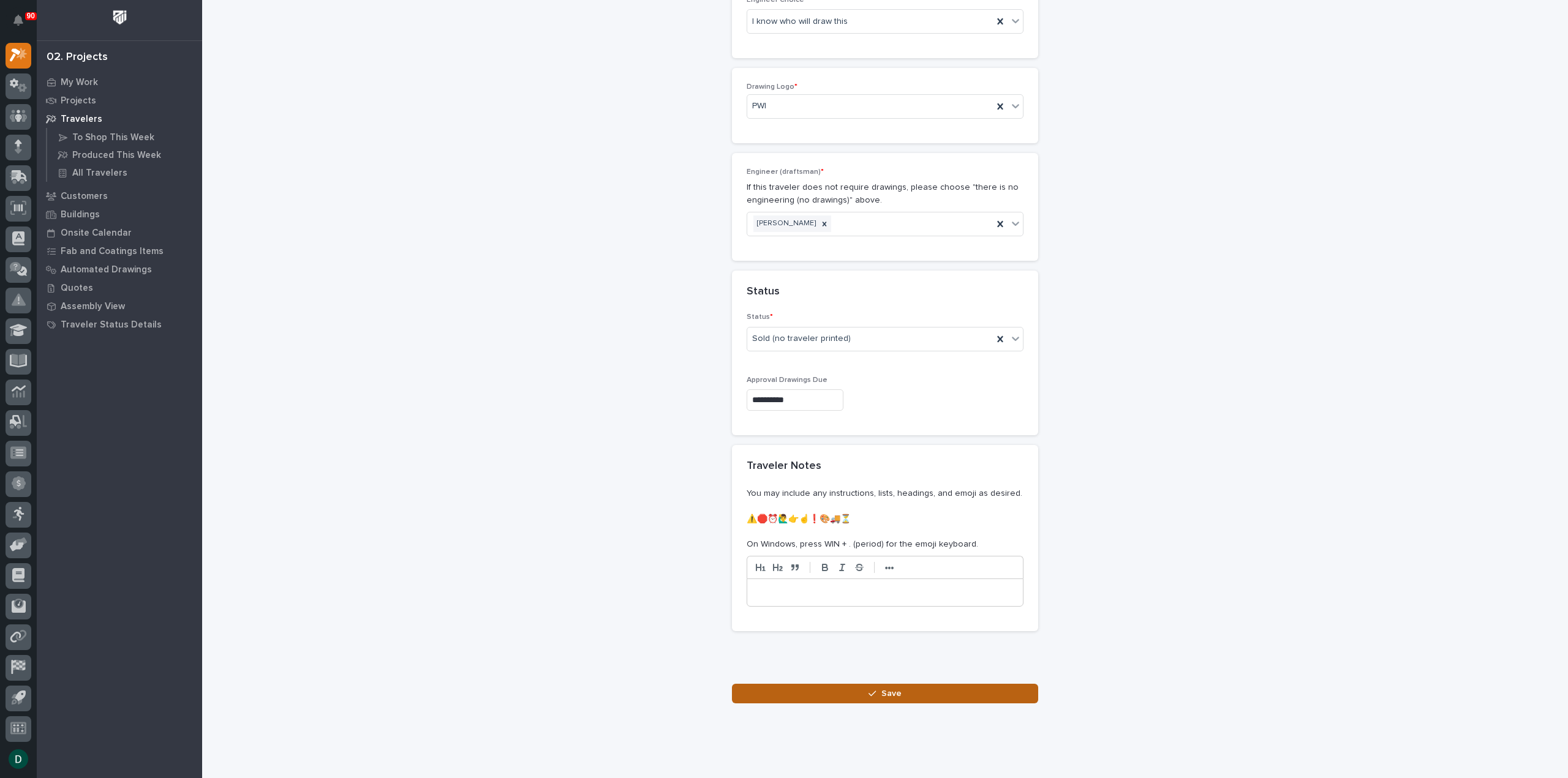
click at [901, 689] on button "Save" at bounding box center [885, 693] width 306 height 20
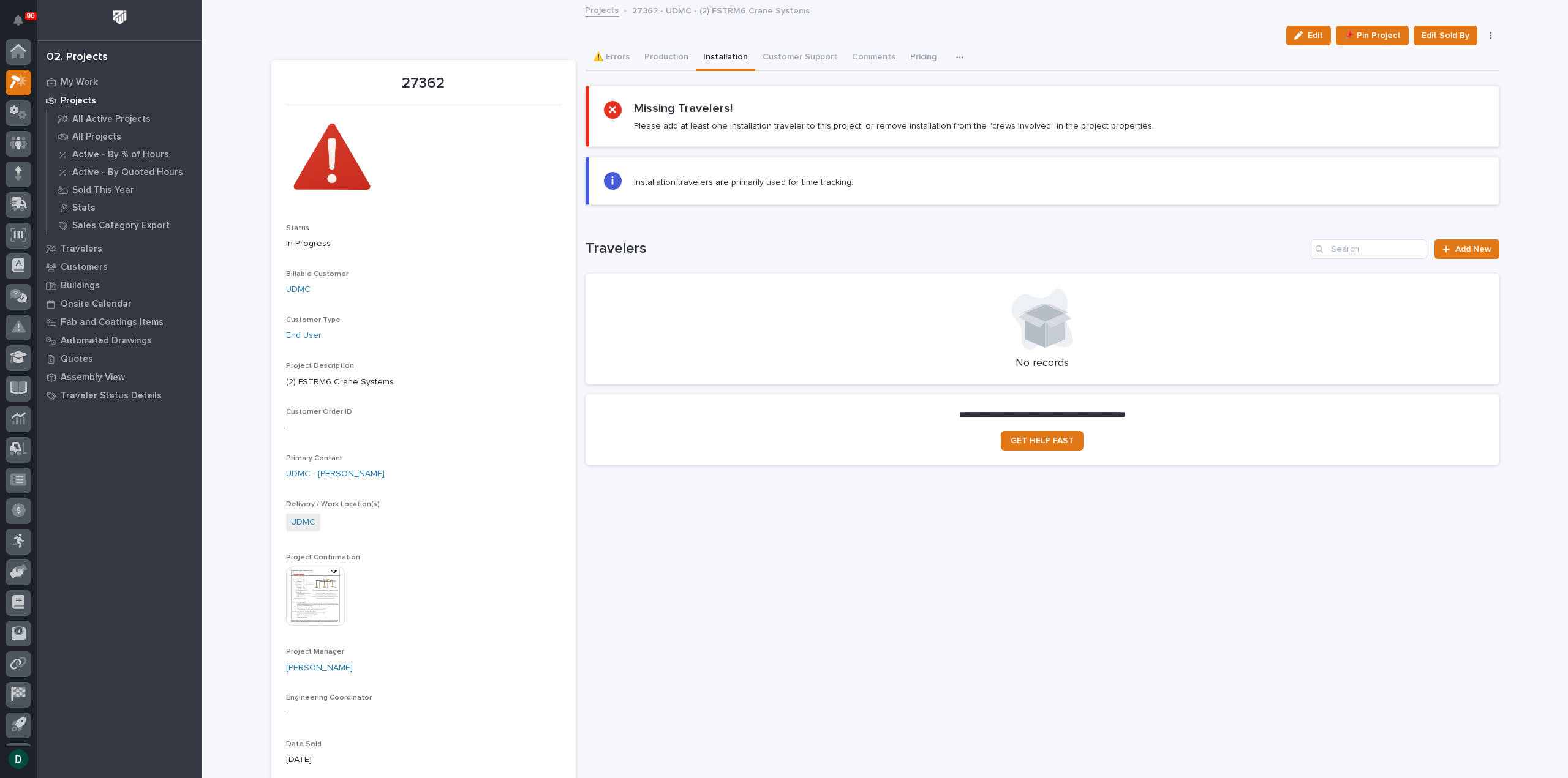
scroll to position [27, 0]
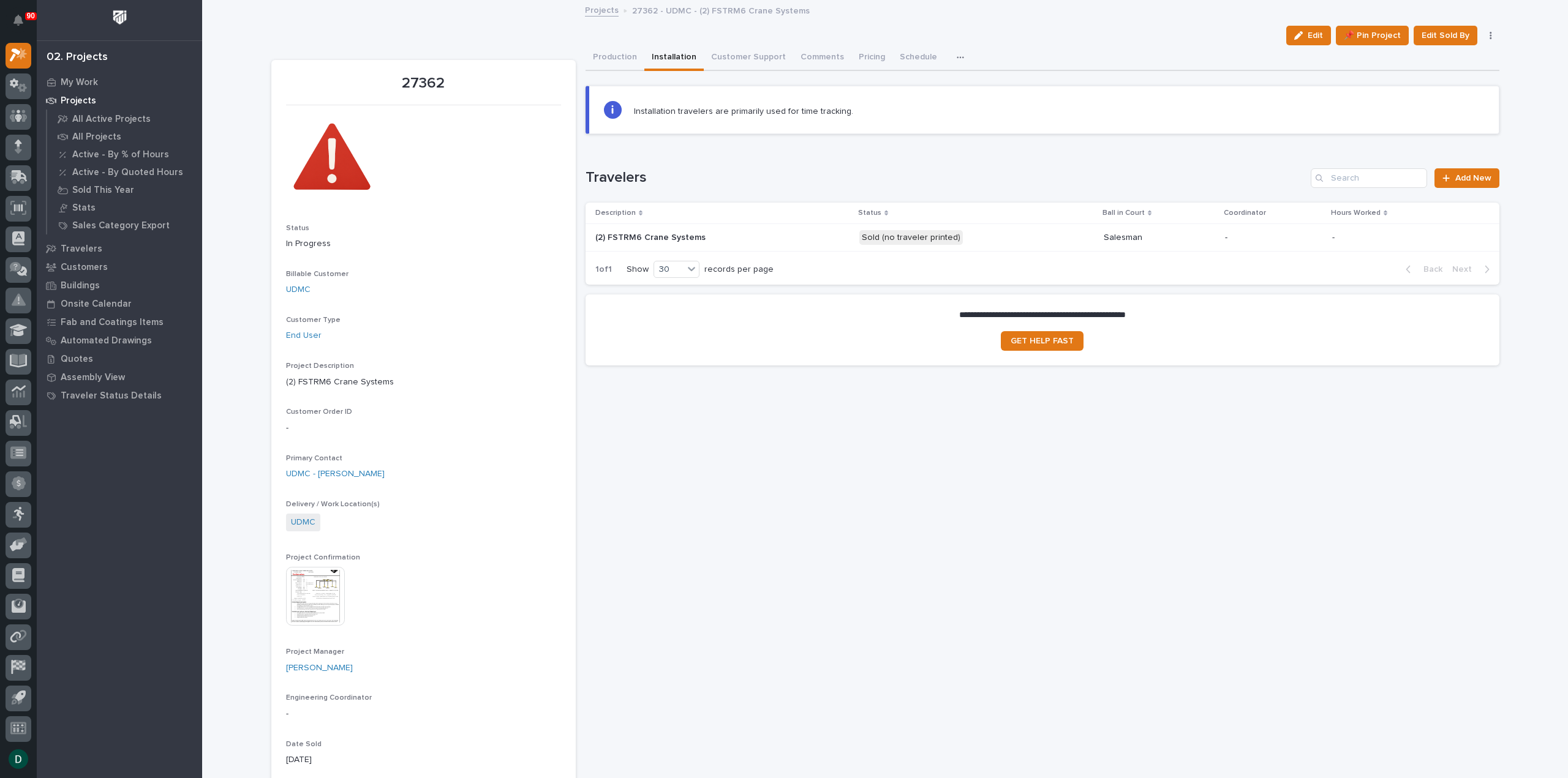
click at [804, 234] on p at bounding box center [703, 237] width 215 height 10
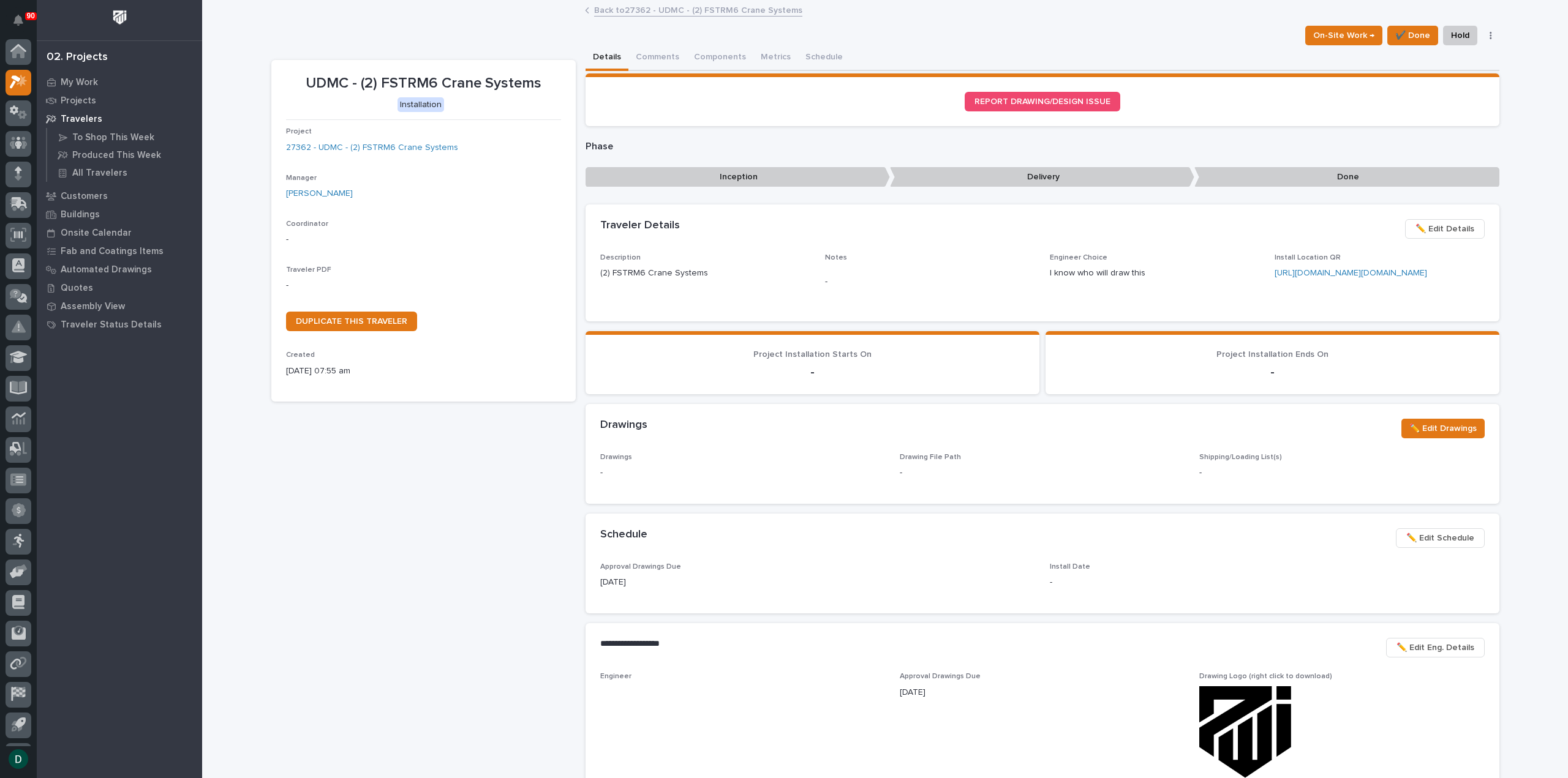
scroll to position [27, 0]
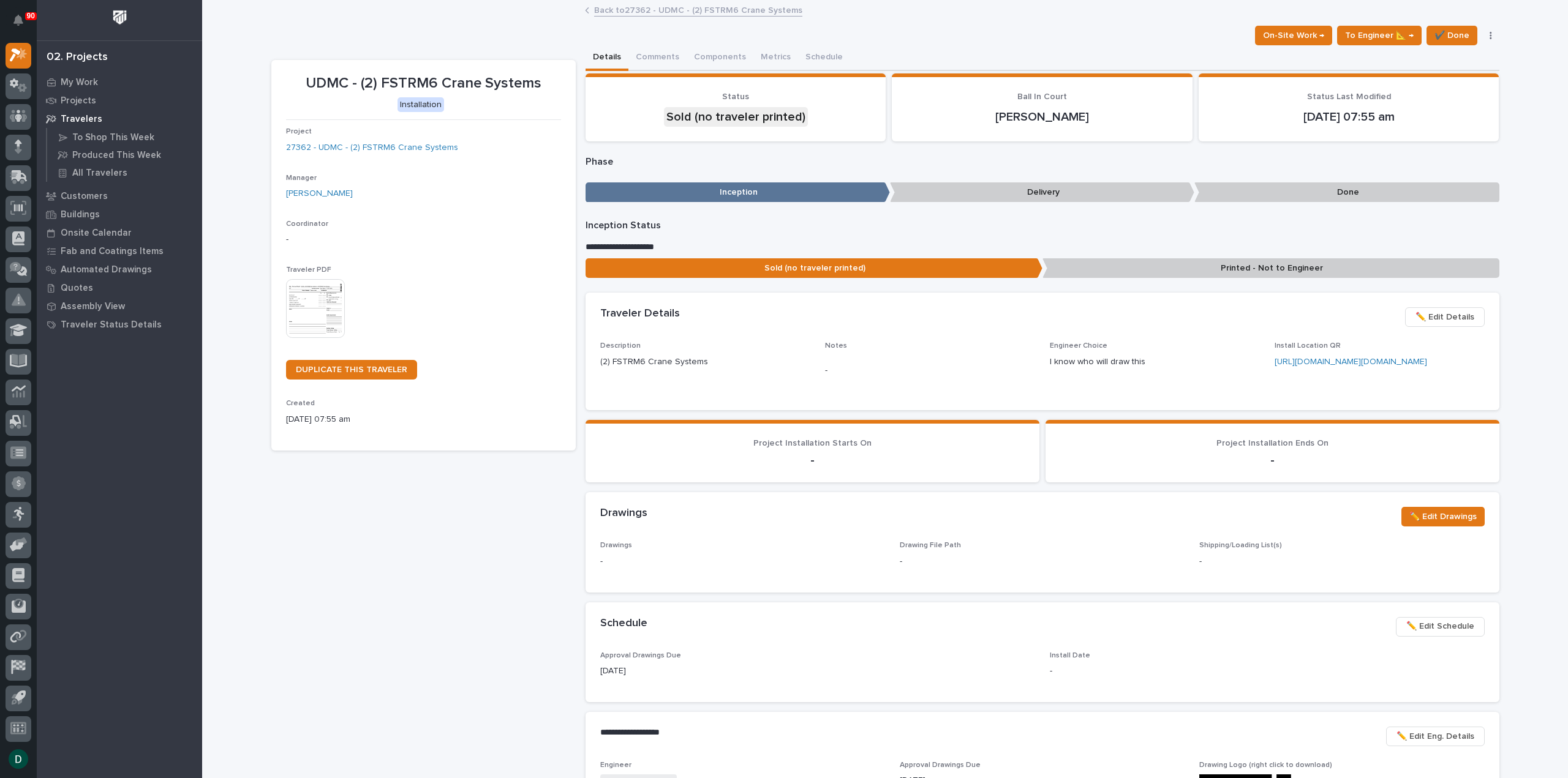
click at [325, 314] on img at bounding box center [315, 309] width 58 height 58
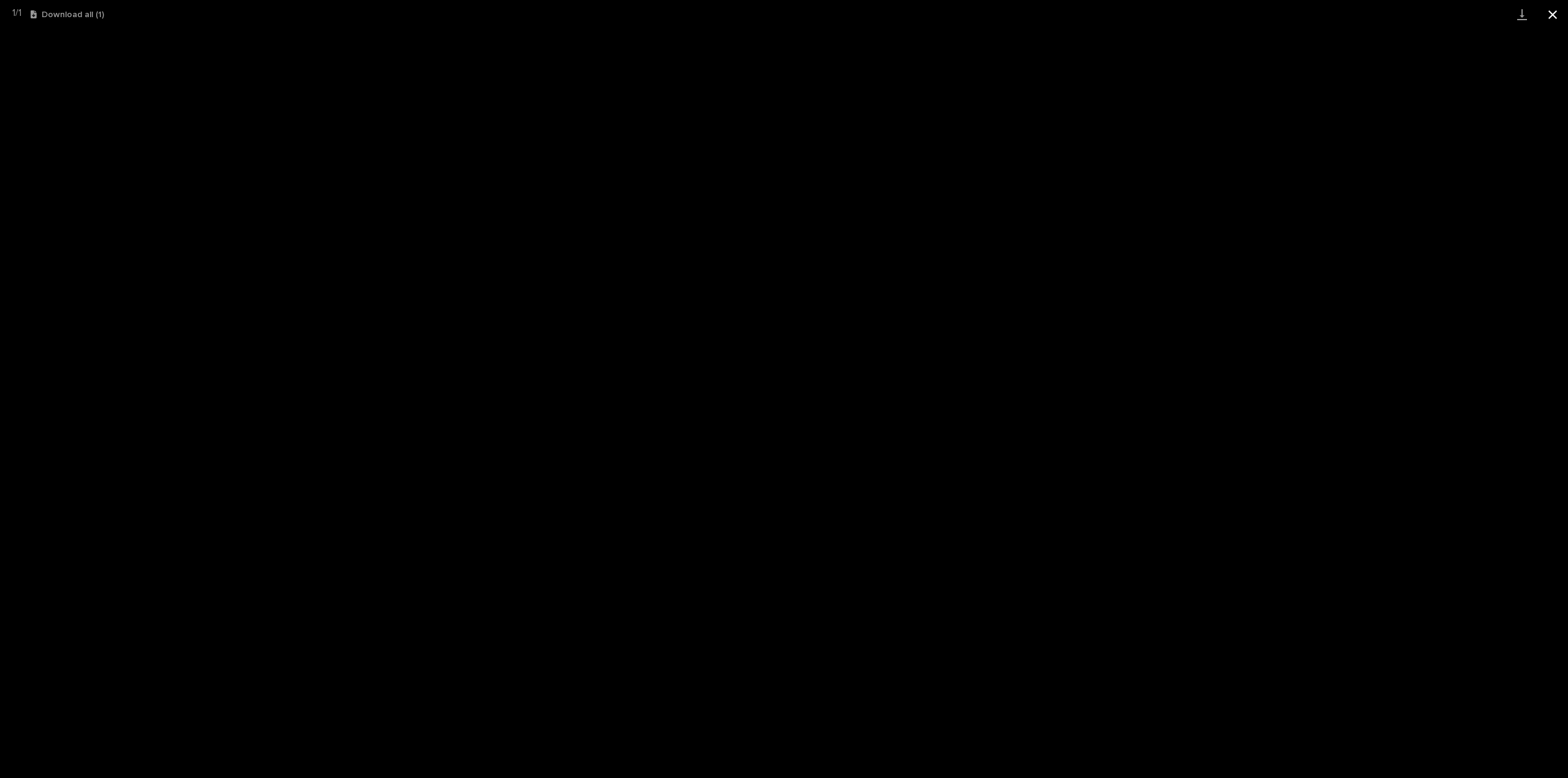
click at [1555, 16] on button "Close gallery" at bounding box center [1553, 14] width 31 height 29
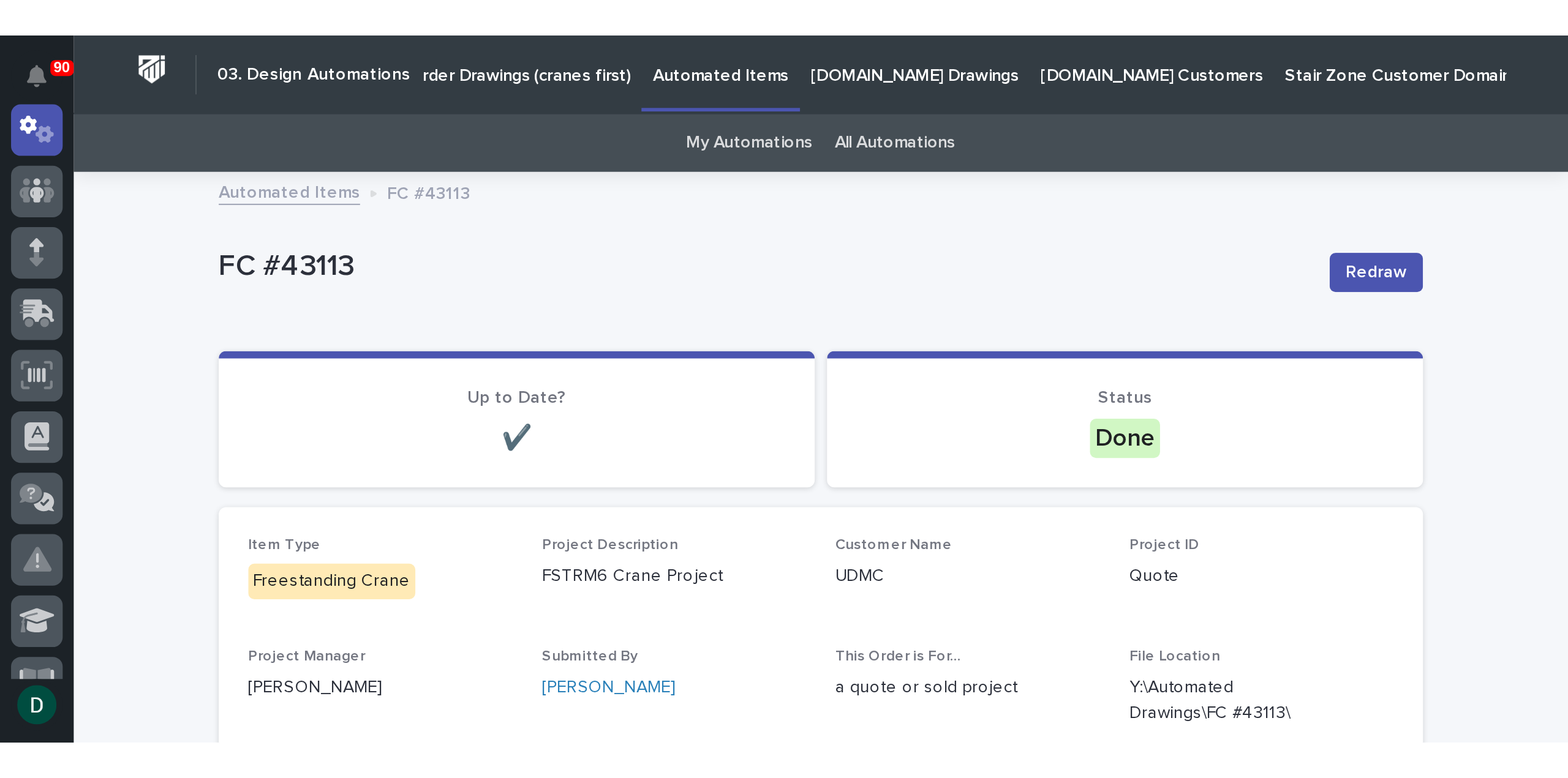
scroll to position [27, 0]
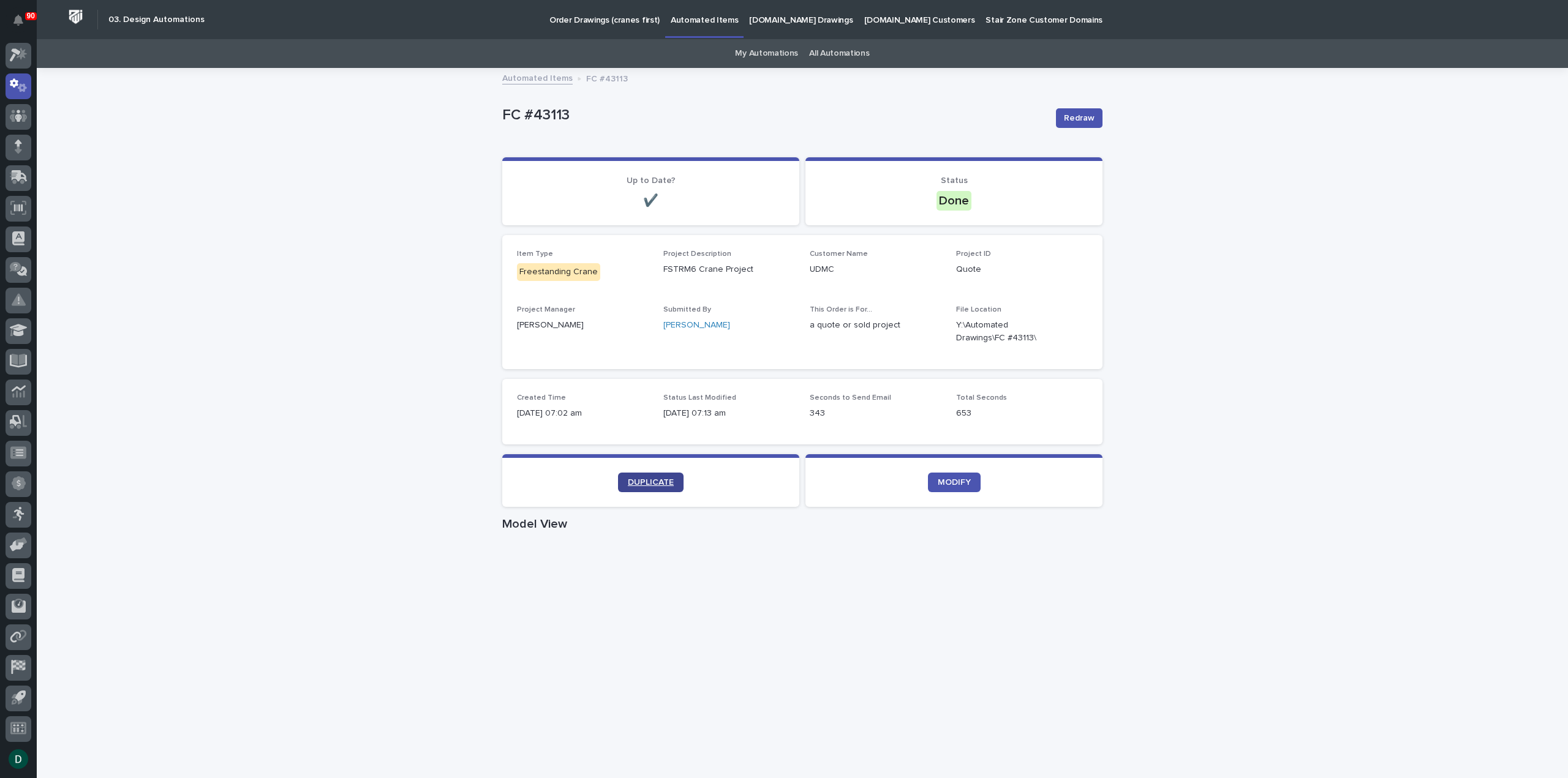
click at [665, 484] on span "DUPLICATE" at bounding box center [650, 482] width 46 height 8
